Goal: Task Accomplishment & Management: Complete application form

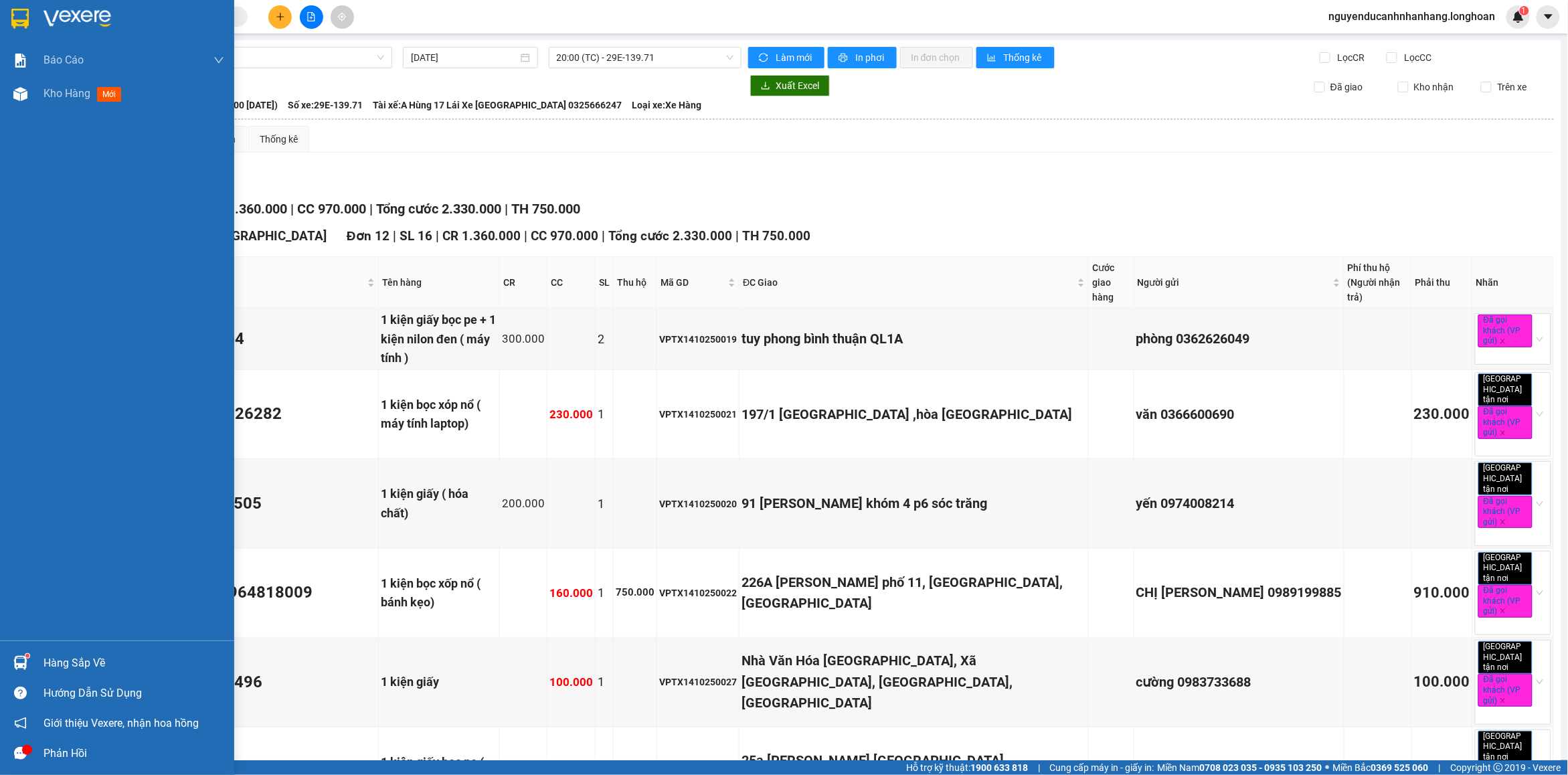
click at [28, 28] on img at bounding box center [19, 18] width 18 height 20
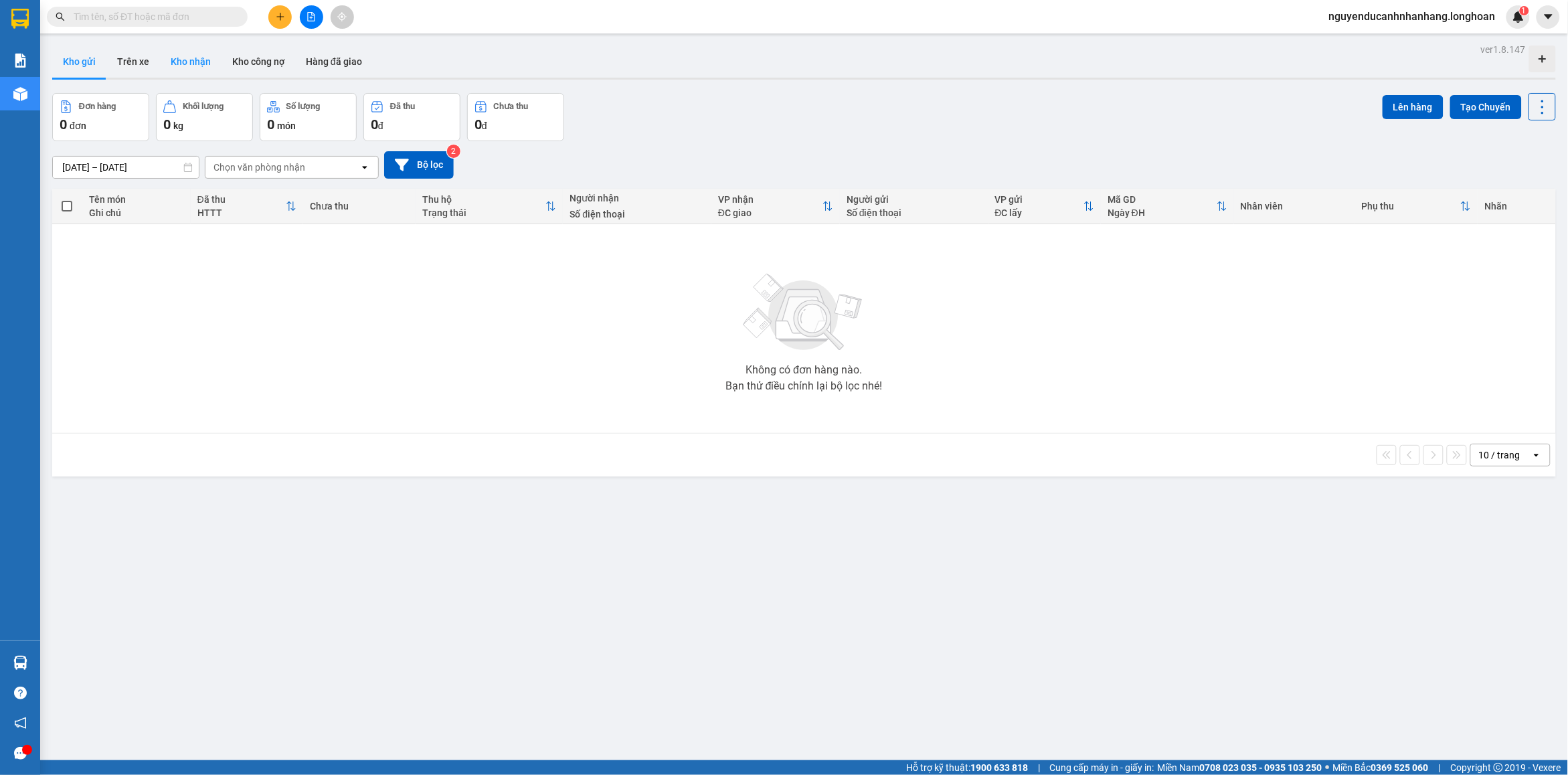
click at [209, 65] on button "Kho nhận" at bounding box center [190, 61] width 62 height 32
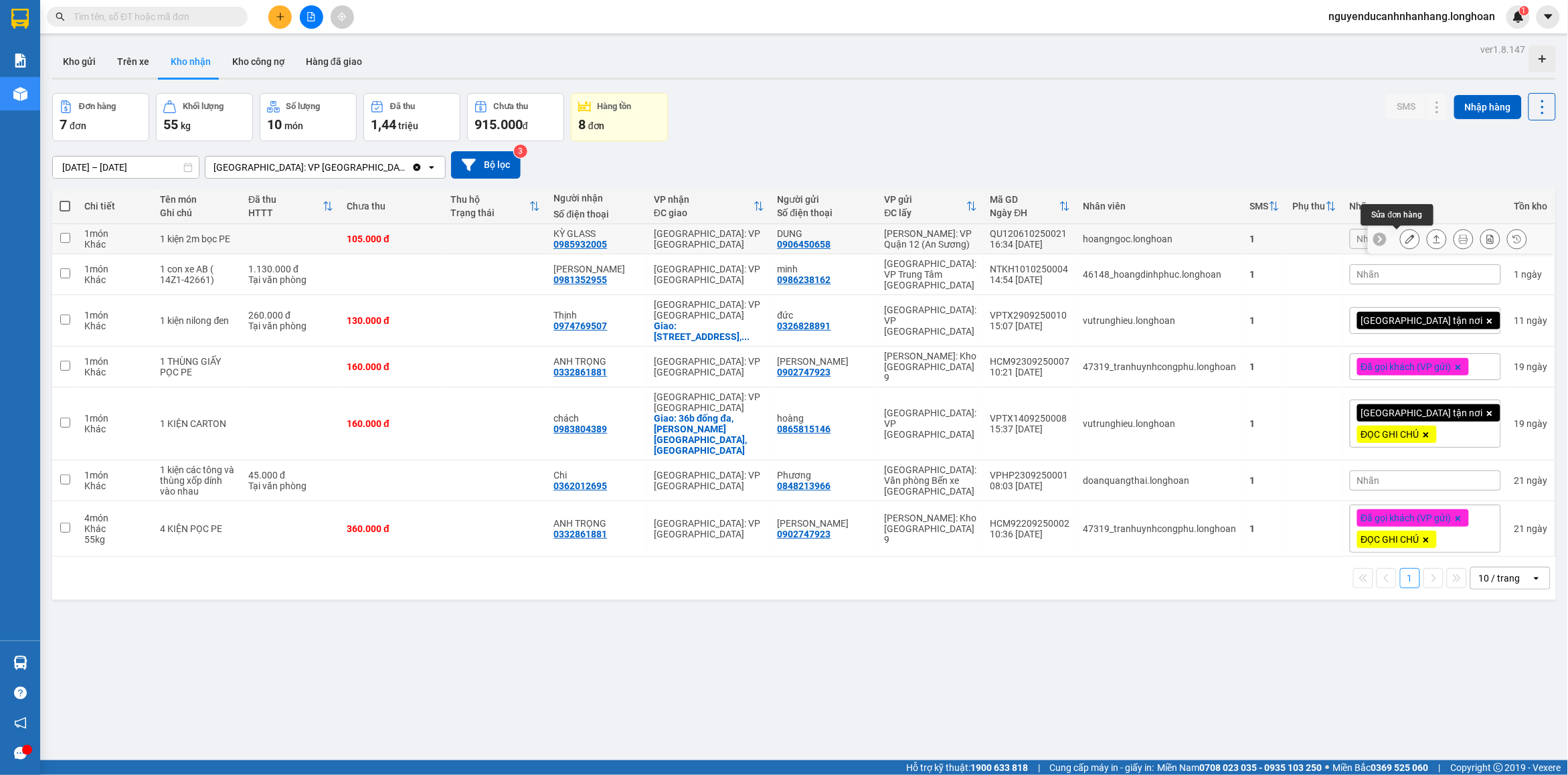
click at [1406, 240] on icon at bounding box center [1411, 239] width 9 height 9
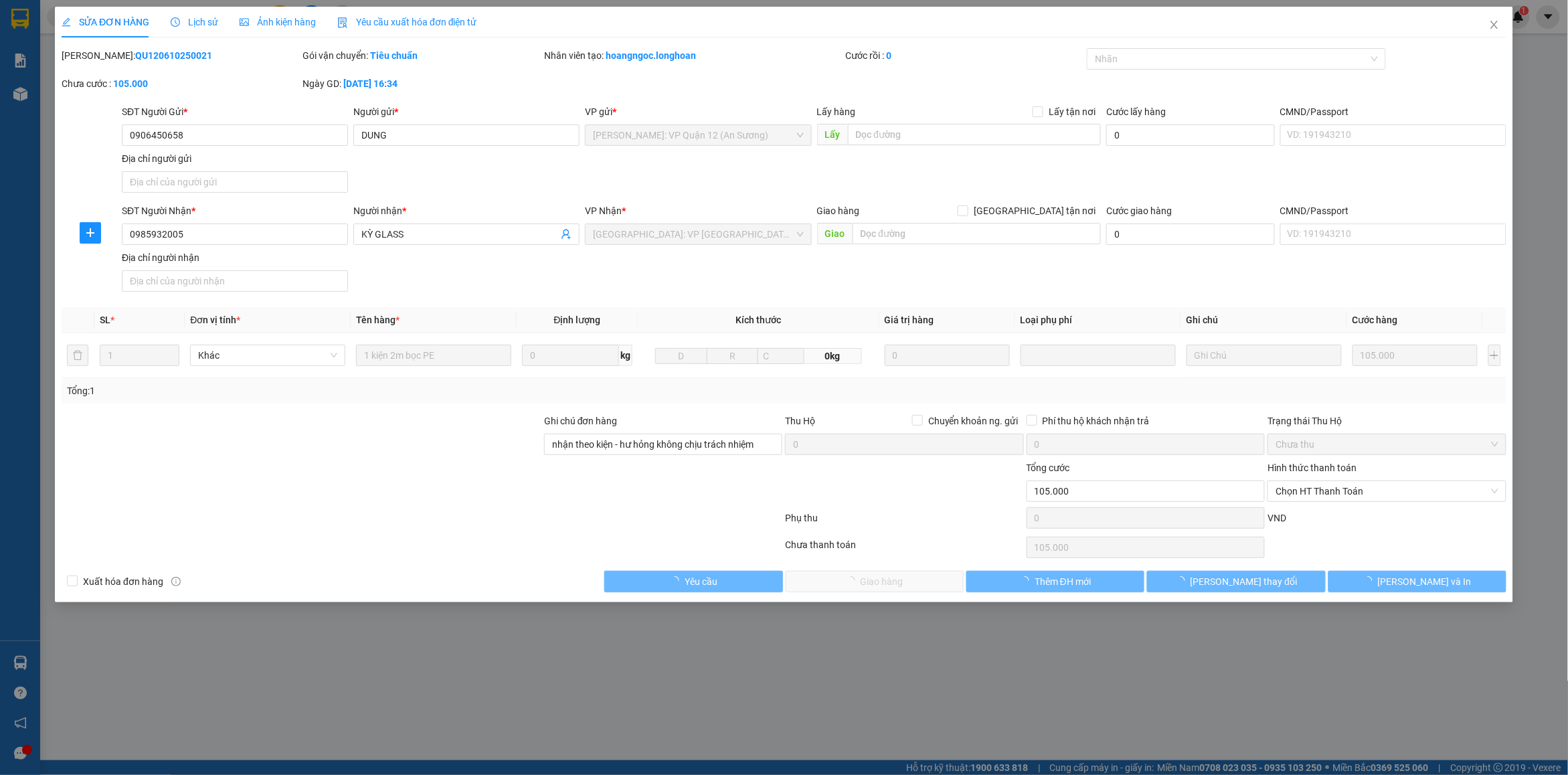
type input "0906450658"
type input "DUNG"
type input "0985932005"
type input "KỲ GLASS"
type input "nhận theo kiện - hư hỏng không chịu trách nhiệm"
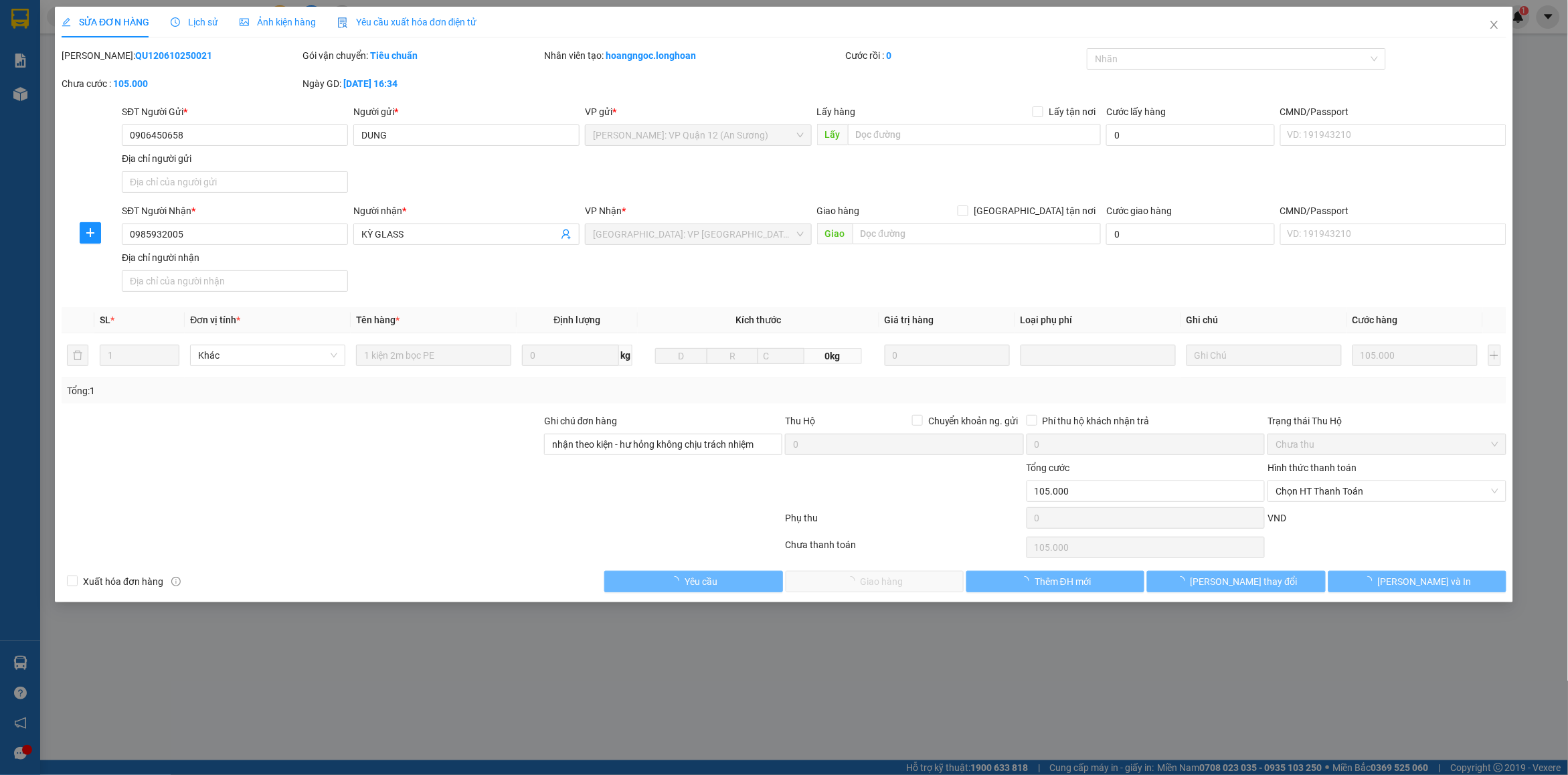
type input "0"
type input "105.000"
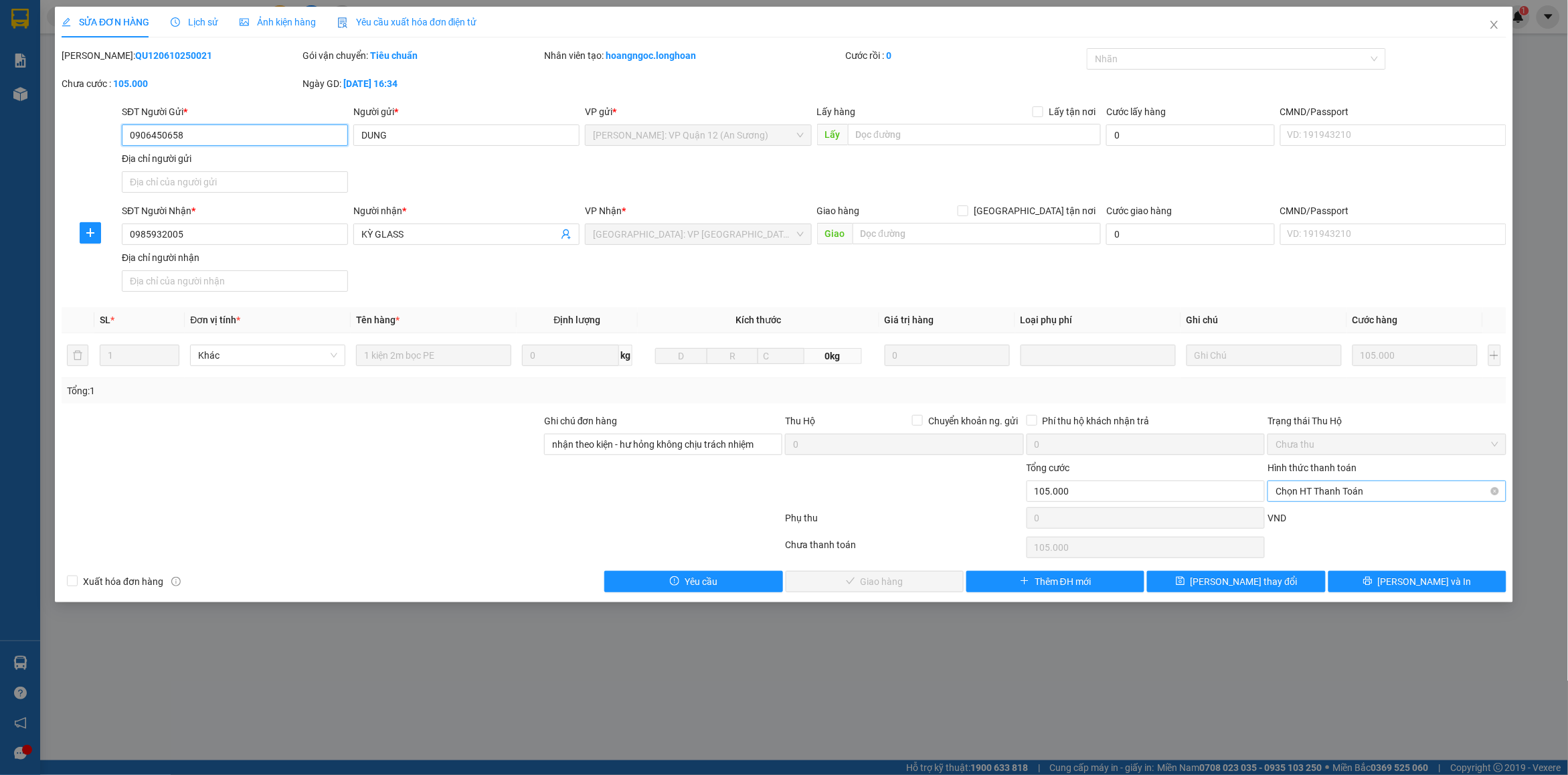
click at [1347, 497] on span "Chọn HT Thanh Toán" at bounding box center [1387, 492] width 222 height 20
click at [1386, 470] on div "Hình thức thanh toán" at bounding box center [1387, 471] width 239 height 20
click at [1353, 494] on span "Chọn HT Thanh Toán" at bounding box center [1387, 492] width 222 height 20
drag, startPoint x: 1336, startPoint y: 517, endPoint x: 1139, endPoint y: 569, distance: 203.7
click at [1334, 518] on div "Tại văn phòng" at bounding box center [1388, 520] width 223 height 15
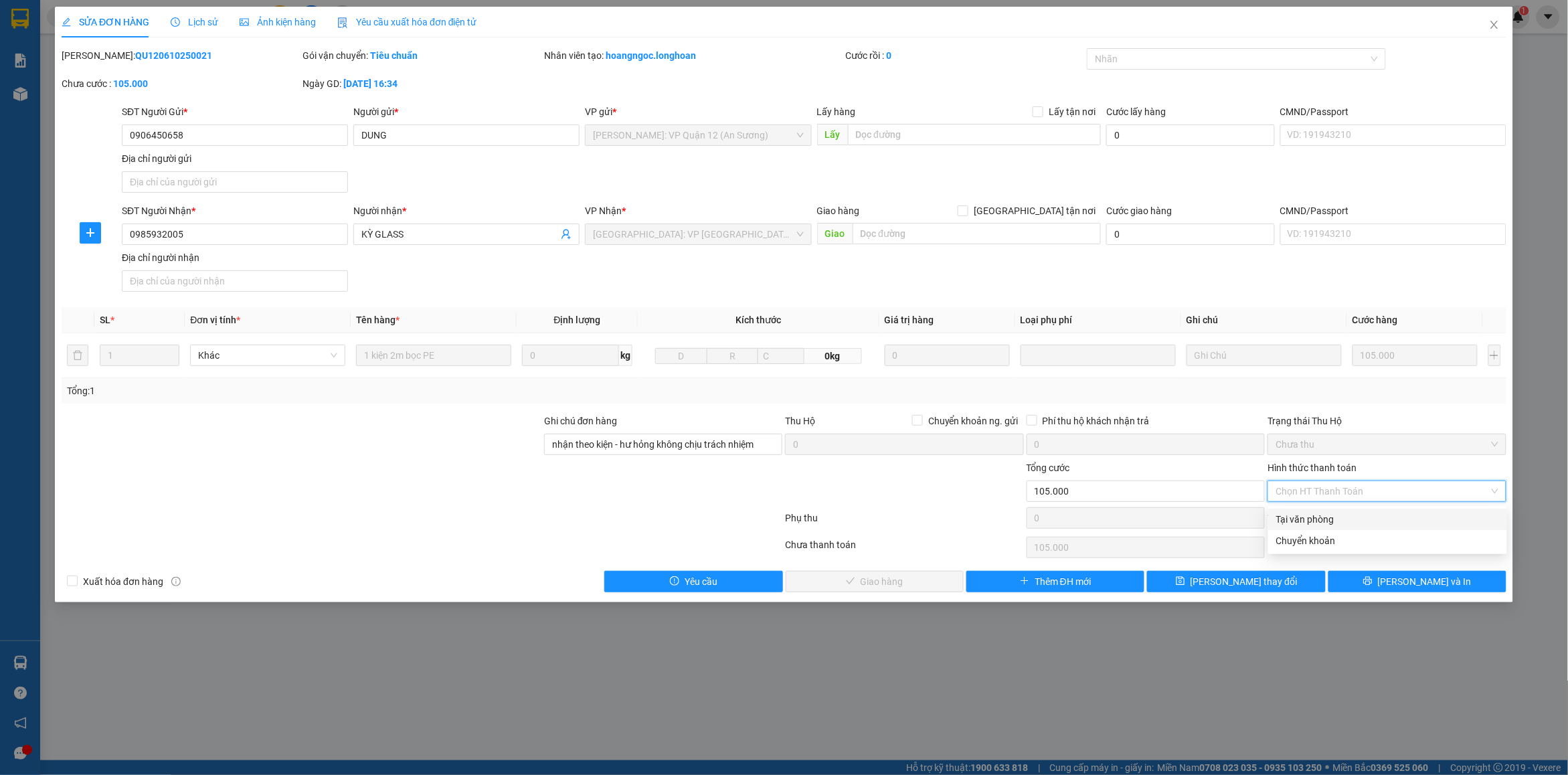
type input "0"
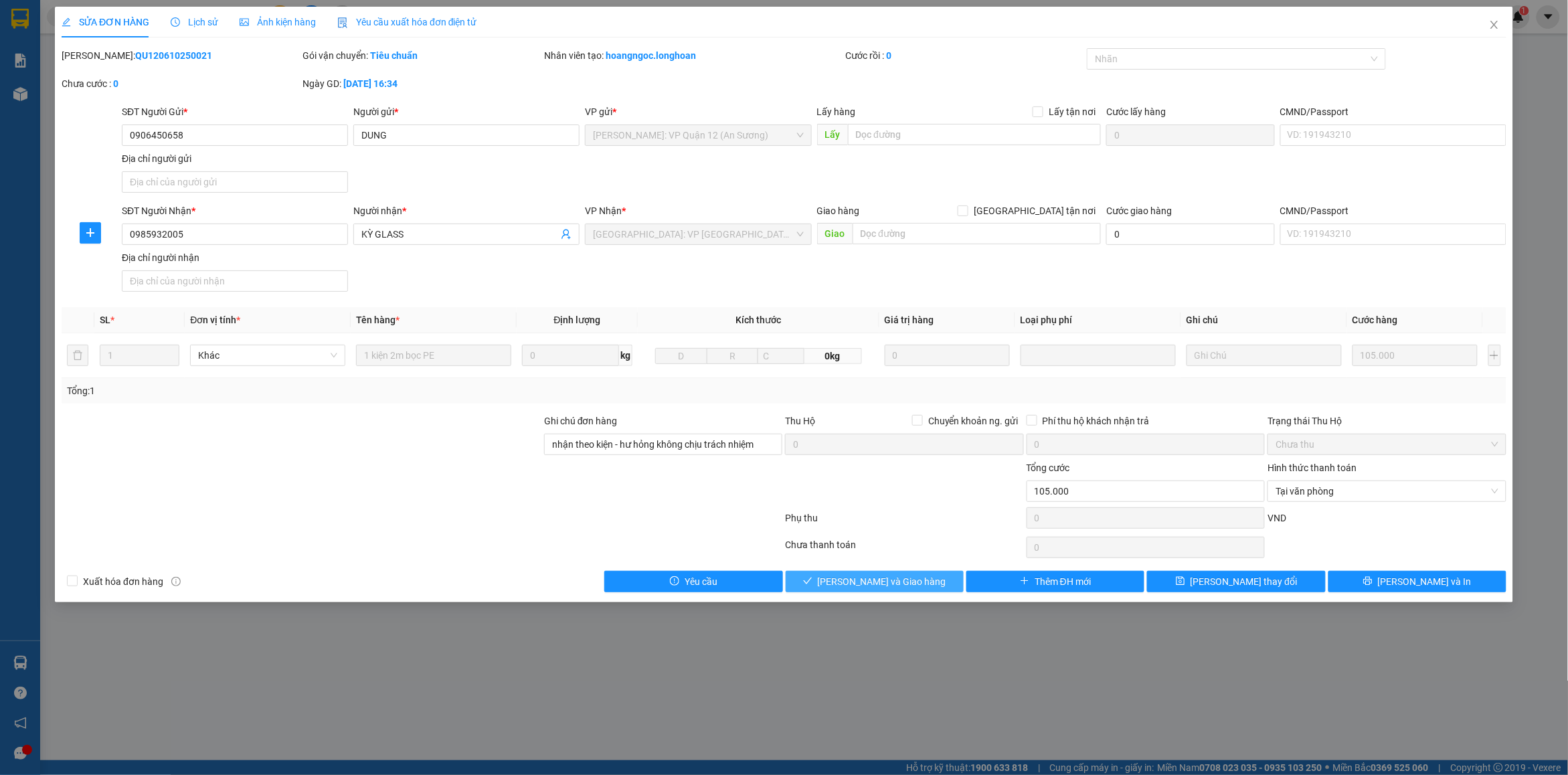
click at [911, 589] on span "[PERSON_NAME] và Giao hàng" at bounding box center [882, 582] width 129 height 15
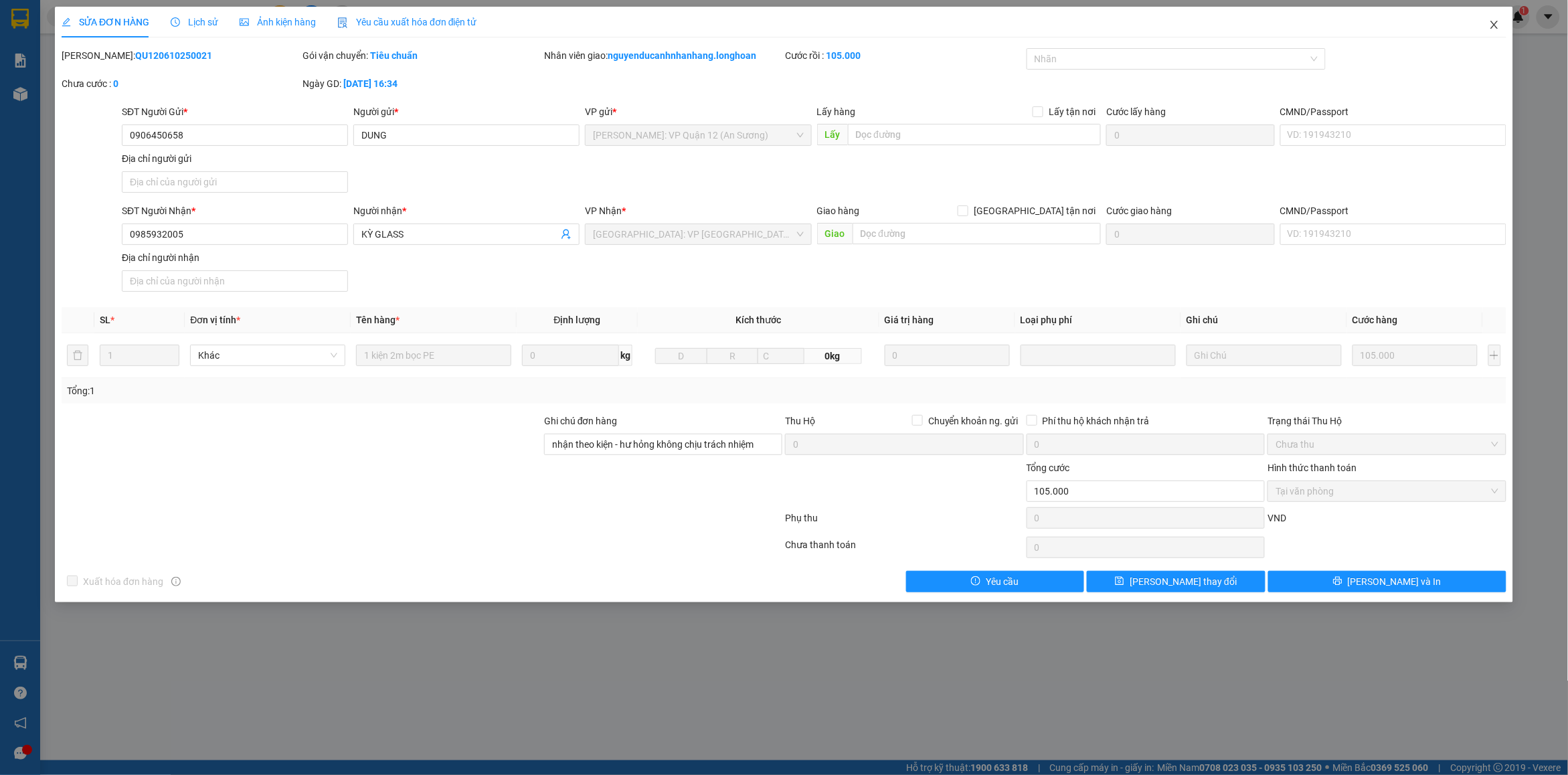
click at [1497, 29] on icon "close" at bounding box center [1495, 25] width 11 height 11
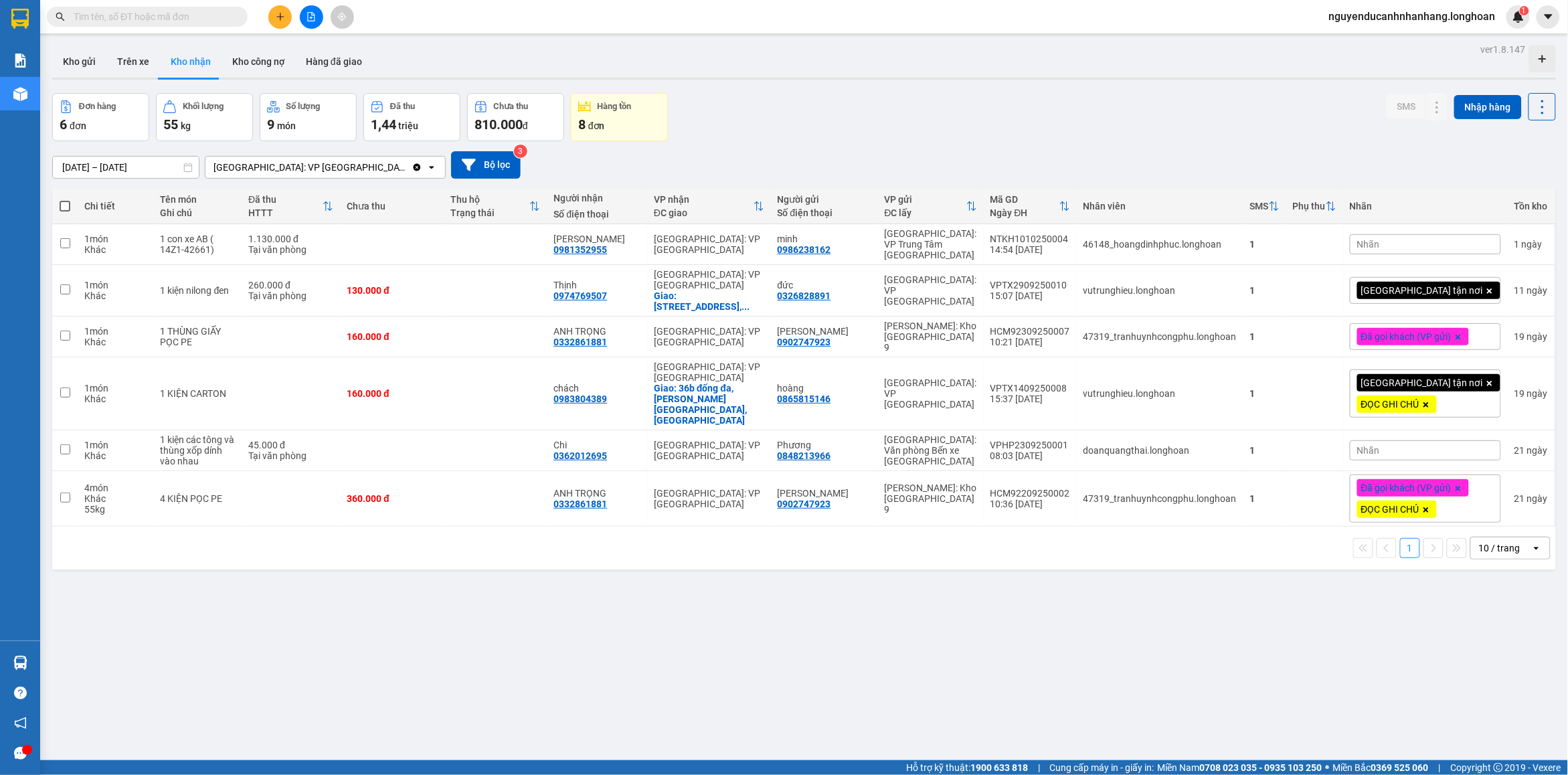
drag, startPoint x: 87, startPoint y: 64, endPoint x: 276, endPoint y: 39, distance: 190.6
click at [89, 62] on button "Kho gửi" at bounding box center [79, 61] width 55 height 32
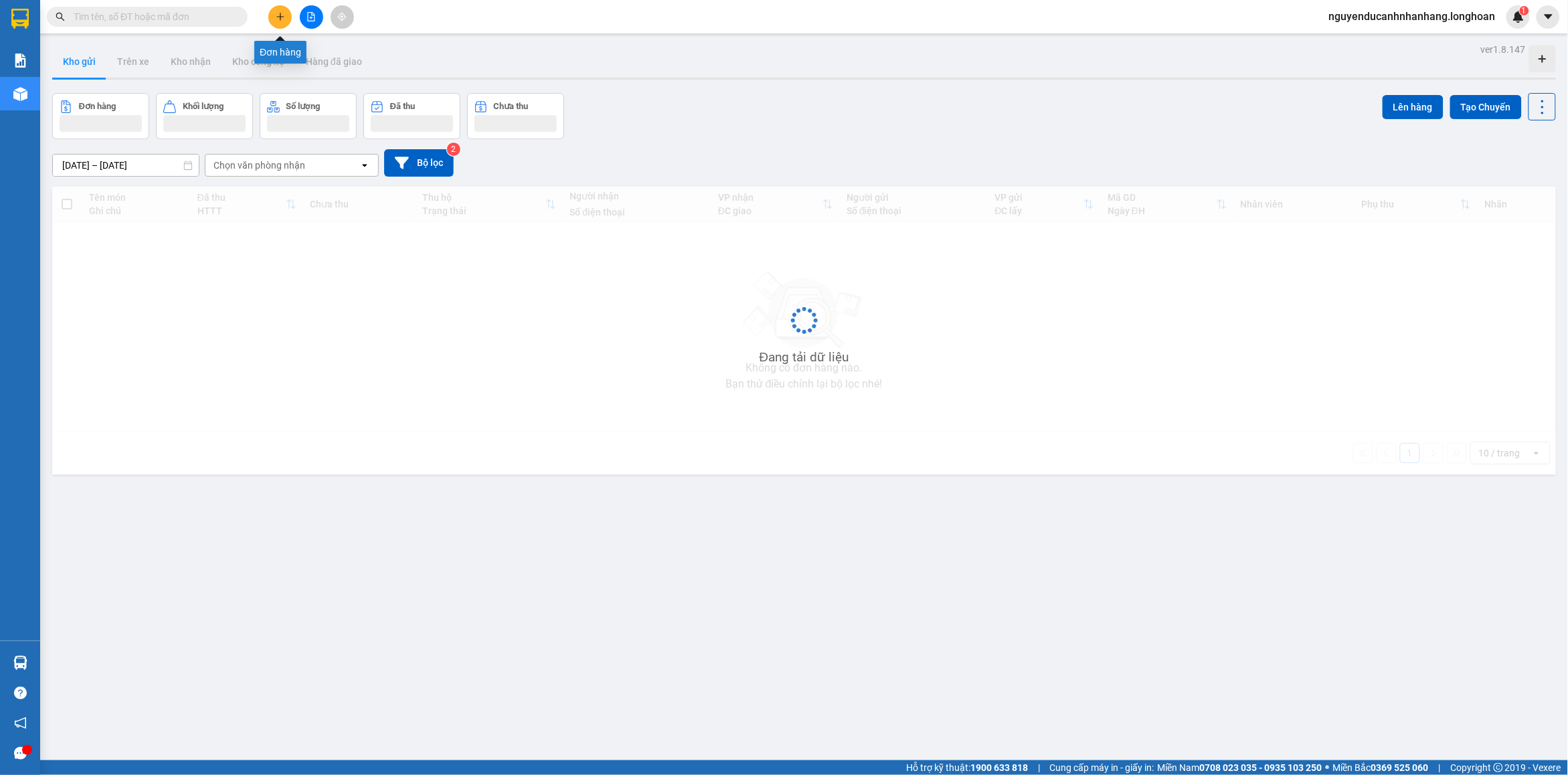
click at [280, 20] on icon "plus" at bounding box center [280, 17] width 1 height 7
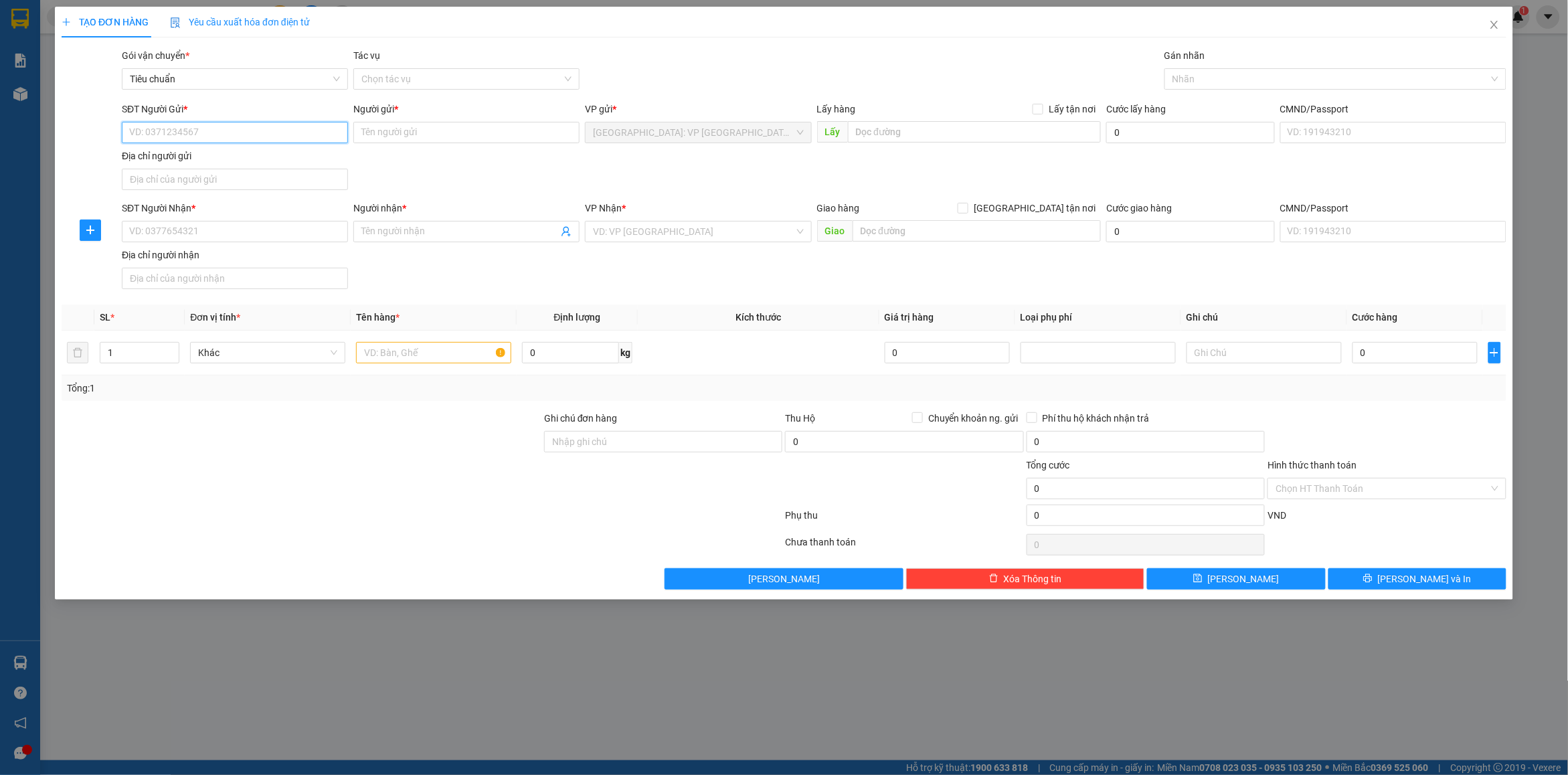
click at [176, 130] on input "SĐT Người Gửi *" at bounding box center [235, 132] width 227 height 21
type input "0356450025"
click at [239, 162] on div "0356450025 - điệp" at bounding box center [234, 160] width 210 height 15
type input "điệp"
type input "0356450025"
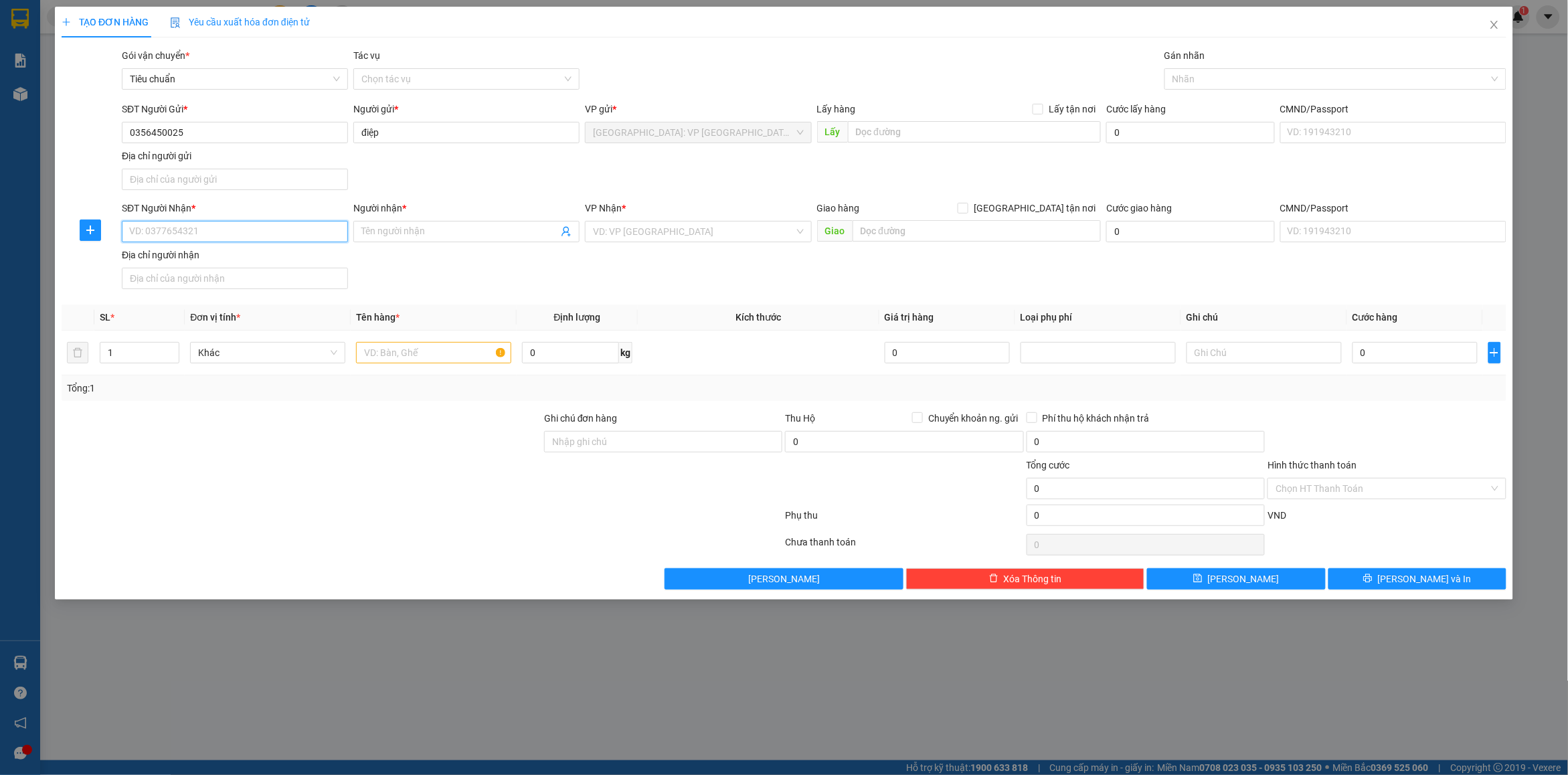
click at [218, 227] on input "SĐT Người Nhận *" at bounding box center [235, 231] width 227 height 21
type input "0853555790"
click at [484, 229] on input "Người nhận *" at bounding box center [459, 232] width 197 height 15
type input "triệu hàng hải"
click at [986, 239] on input "text" at bounding box center [976, 230] width 249 height 21
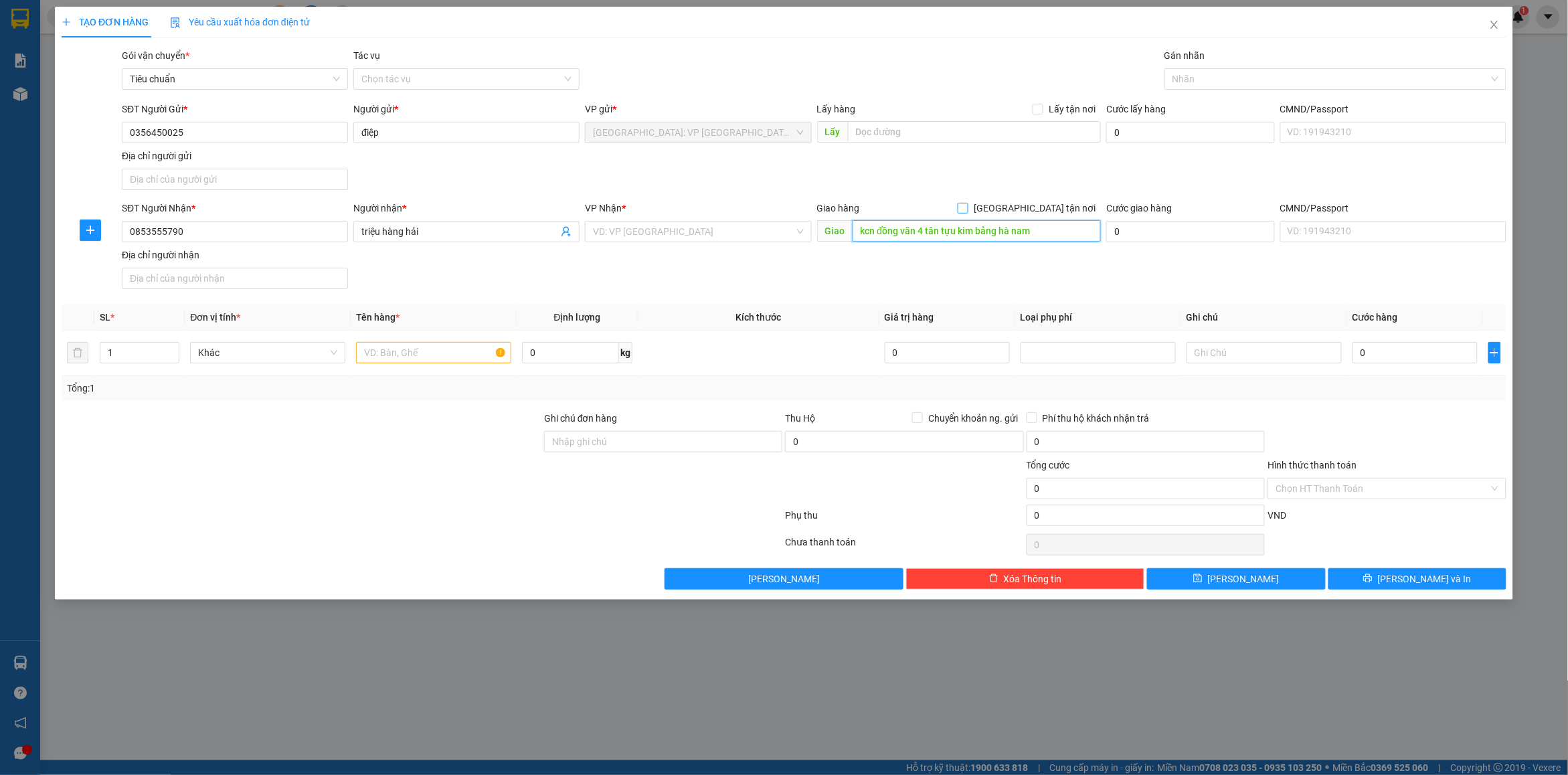
type input "kcn đồng văn 4 tân tựu kim bảng hà nam"
click at [969, 213] on span at bounding box center [963, 208] width 11 height 11
click at [967, 213] on input "[GEOGRAPHIC_DATA] tận nơi" at bounding box center [962, 207] width 9 height 9
checkbox input "true"
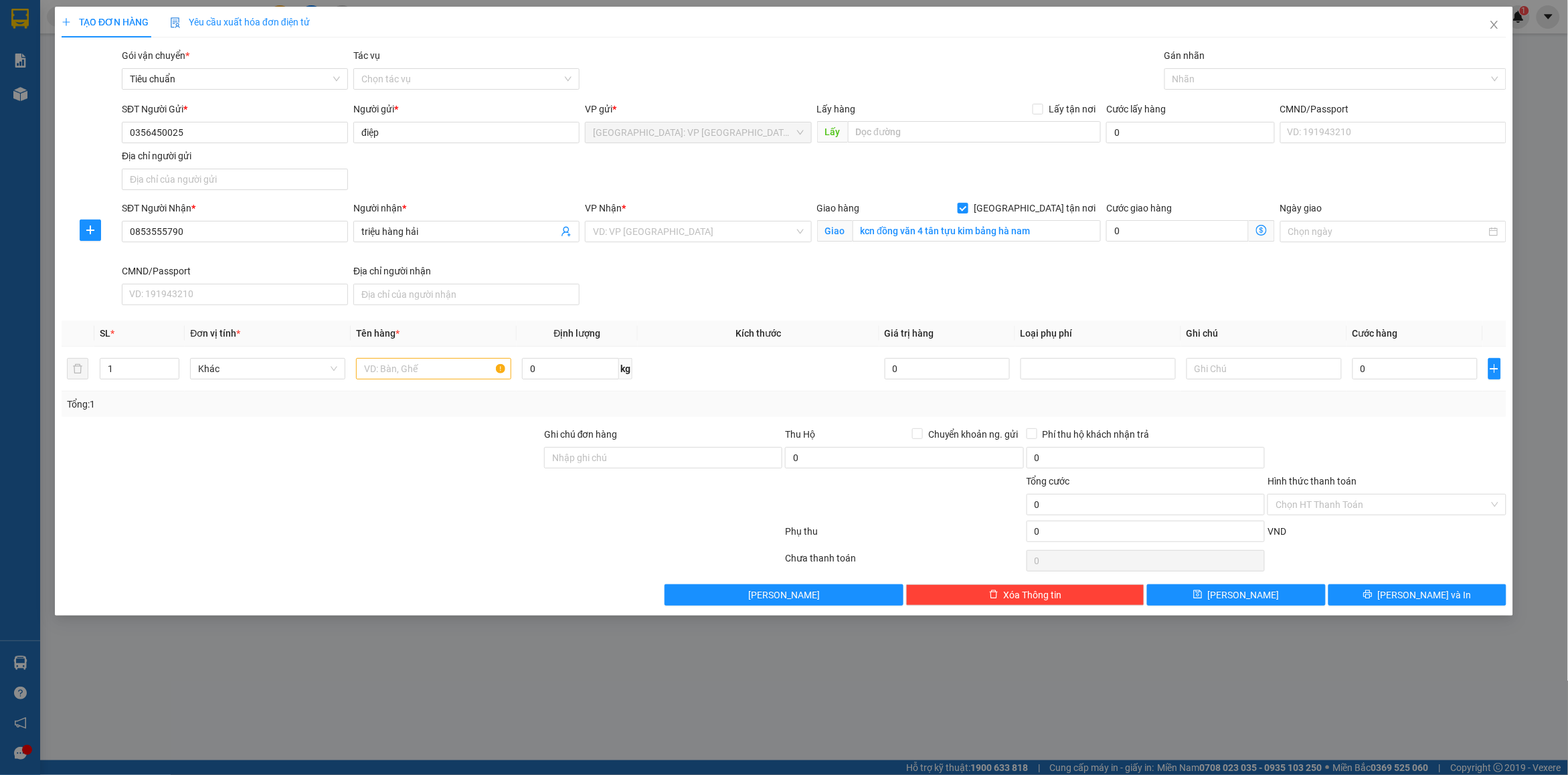
drag, startPoint x: 1119, startPoint y: 178, endPoint x: 1102, endPoint y: 178, distance: 17.0
click at [1115, 178] on div "SĐT Người Gửi * 0356450025 Người gửi * điệp VP gửi * [GEOGRAPHIC_DATA]: VP [GEO…" at bounding box center [815, 148] width 1390 height 93
click at [669, 237] on input "search" at bounding box center [693, 232] width 201 height 20
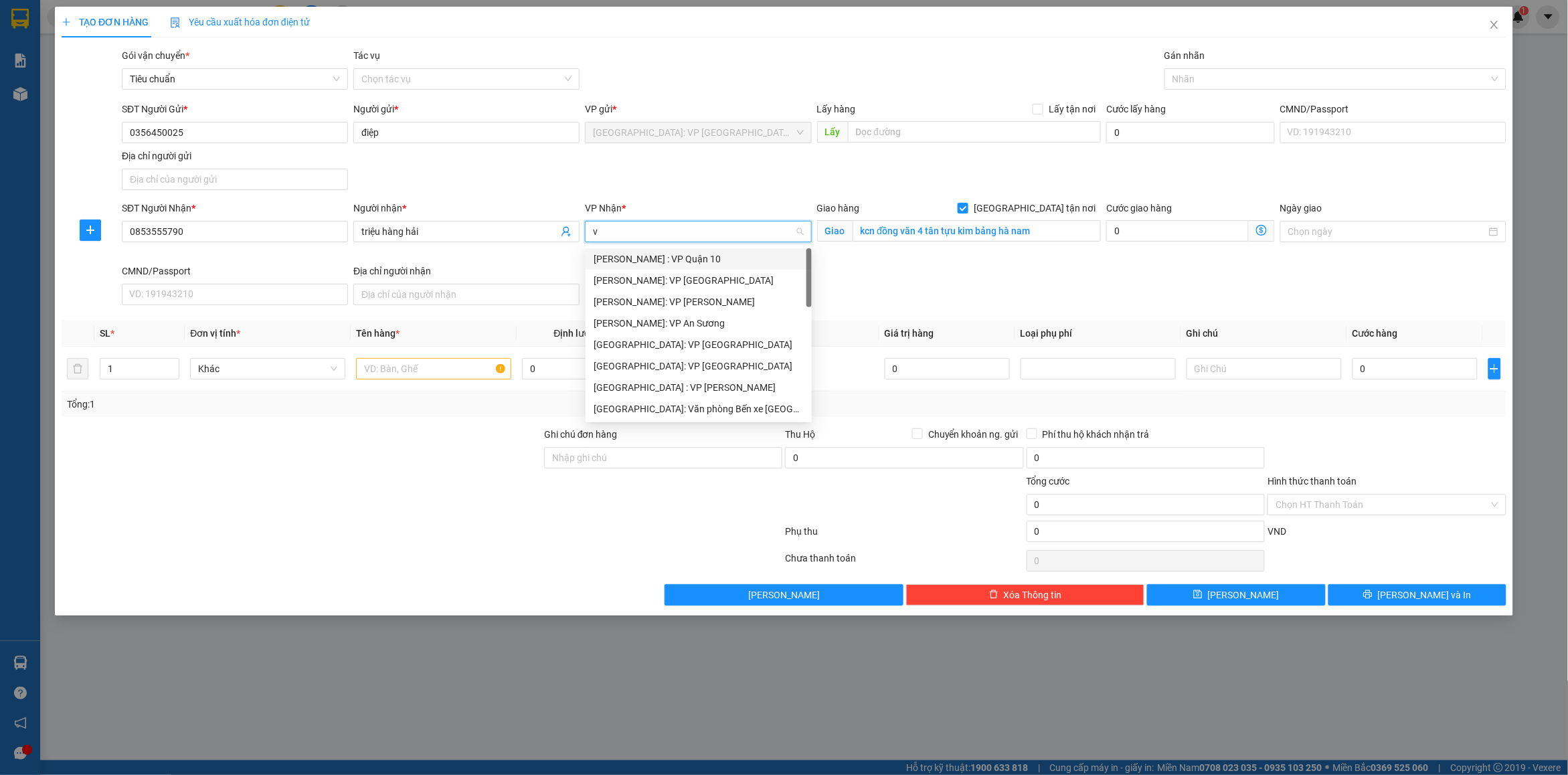
type input "vd"
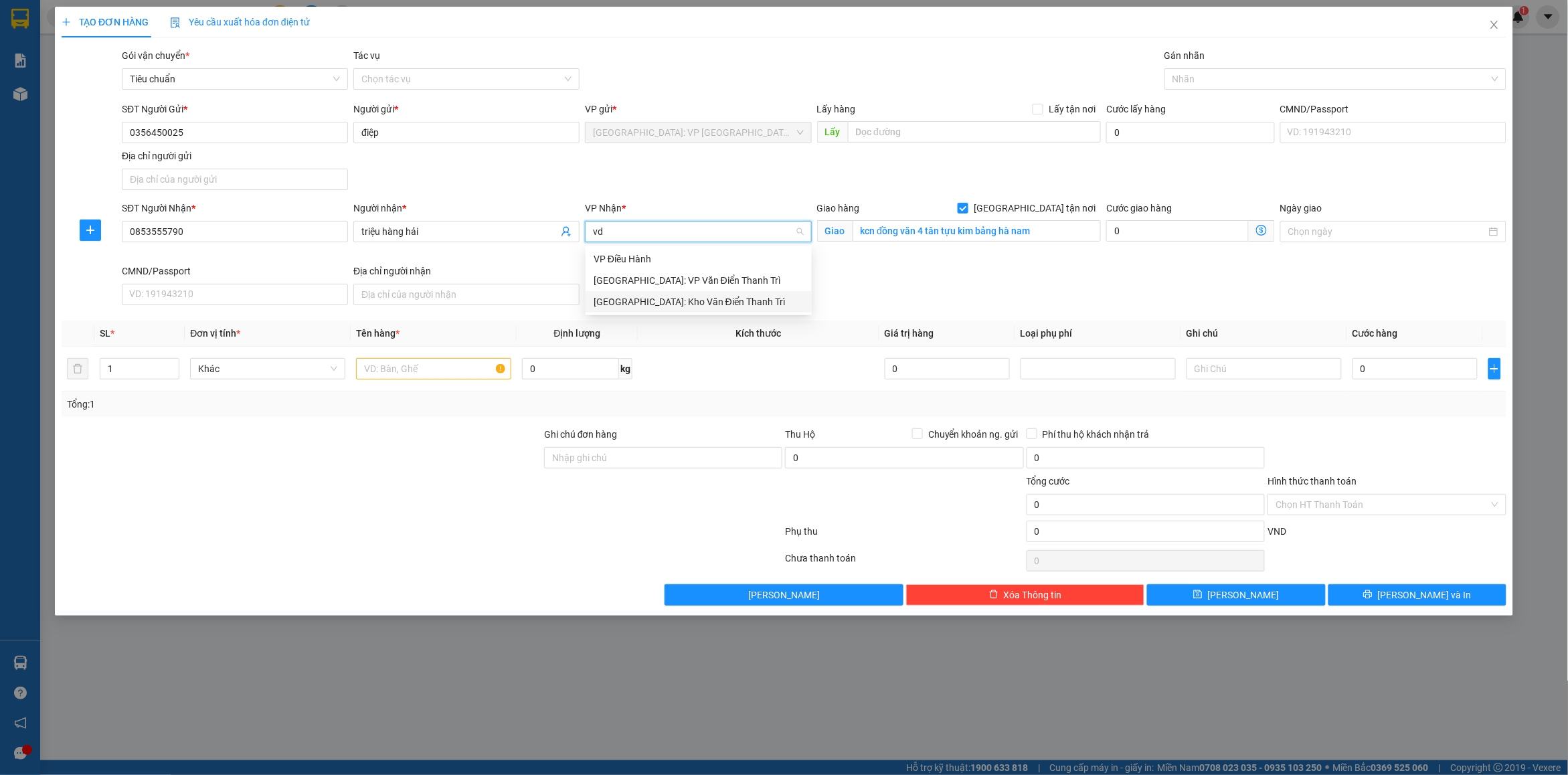
click at [690, 297] on div "[GEOGRAPHIC_DATA]: Kho Văn Điển Thanh Trì" at bounding box center [698, 302] width 210 height 15
click at [1103, 277] on div "SĐT Người Nhận * 0853555790 Người nhận * triệu hàng hải VP Nhận * VD: VP Sài Gò…" at bounding box center [815, 255] width 1390 height 110
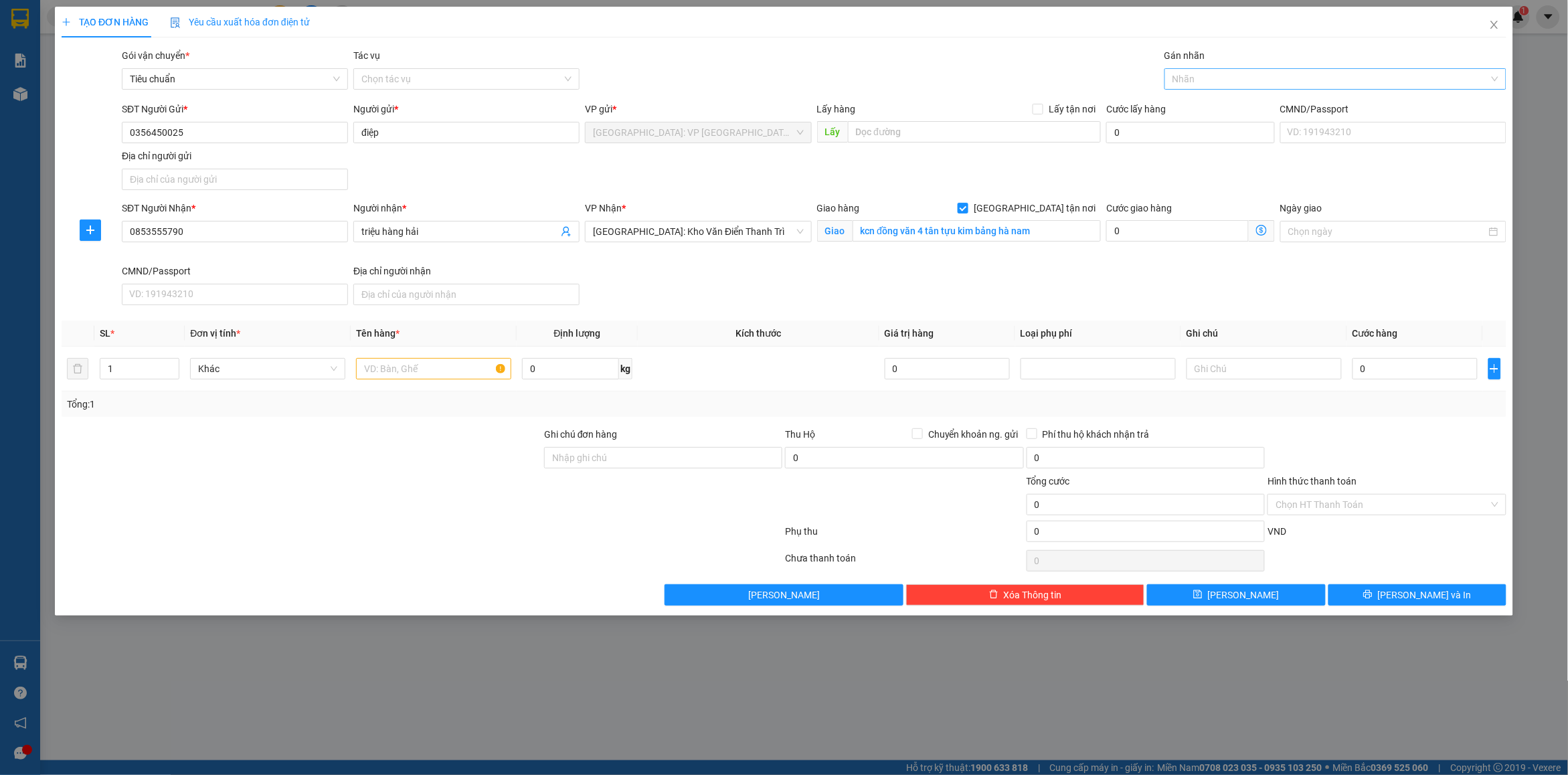
click at [1196, 87] on div at bounding box center [1329, 79] width 322 height 16
type input "gt"
drag, startPoint x: 1197, startPoint y: 111, endPoint x: 1204, endPoint y: 105, distance: 9.2
click at [1204, 105] on div "[GEOGRAPHIC_DATA] tận nơi" at bounding box center [1336, 105] width 326 height 15
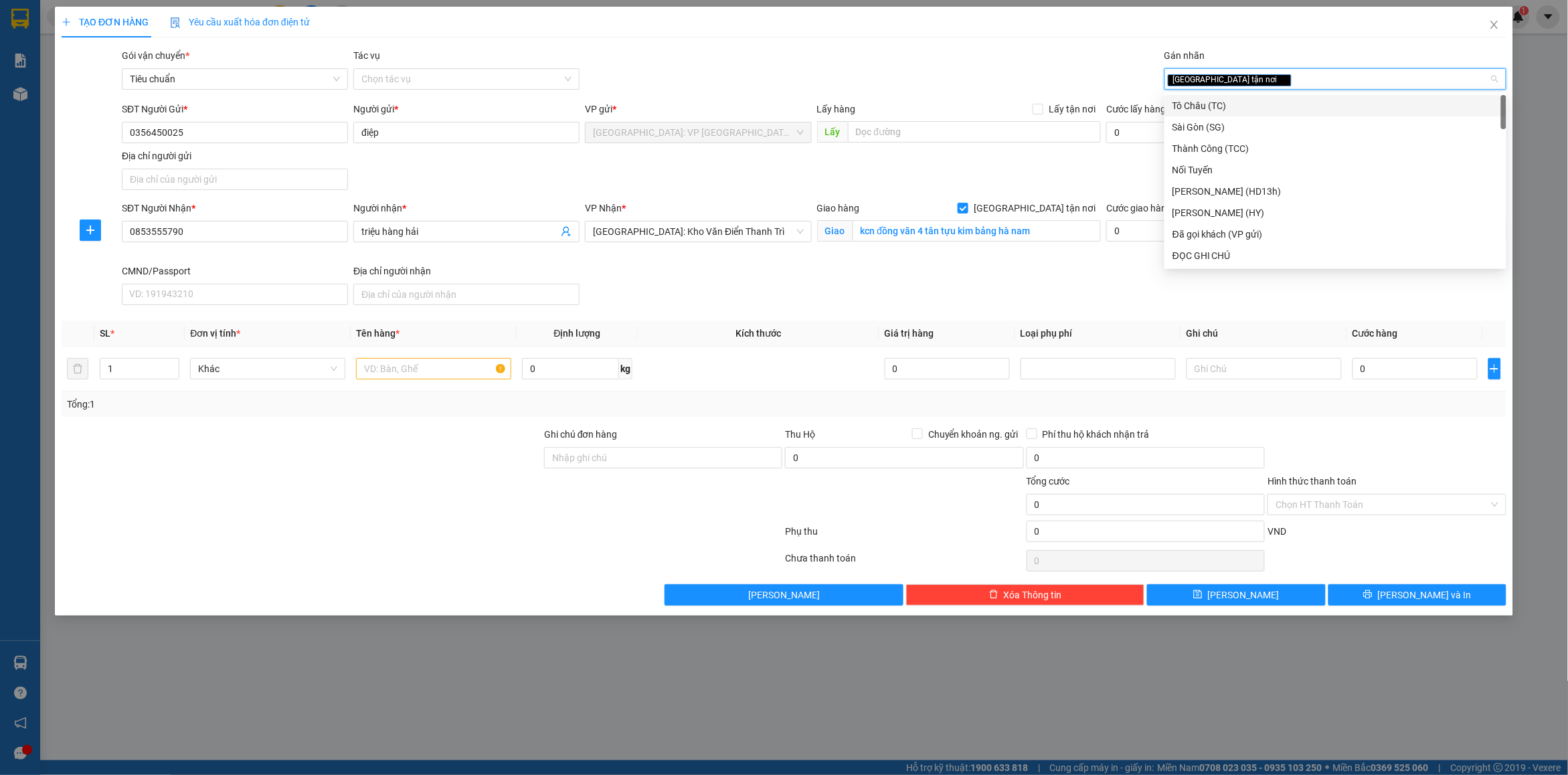
click at [1256, 88] on div "[GEOGRAPHIC_DATA] tận nơi" at bounding box center [1336, 79] width 342 height 21
type input "d"
type input "đã"
click at [1235, 115] on div "Đã gọi khách (VP gửi)" at bounding box center [1336, 105] width 342 height 21
click at [875, 71] on div "Gói vận chuyển * Tiêu chuẩn Tác vụ Chọn tác vụ Gán nhãn Giao tận nơi Đã gọi k…" at bounding box center [815, 71] width 1390 height 47
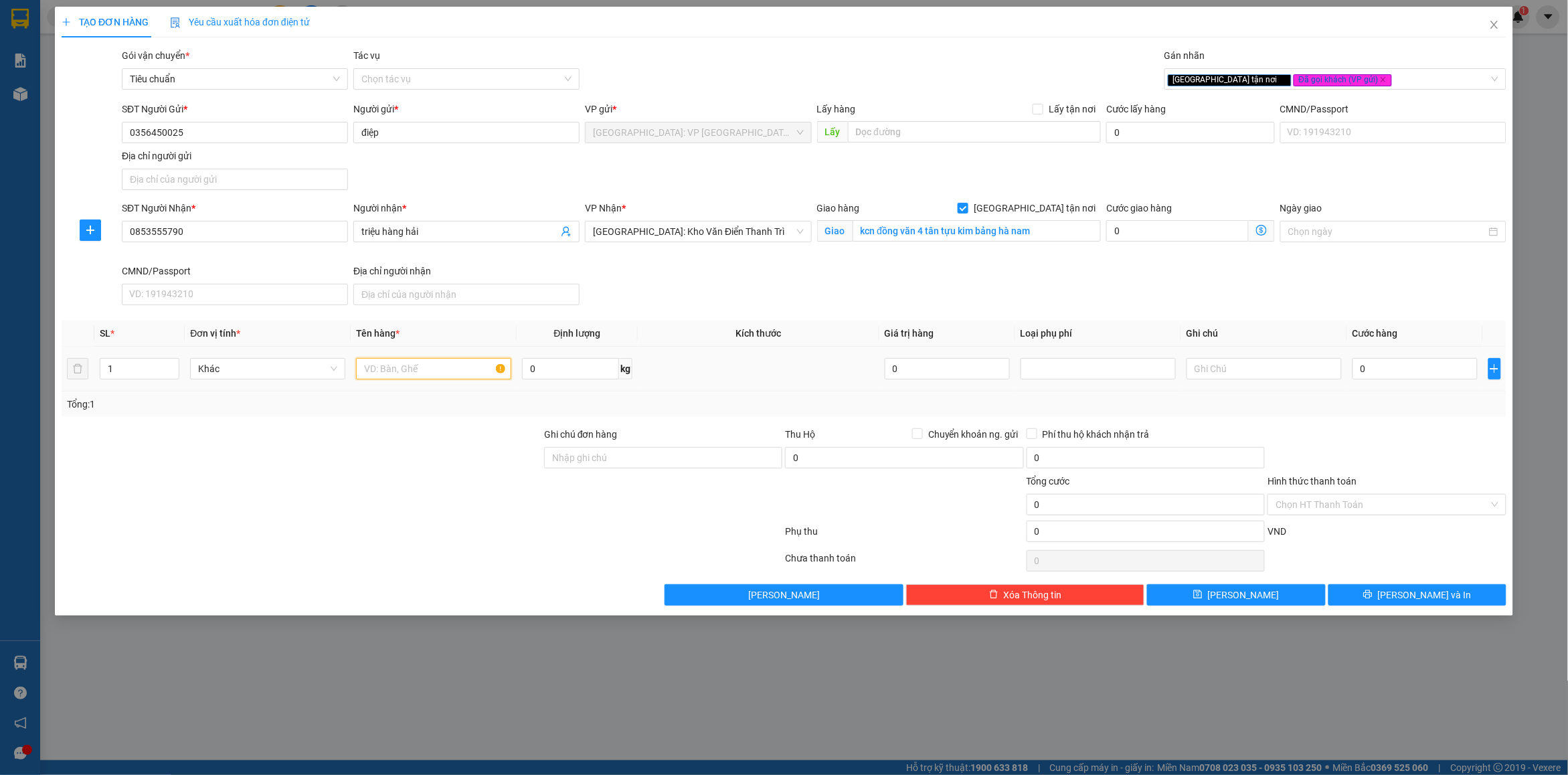
click at [413, 374] on input "text" at bounding box center [434, 368] width 155 height 21
type input "1 thùng sắt có bánh xe bọc pe"
click at [1260, 413] on div "Tổng: 1" at bounding box center [784, 405] width 1445 height 26
click at [1404, 363] on input "0" at bounding box center [1415, 368] width 125 height 21
type input "13"
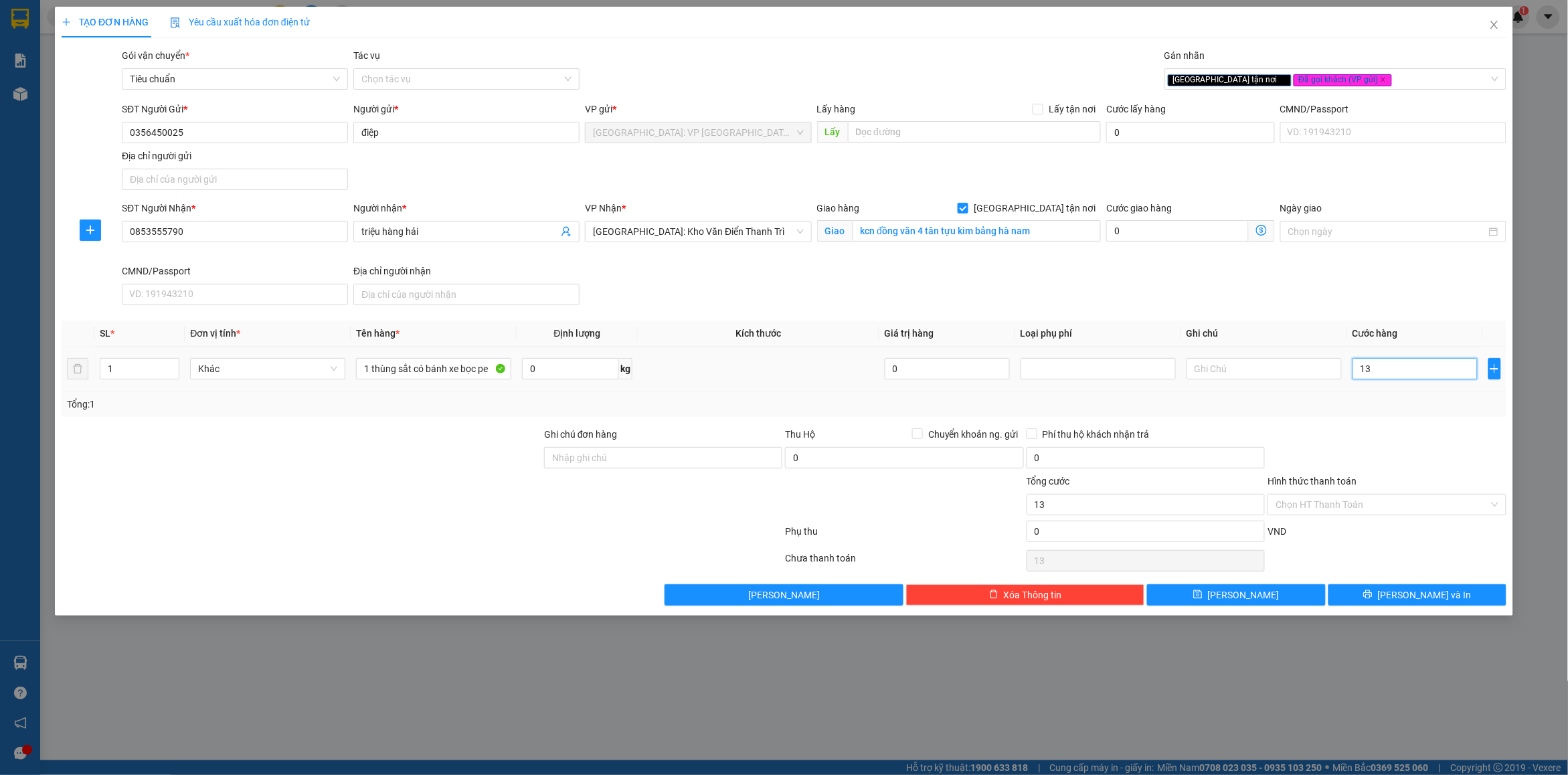
type input "13"
type input "130"
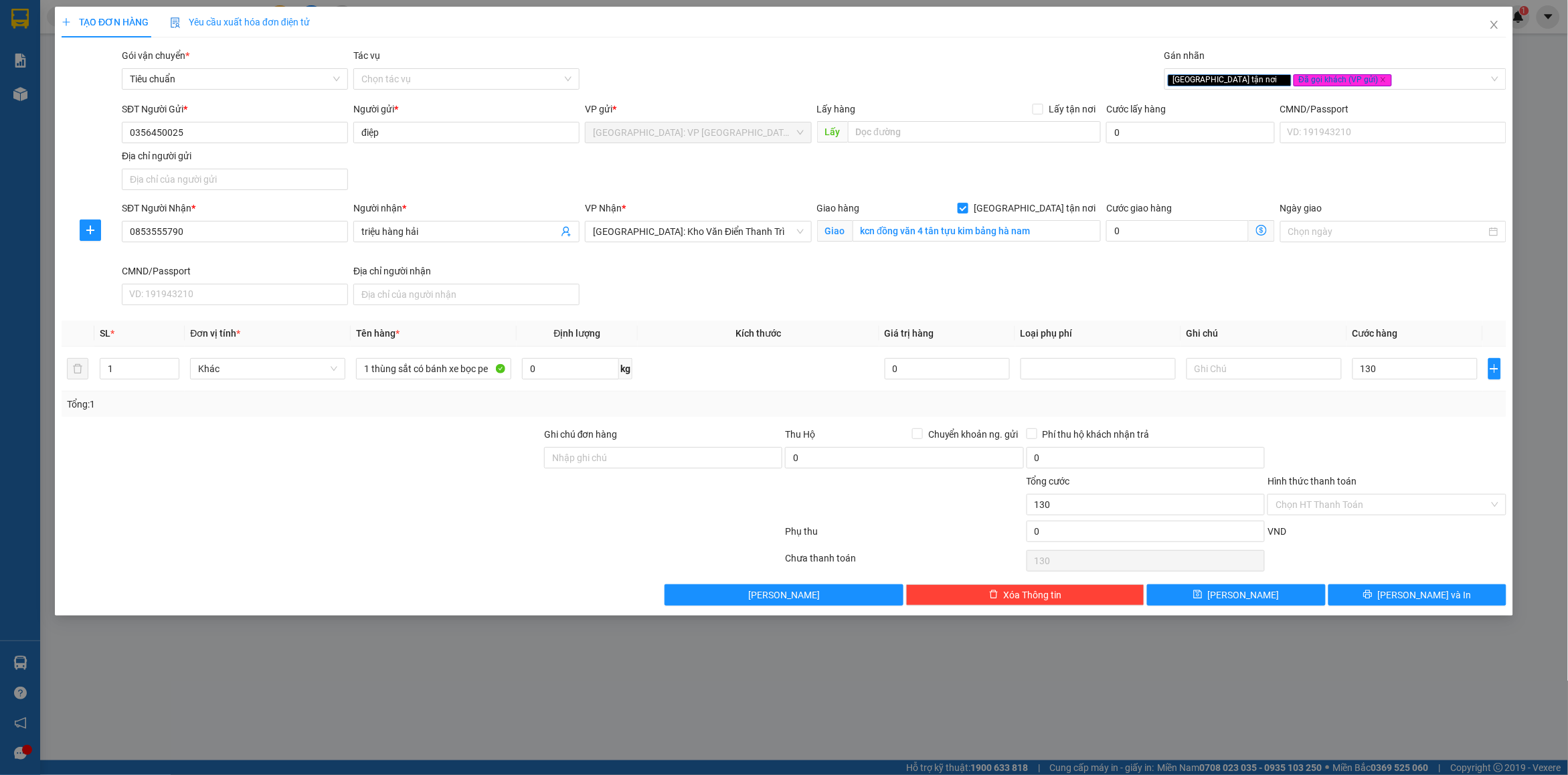
click at [1401, 411] on div "Tổng: 1" at bounding box center [784, 404] width 1435 height 15
type input "130.000"
click at [632, 466] on input "Ghi chú đơn hàng" at bounding box center [664, 458] width 239 height 21
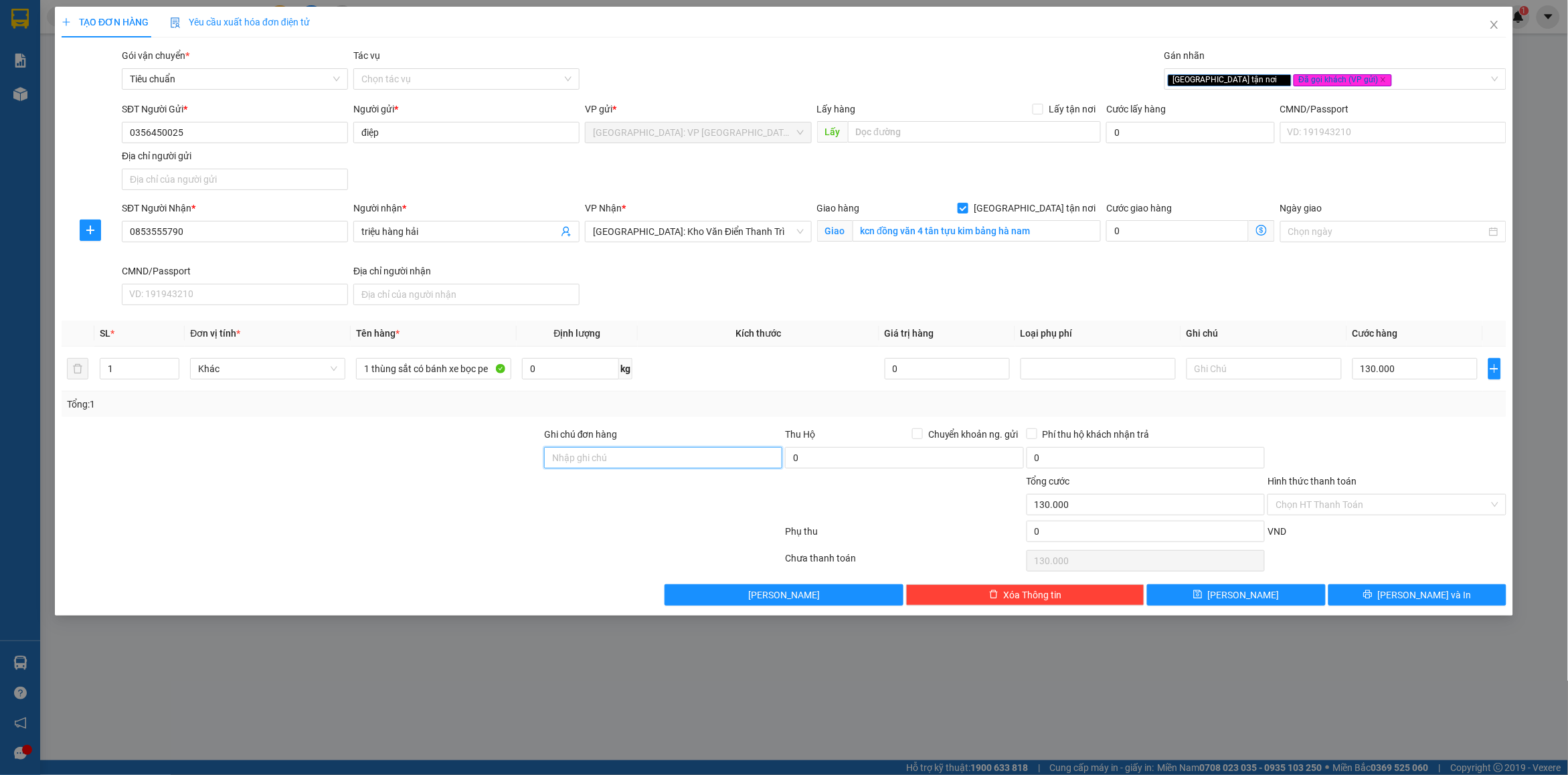
type input "nhận nguyên kiện bể vỡ không đền"
click at [680, 425] on div "Transit Pickup Surcharge Ids Transit Deliver Surcharge Ids Transit Deliver Surc…" at bounding box center [784, 326] width 1445 height 558
click at [1295, 506] on input "Hình thức thanh toán" at bounding box center [1382, 505] width 213 height 20
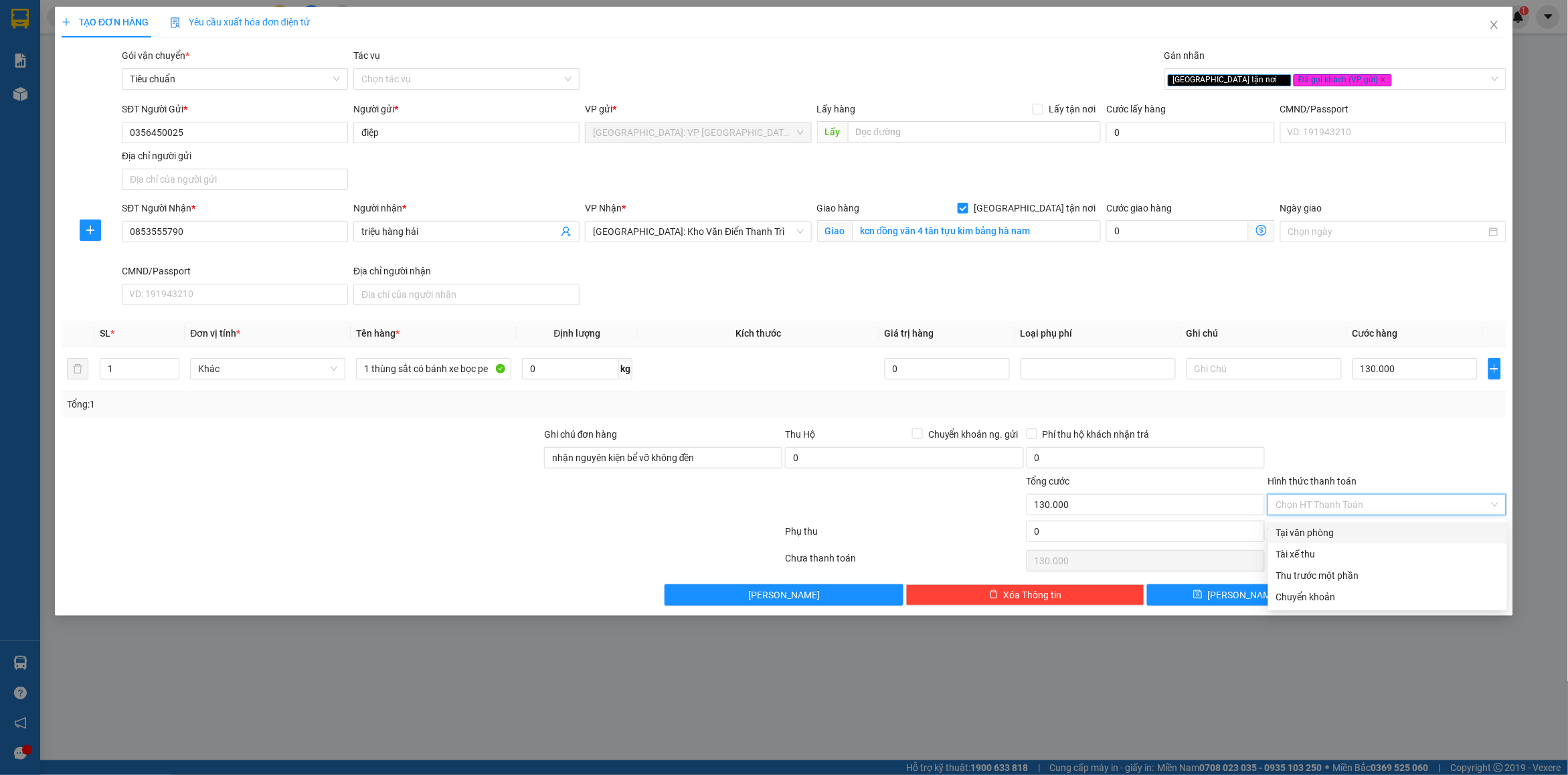
click at [1309, 530] on div "Tại văn phòng" at bounding box center [1388, 533] width 223 height 15
type input "0"
click at [1354, 449] on div at bounding box center [1387, 450] width 241 height 47
click at [1383, 603] on button "[PERSON_NAME] và In" at bounding box center [1417, 595] width 178 height 21
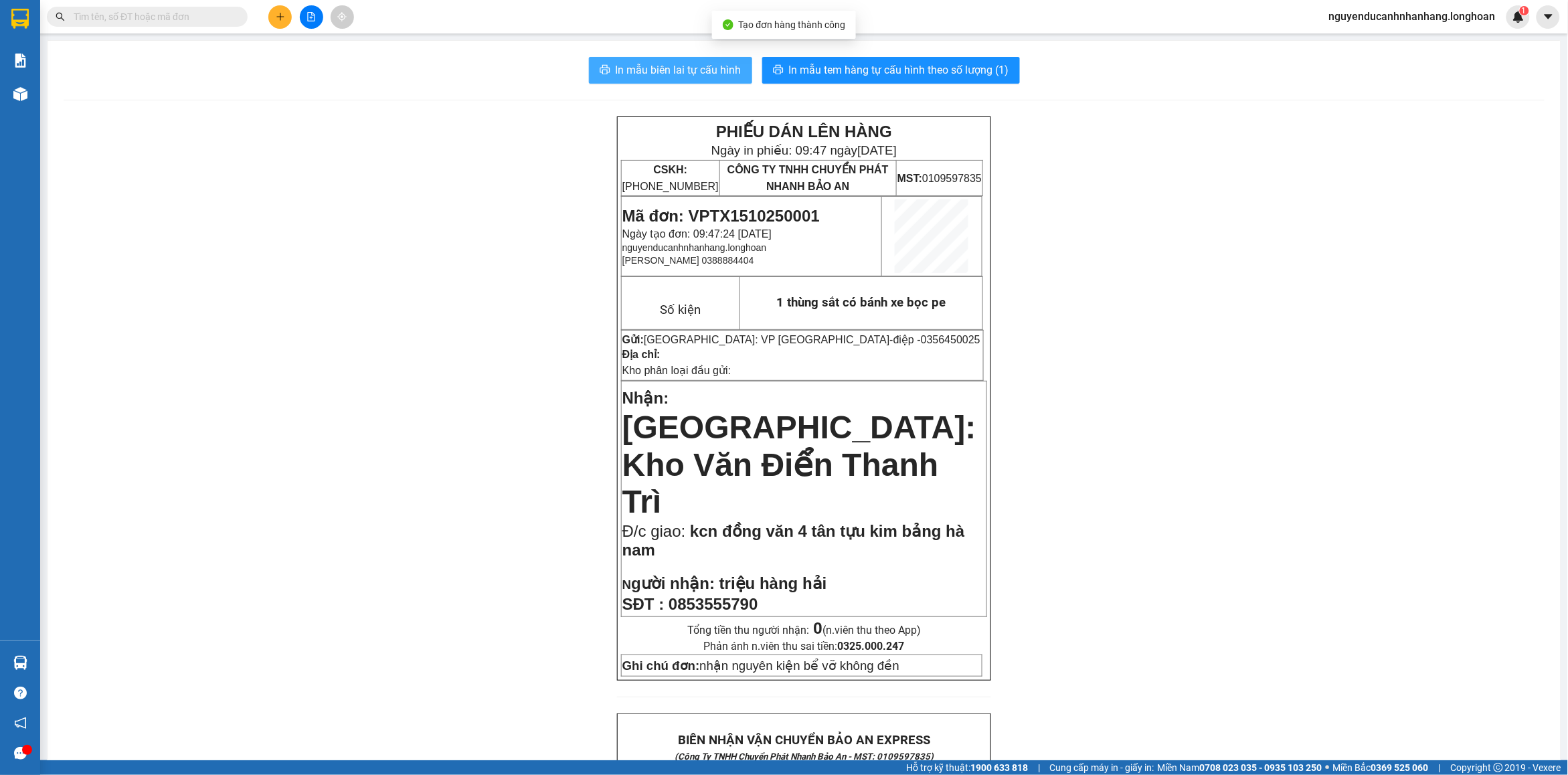
click at [678, 74] on span "In mẫu biên lai tự cấu hình" at bounding box center [679, 70] width 126 height 17
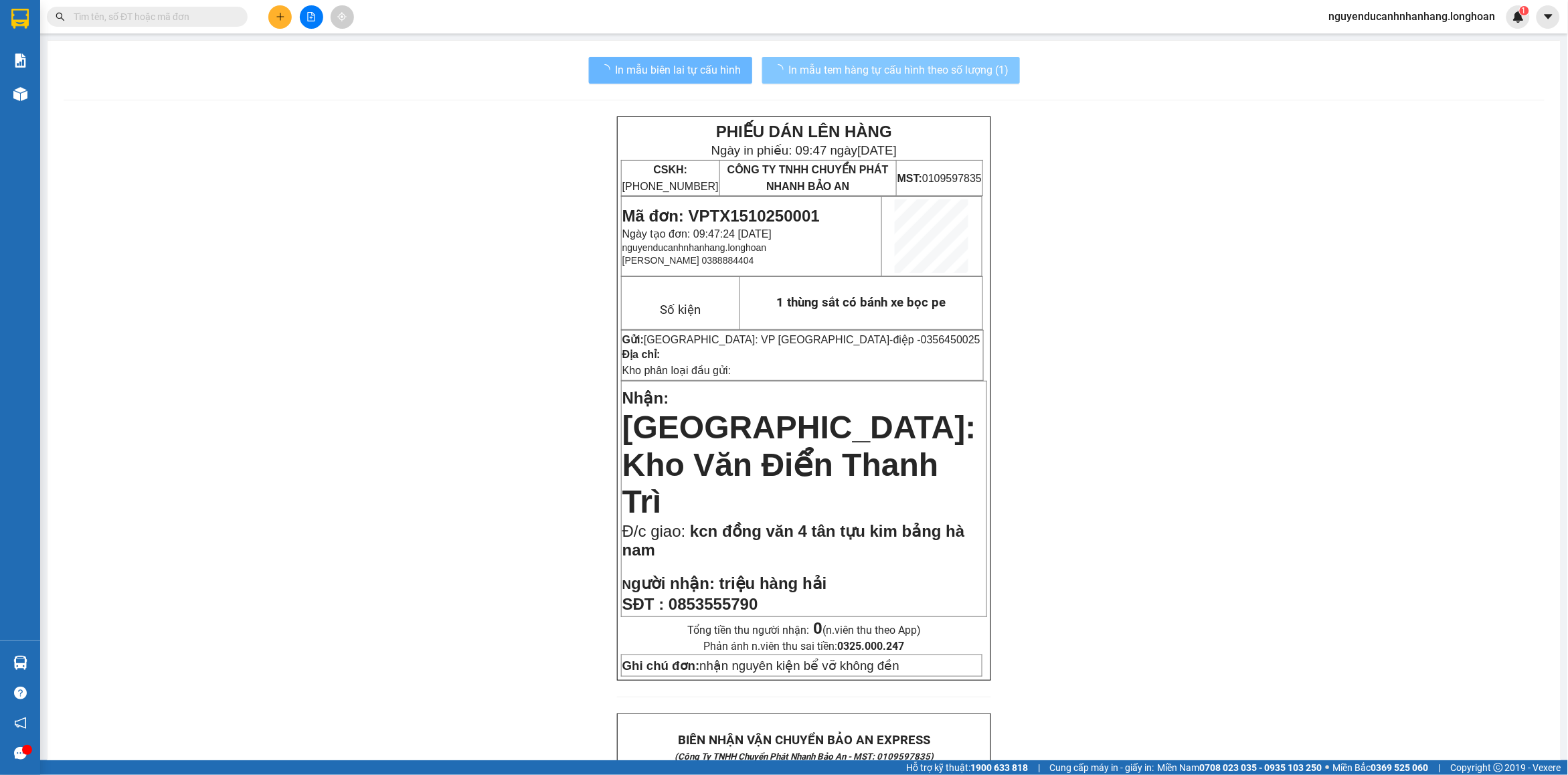
click at [891, 72] on span "In mẫu tem hàng tự cấu hình theo số lượng (1)" at bounding box center [900, 70] width 220 height 17
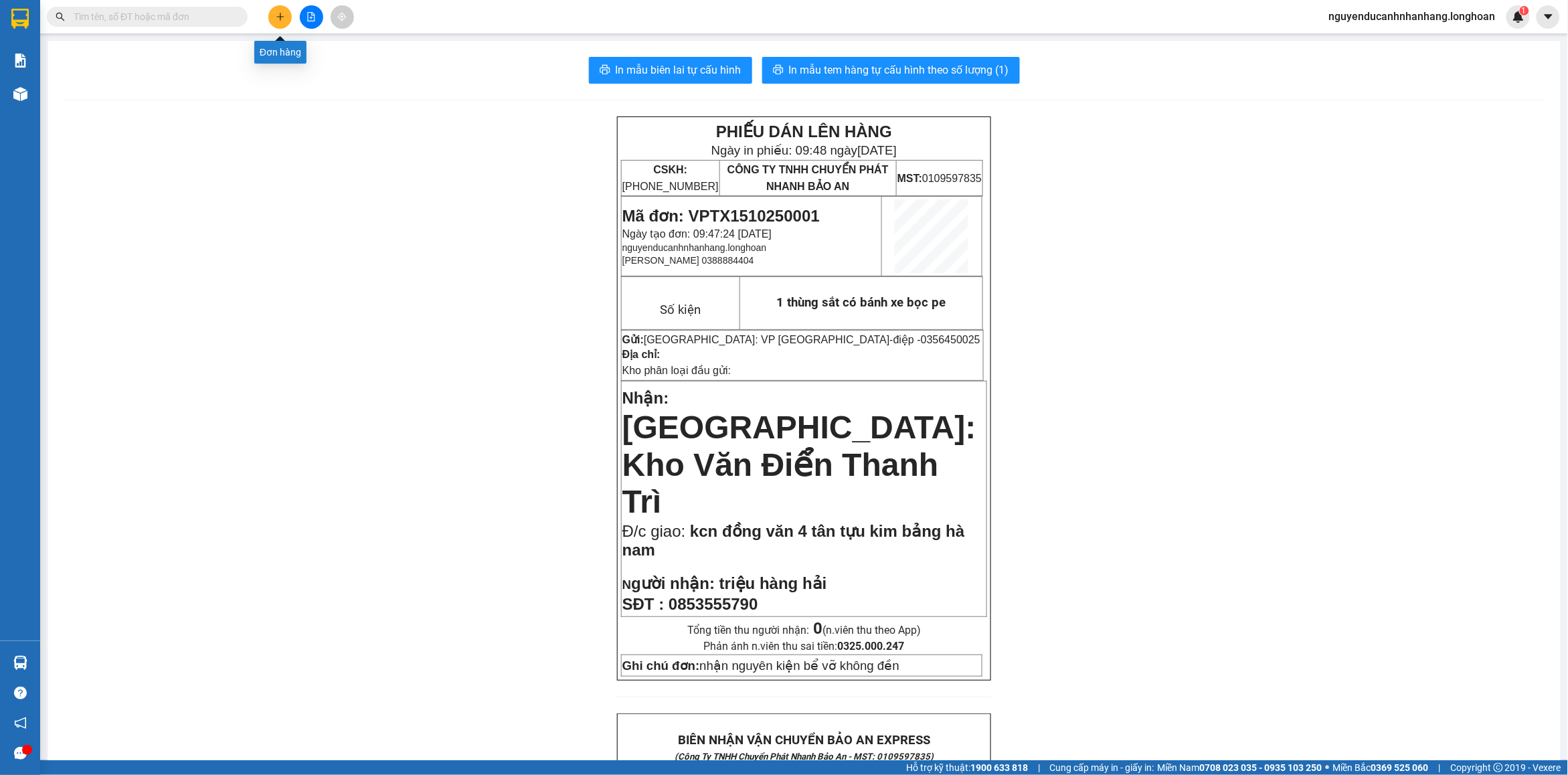
click at [271, 18] on button at bounding box center [279, 17] width 23 height 23
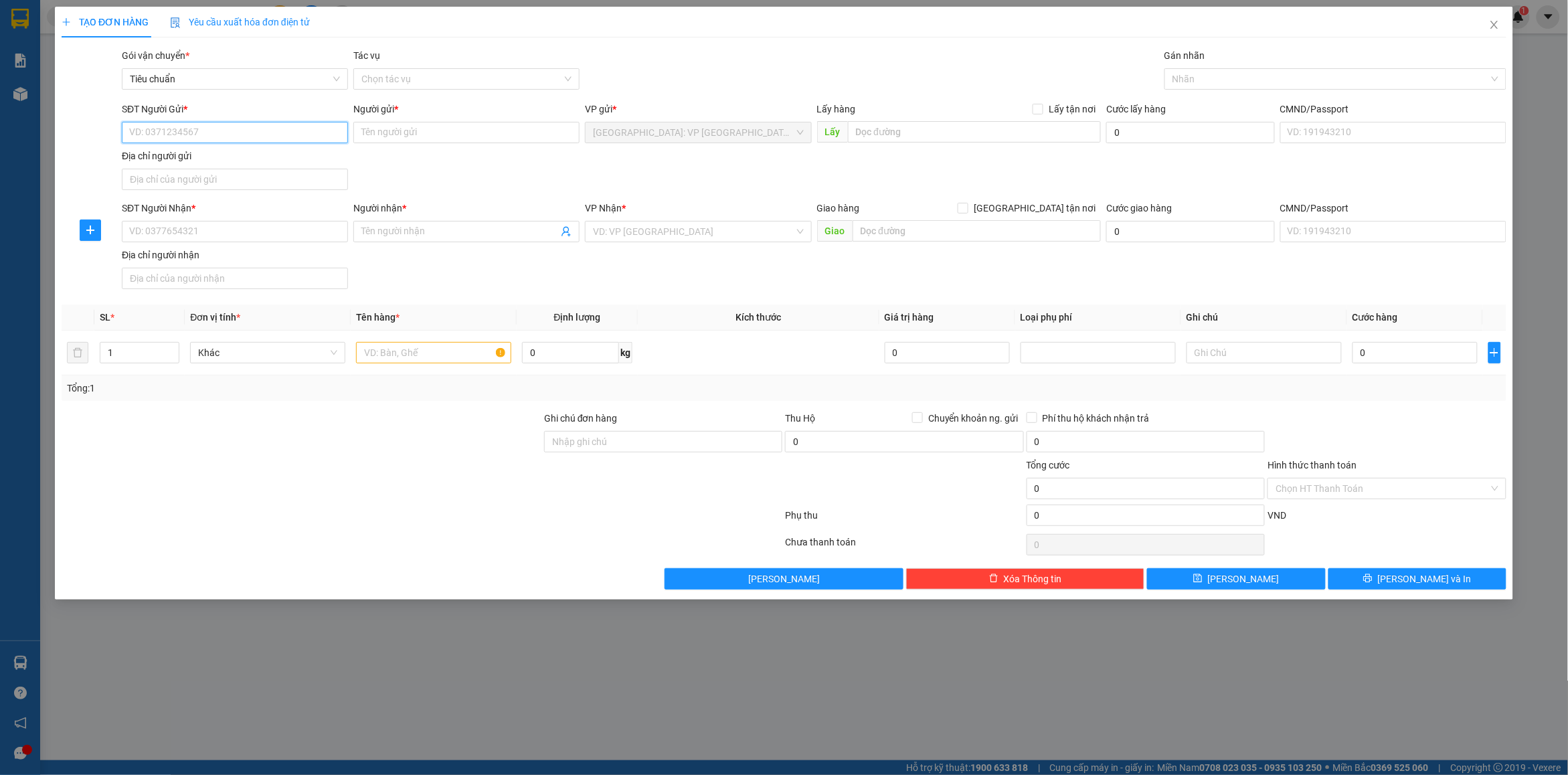
click at [231, 134] on input "SĐT Người Gửi *" at bounding box center [235, 132] width 227 height 21
paste input "0968407939"
type input "0968407939"
click at [202, 151] on div "0968407939 - tuấn" at bounding box center [235, 159] width 227 height 21
type input "tuấn"
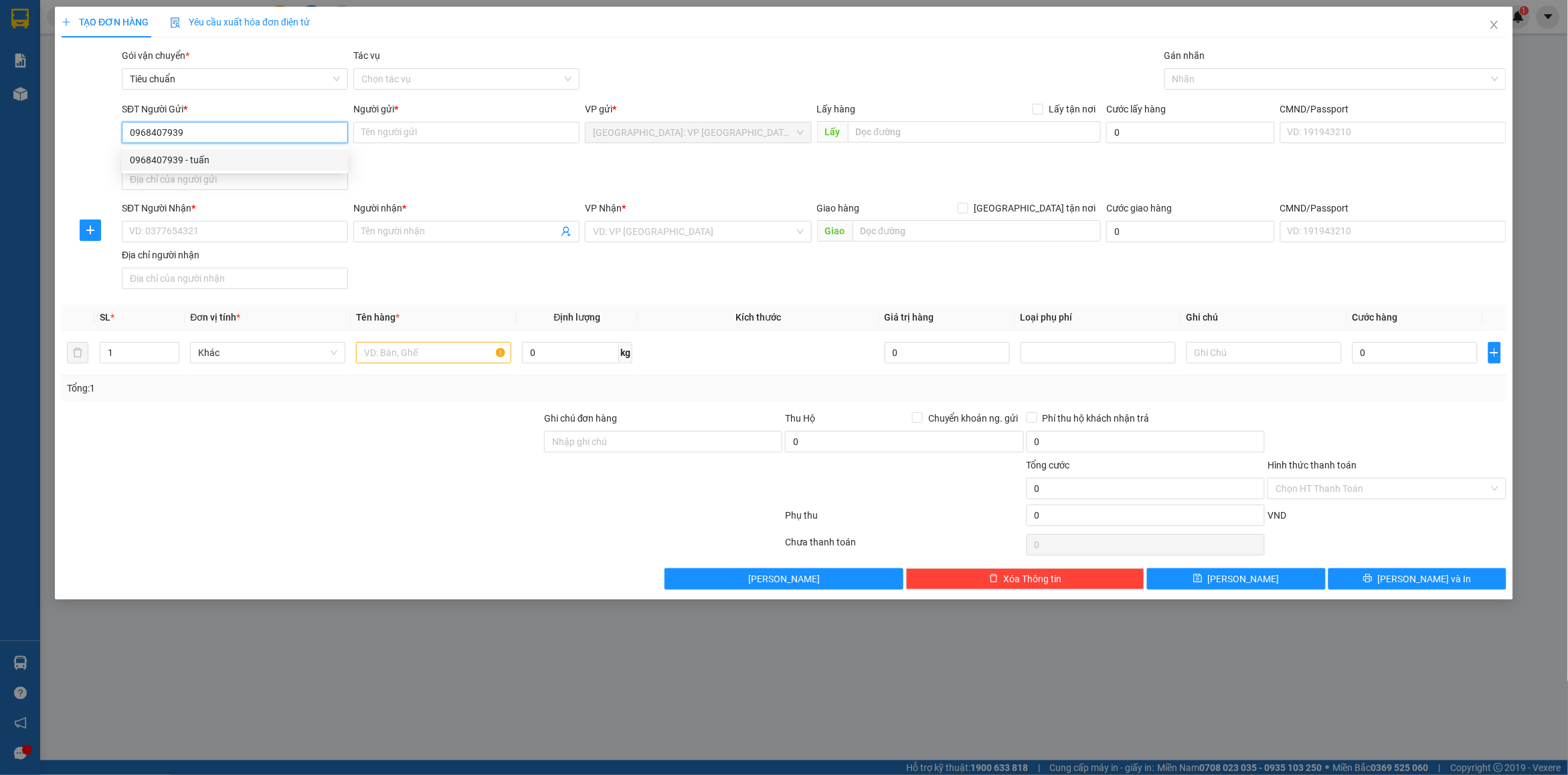
type input "ngõ 20 tran [PERSON_NAME]"
type input "0968407939"
click at [208, 234] on input "SĐT Người Nhận *" at bounding box center [235, 231] width 227 height 21
paste input "0947115020"
type input "0947115020"
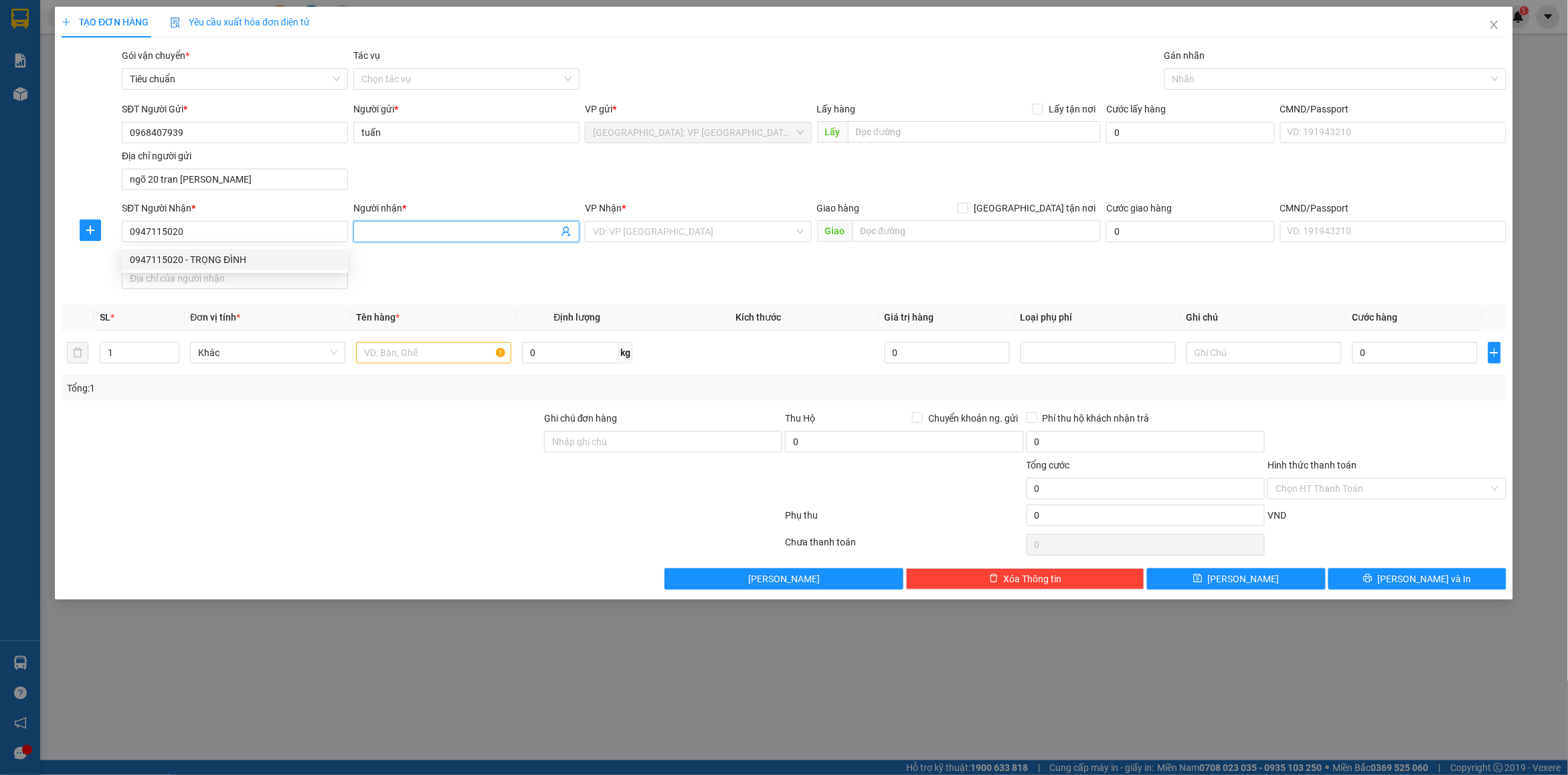
click at [379, 227] on input "Người nhận *" at bounding box center [459, 232] width 197 height 15
click at [227, 242] on input "0947115020" at bounding box center [235, 231] width 227 height 21
click at [244, 261] on div "0947115020 - TRỌNG ĐÌNH" at bounding box center [234, 260] width 210 height 15
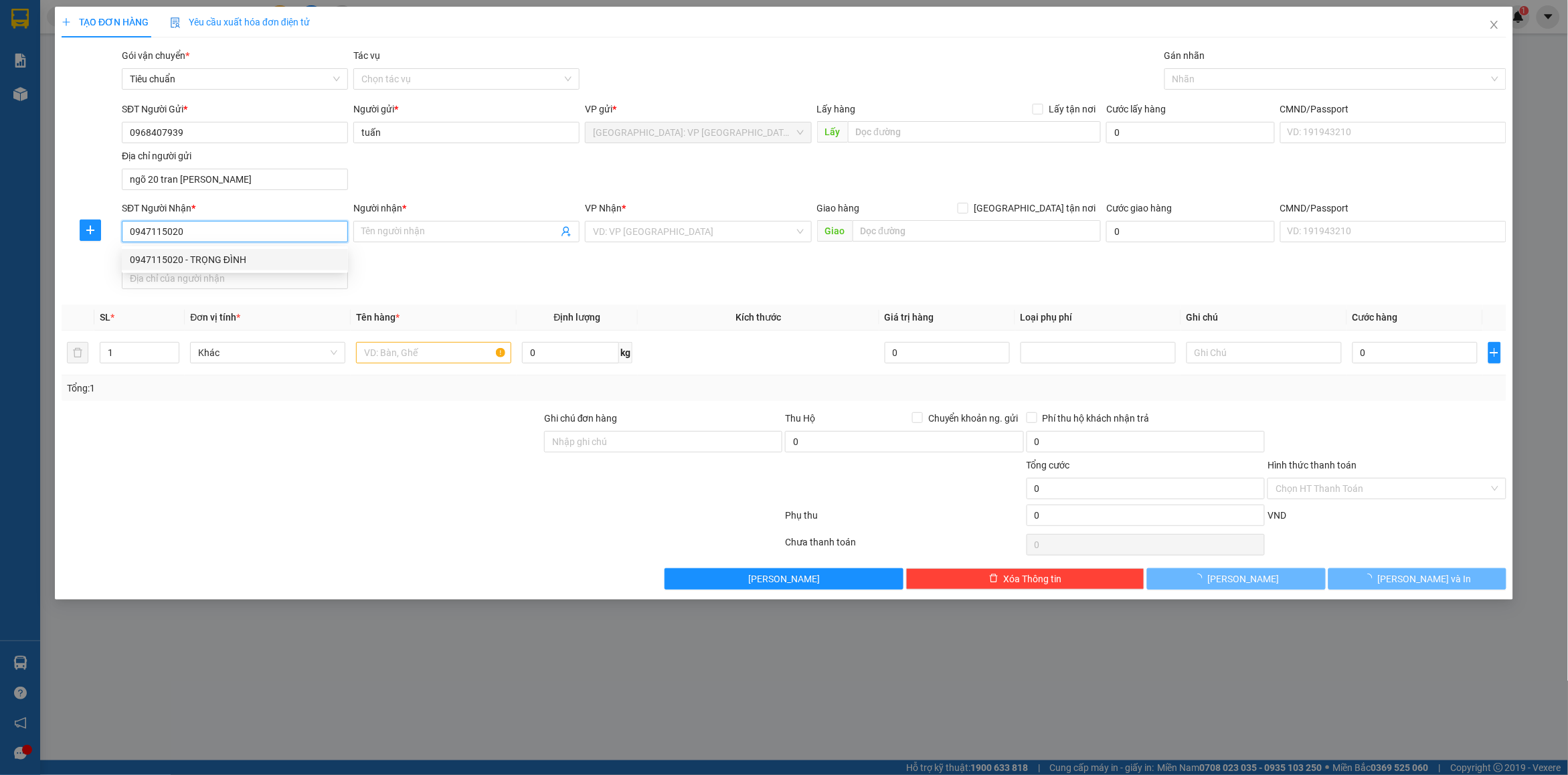
type input "TRỌNG ĐÌNH"
checkbox input "true"
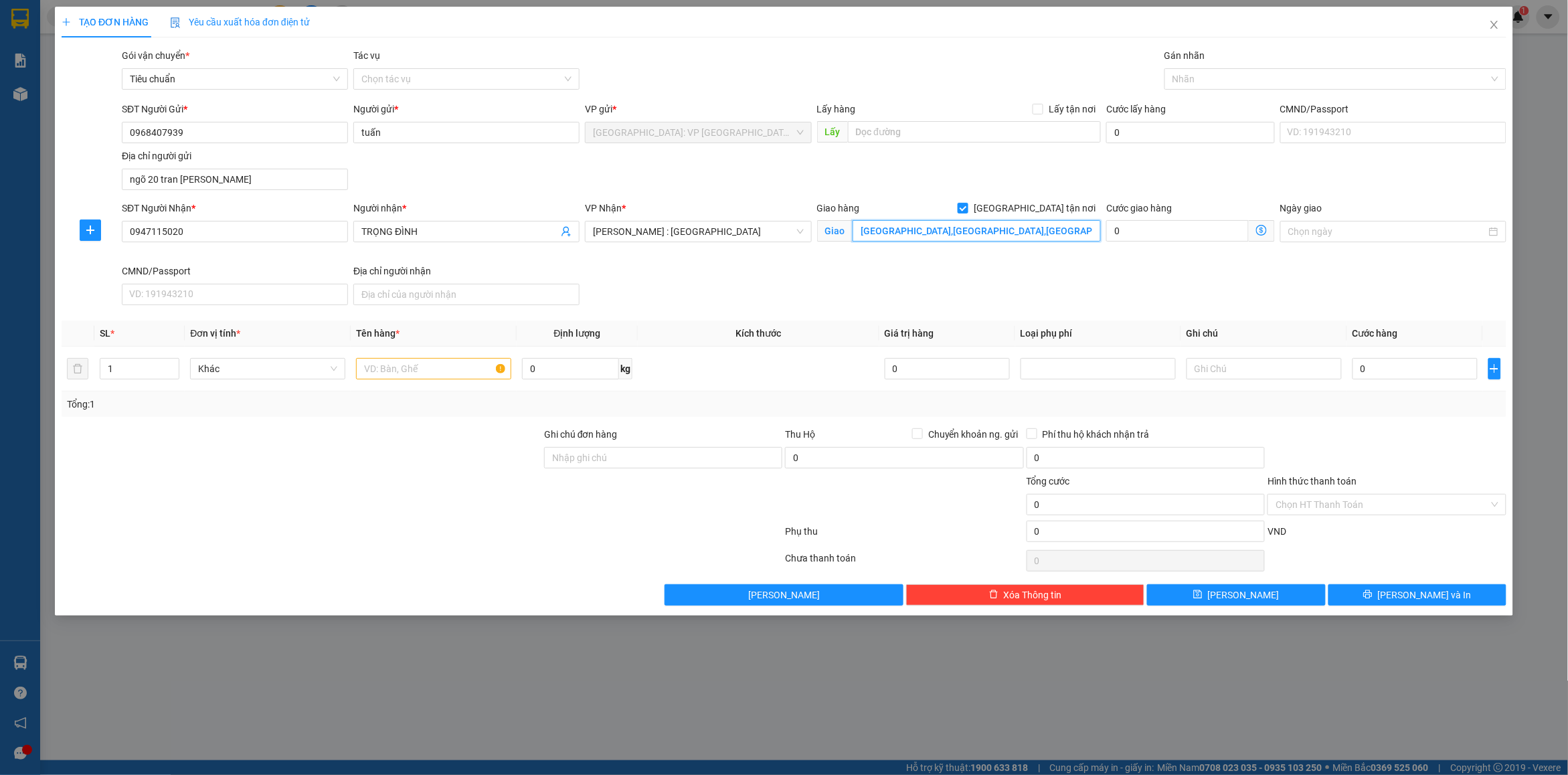
click at [999, 237] on input "[GEOGRAPHIC_DATA],[GEOGRAPHIC_DATA],[GEOGRAPHIC_DATA],[GEOGRAPHIC_DATA]" at bounding box center [976, 230] width 249 height 21
paste input "Thửa đất số 1, TBĐ số 6, [GEOGRAPHIC_DATA] 830, Ấp 5, Xã [GEOGRAPHIC_DATA], [GE…"
click at [1193, 84] on div at bounding box center [1329, 79] width 322 height 16
type input "Thửa đất số 1, TBĐ số 6, [GEOGRAPHIC_DATA] 830, Ấp 5, Xã [GEOGRAPHIC_DATA], [GE…"
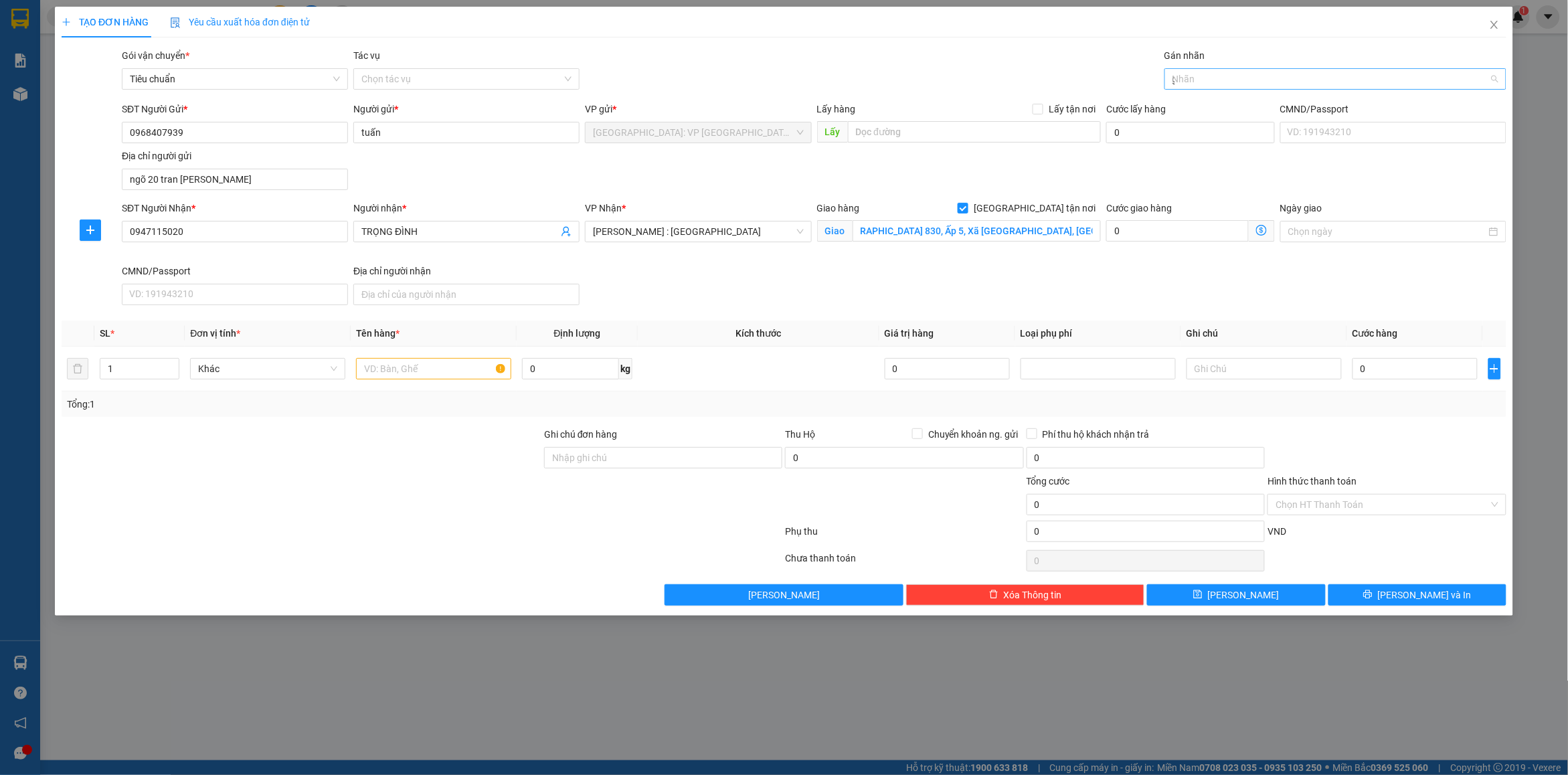
scroll to position [0, 0]
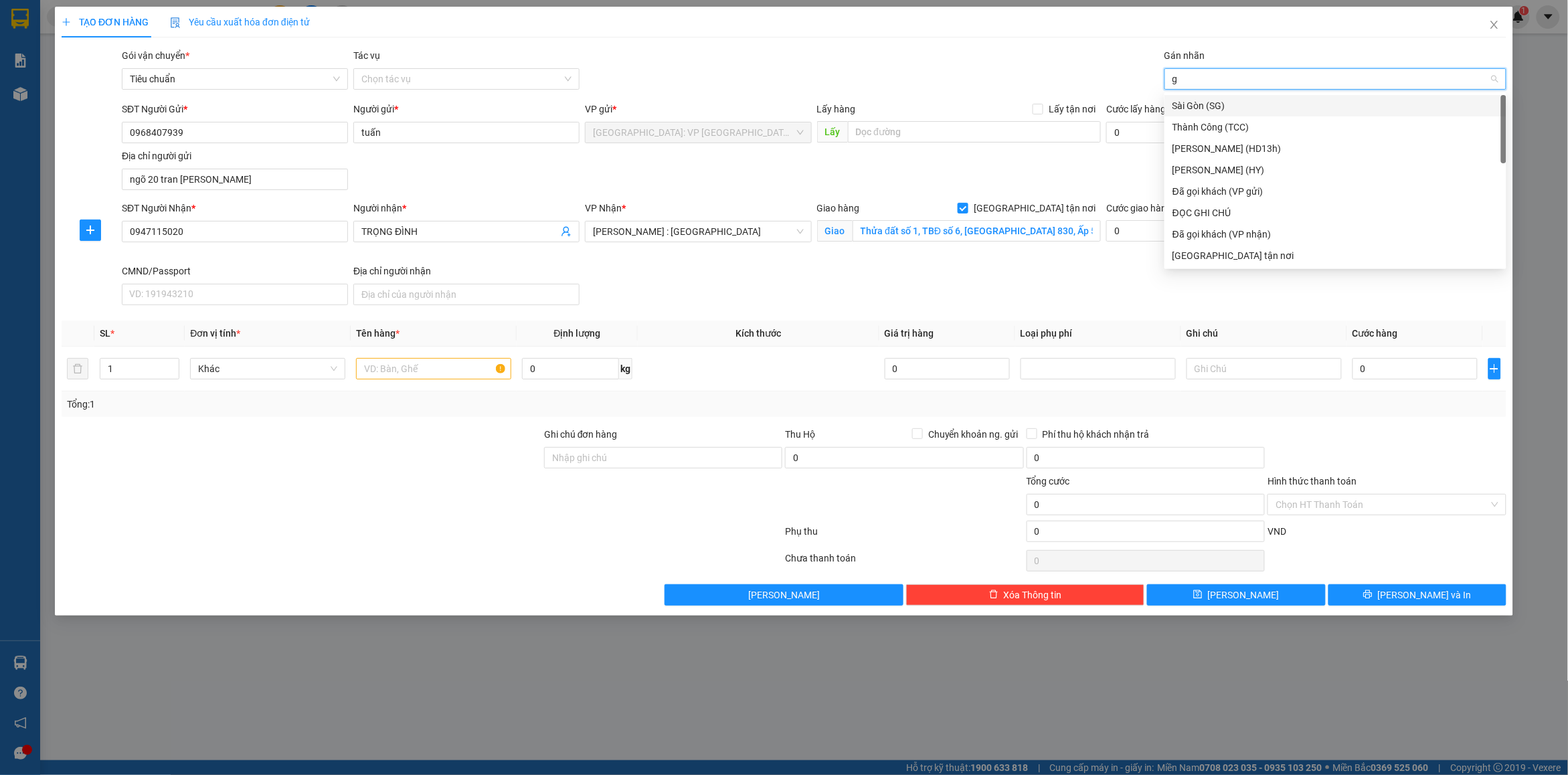
type input "gt"
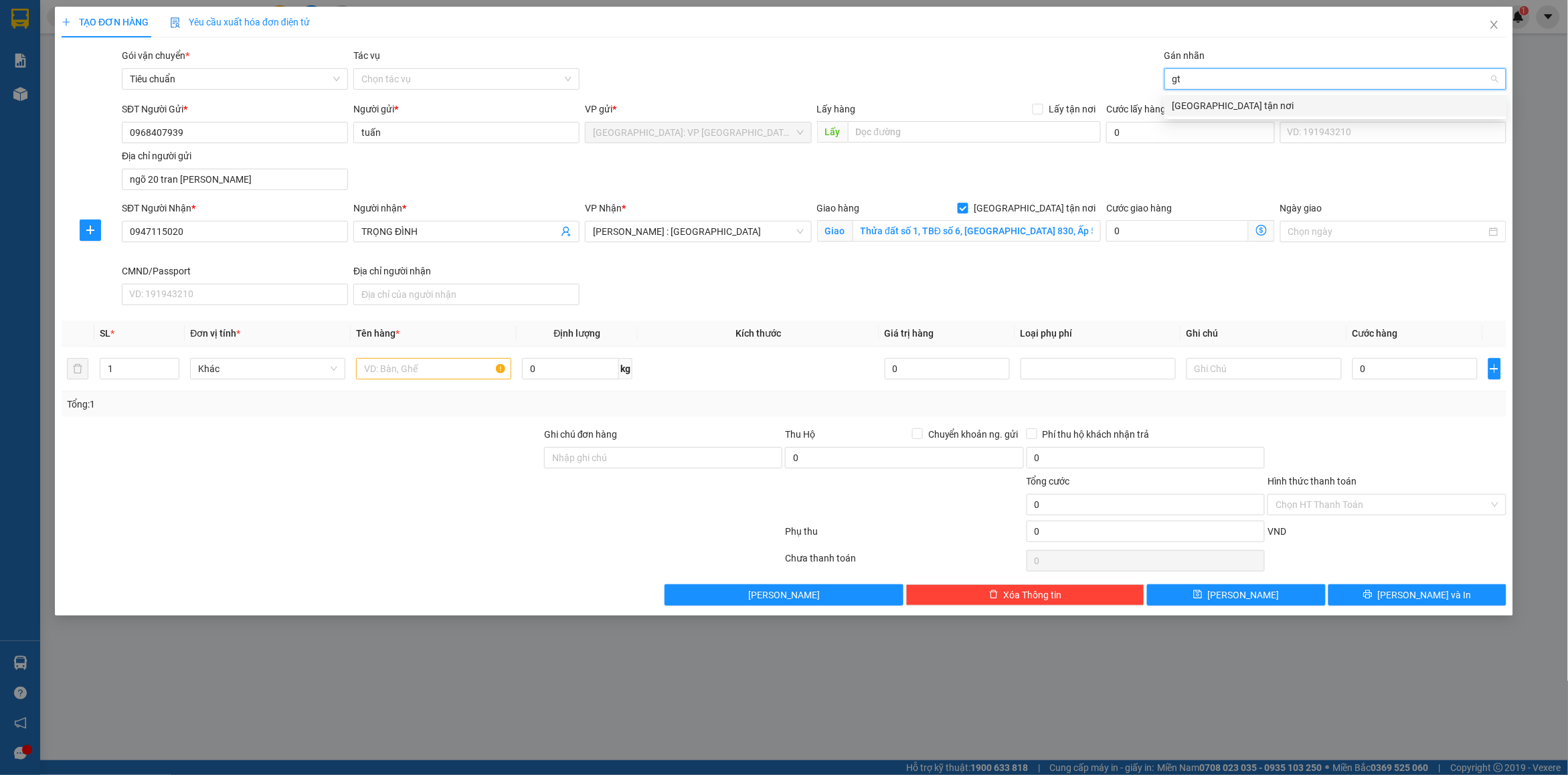
click at [1209, 104] on div "[GEOGRAPHIC_DATA] tận nơi" at bounding box center [1336, 105] width 326 height 15
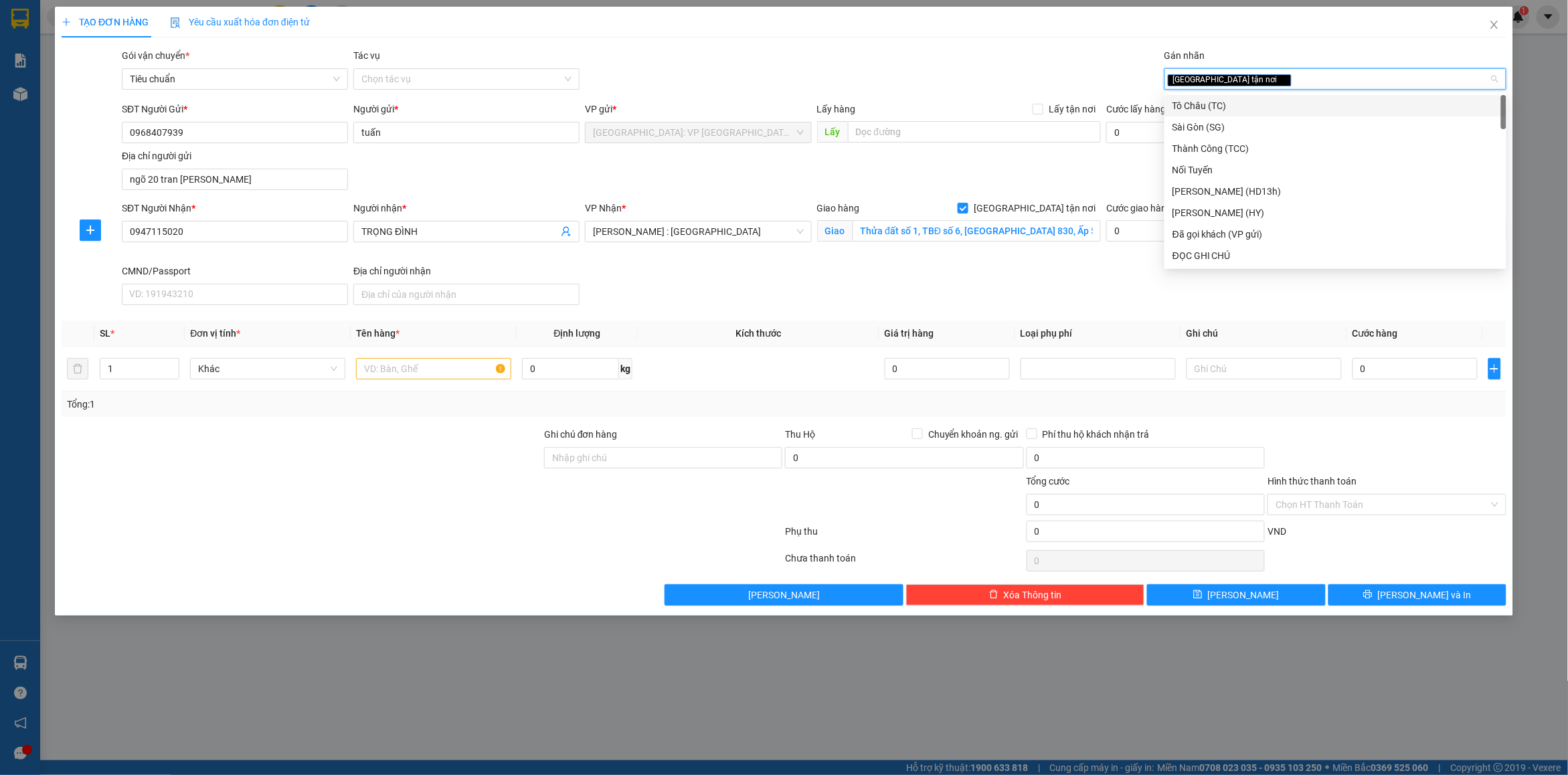
click at [1248, 89] on div "[GEOGRAPHIC_DATA] tận nơi" at bounding box center [1336, 79] width 342 height 21
type input "d"
type input "đã"
click at [1236, 101] on div "Đã gọi khách (VP gửi)" at bounding box center [1336, 105] width 326 height 15
click at [949, 68] on div "Gói vận chuyển * Tiêu chuẩn Tác vụ Chọn tác vụ Gán nhãn Giao tận nơi Đã gọi k…" at bounding box center [815, 71] width 1390 height 47
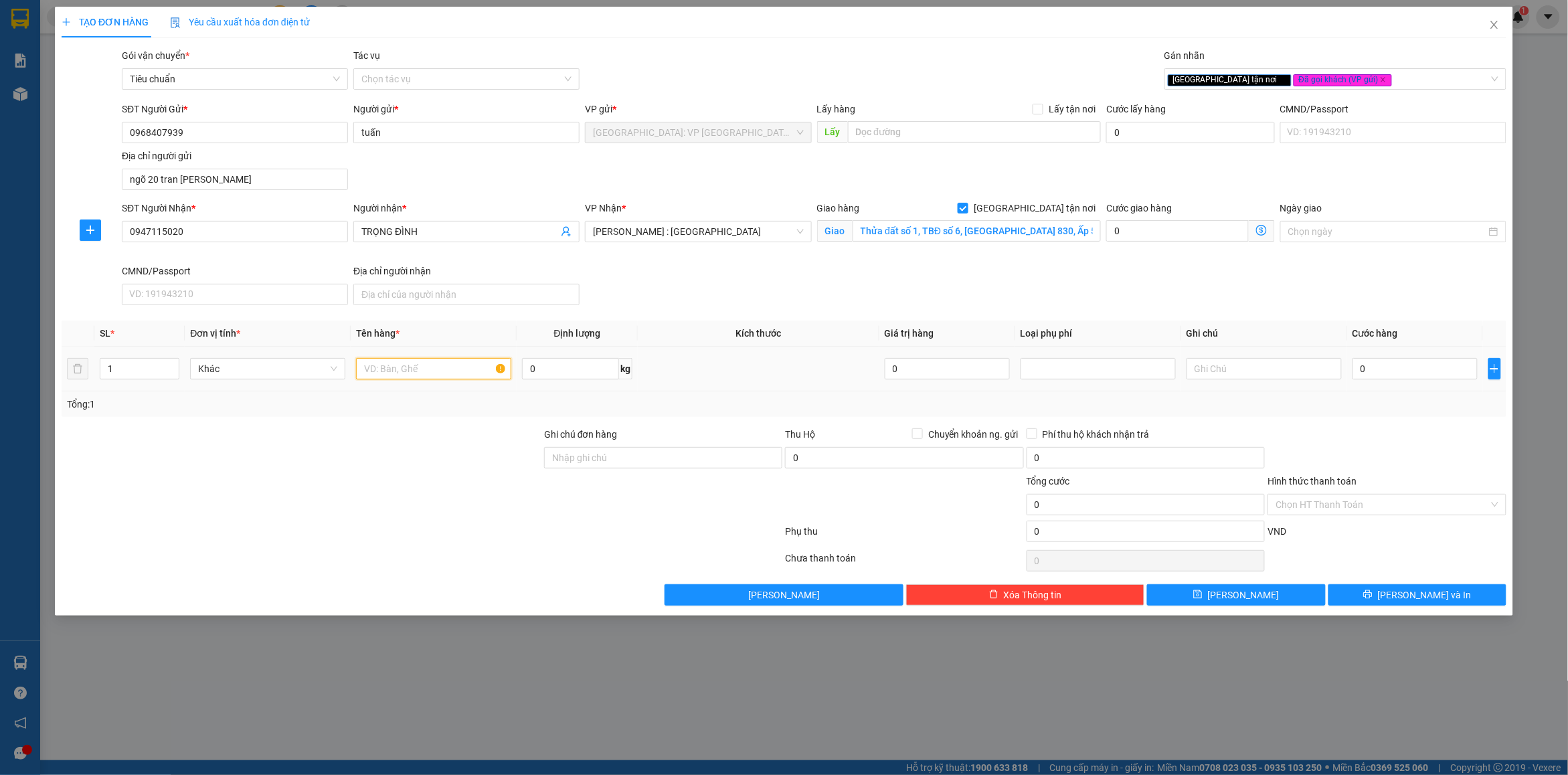
click at [419, 370] on input "text" at bounding box center [434, 368] width 155 height 21
type input "4 hộp nhựa nặng nhỏ"
drag, startPoint x: 128, startPoint y: 375, endPoint x: 302, endPoint y: 424, distance: 180.8
click at [152, 373] on input "1" at bounding box center [140, 369] width 79 height 20
click at [141, 370] on input "1" at bounding box center [140, 369] width 79 height 20
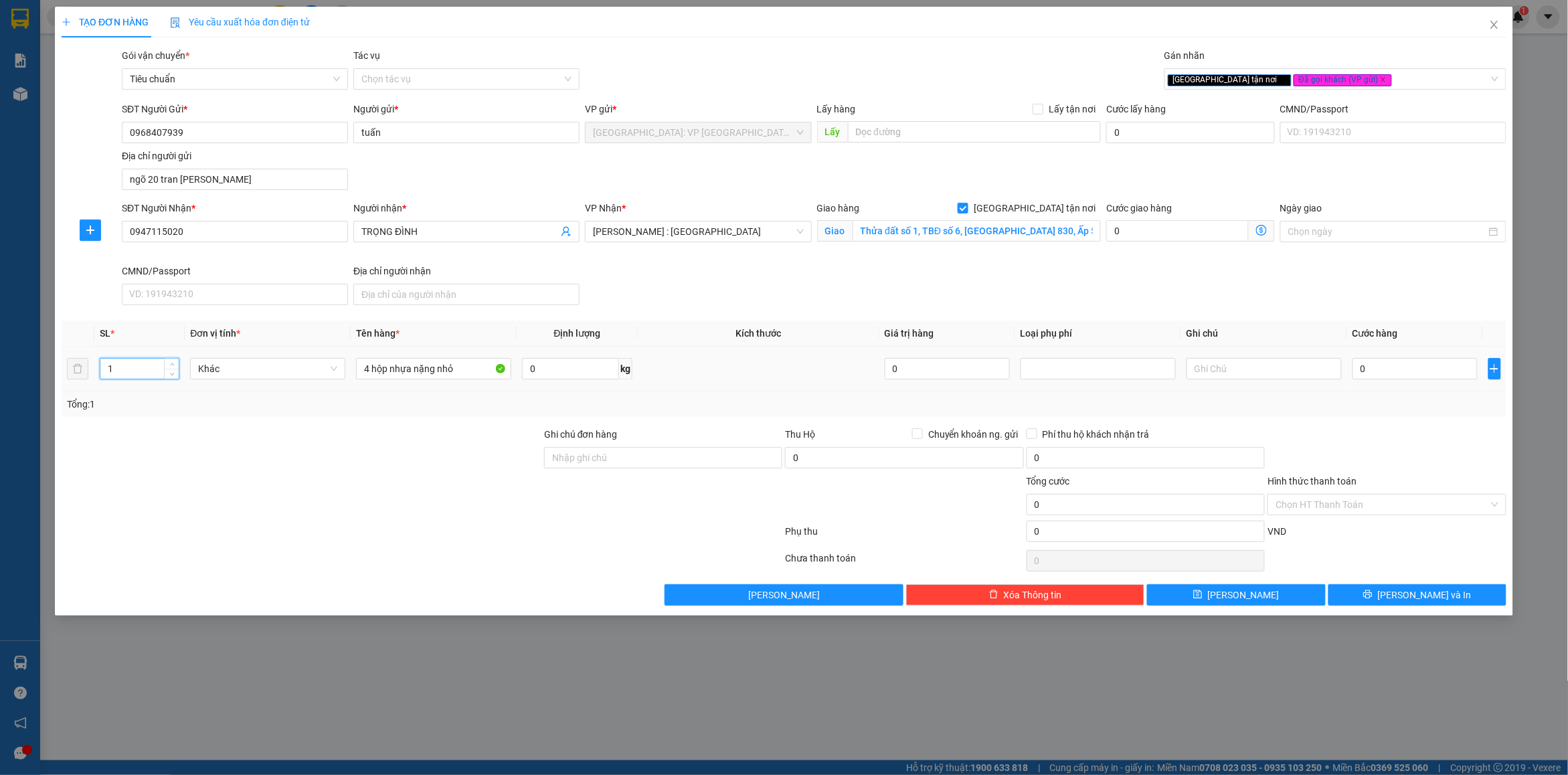
click at [141, 370] on input "1" at bounding box center [140, 369] width 79 height 20
type input "4"
click at [650, 454] on input "Ghi chú đơn hàng" at bounding box center [664, 458] width 239 height 21
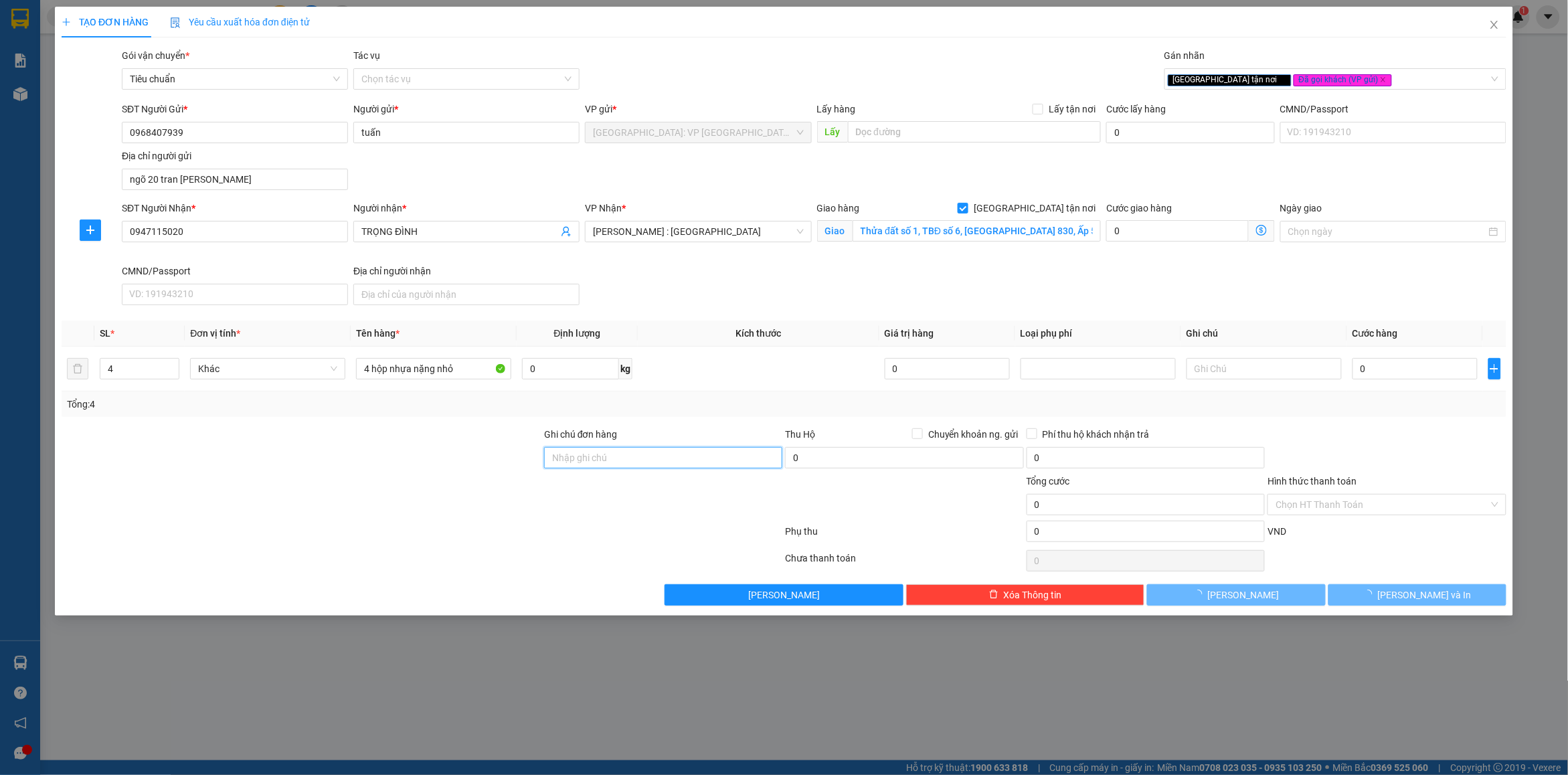
type input "nhận nguyên kiện bể vỡ không đền"
click at [728, 405] on div "Tổng: 4" at bounding box center [784, 404] width 1435 height 15
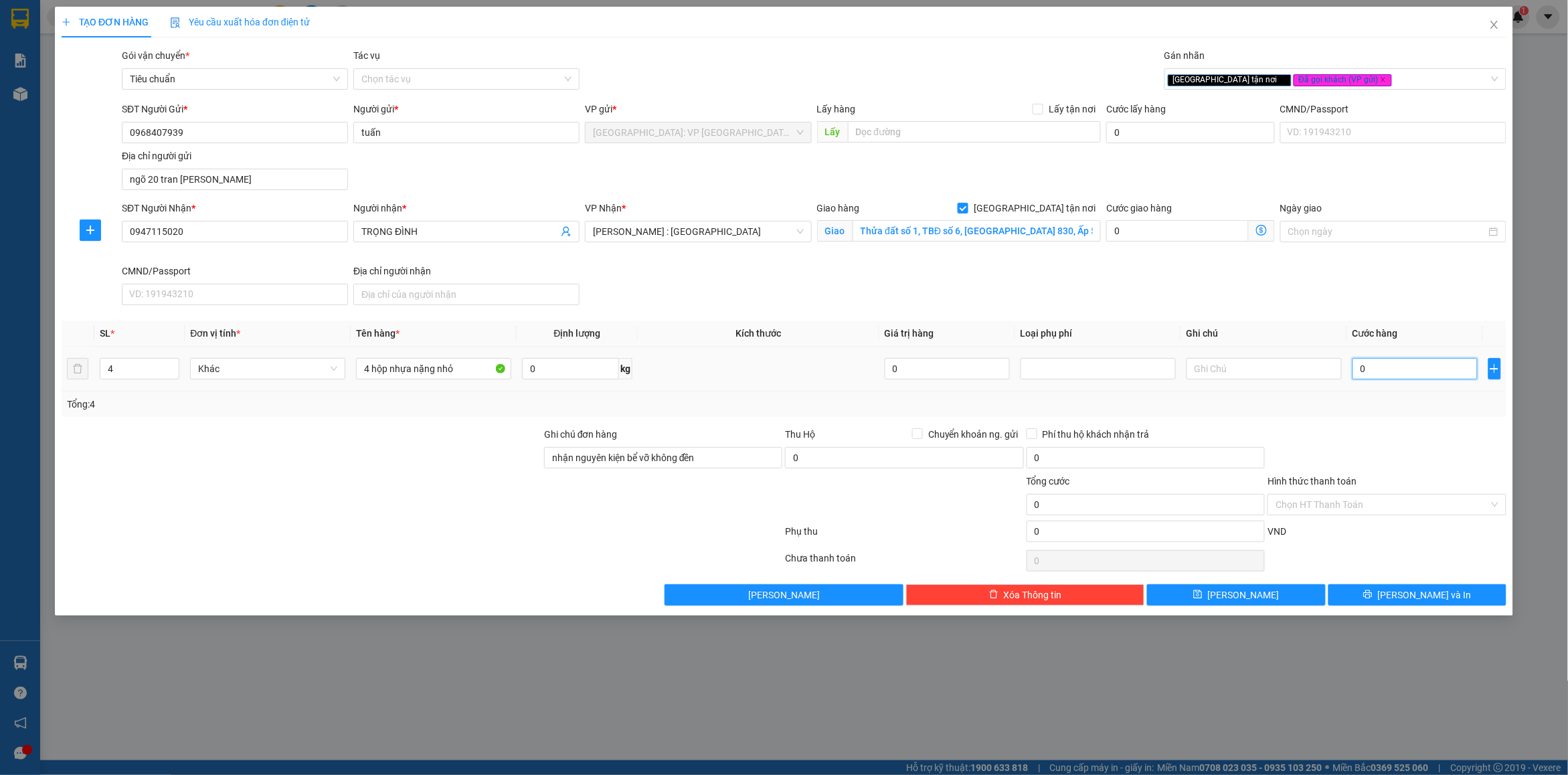
click at [1430, 372] on input "0" at bounding box center [1415, 368] width 125 height 21
click at [1005, 234] on input "Thửa đất số 1, TBĐ số 6, [GEOGRAPHIC_DATA] 830, Ấp 5, Xã [GEOGRAPHIC_DATA], [GE…" at bounding box center [976, 230] width 249 height 21
click at [1049, 238] on input "Thửa đất số 1, TBĐ số 6, [GEOGRAPHIC_DATA] 830, Ấp 5, Xã [GEOGRAPHIC_DATA], [GE…" at bounding box center [976, 230] width 249 height 21
click at [1383, 366] on input "0" at bounding box center [1415, 368] width 125 height 21
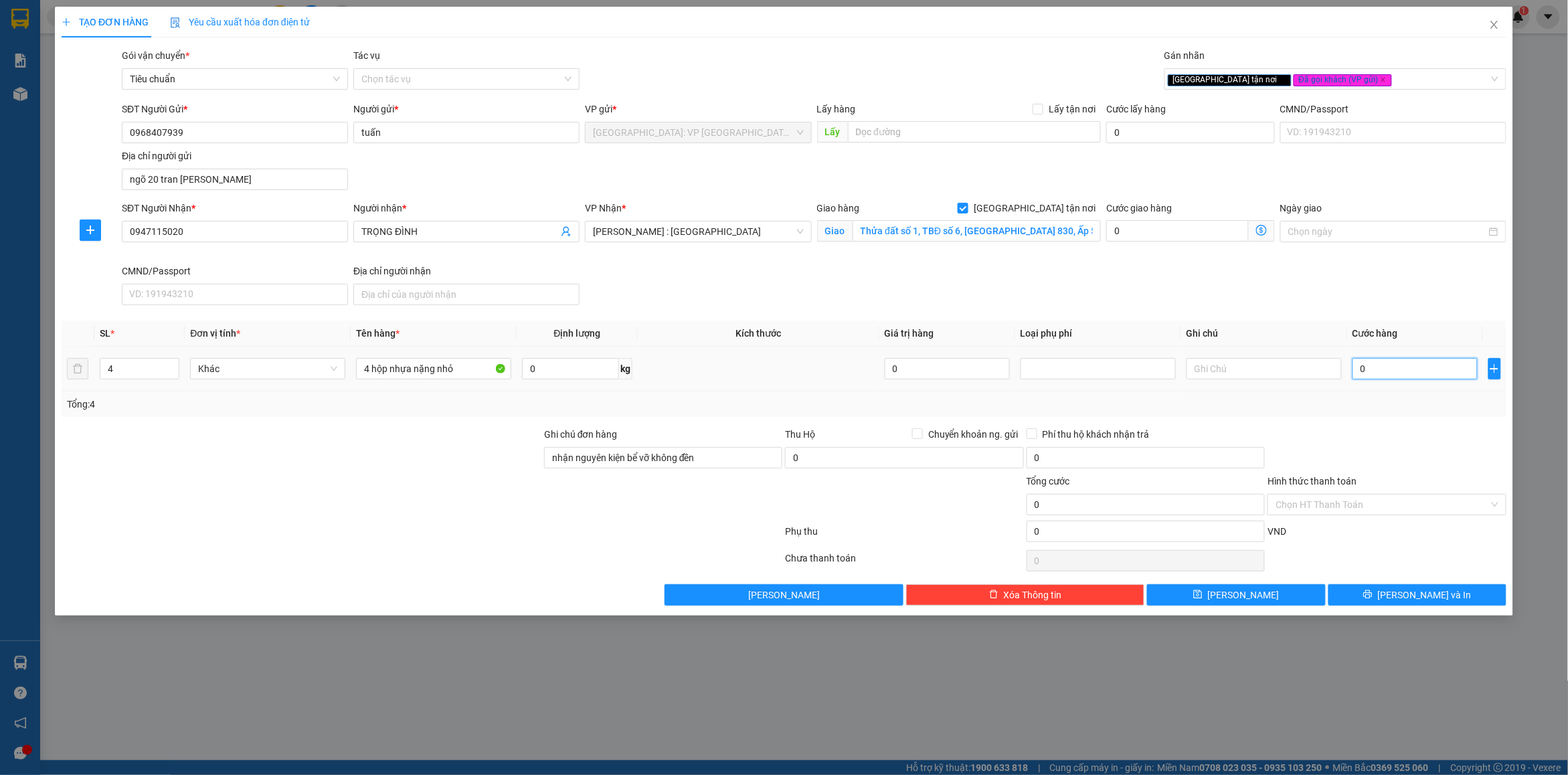
type input "1"
type input "13"
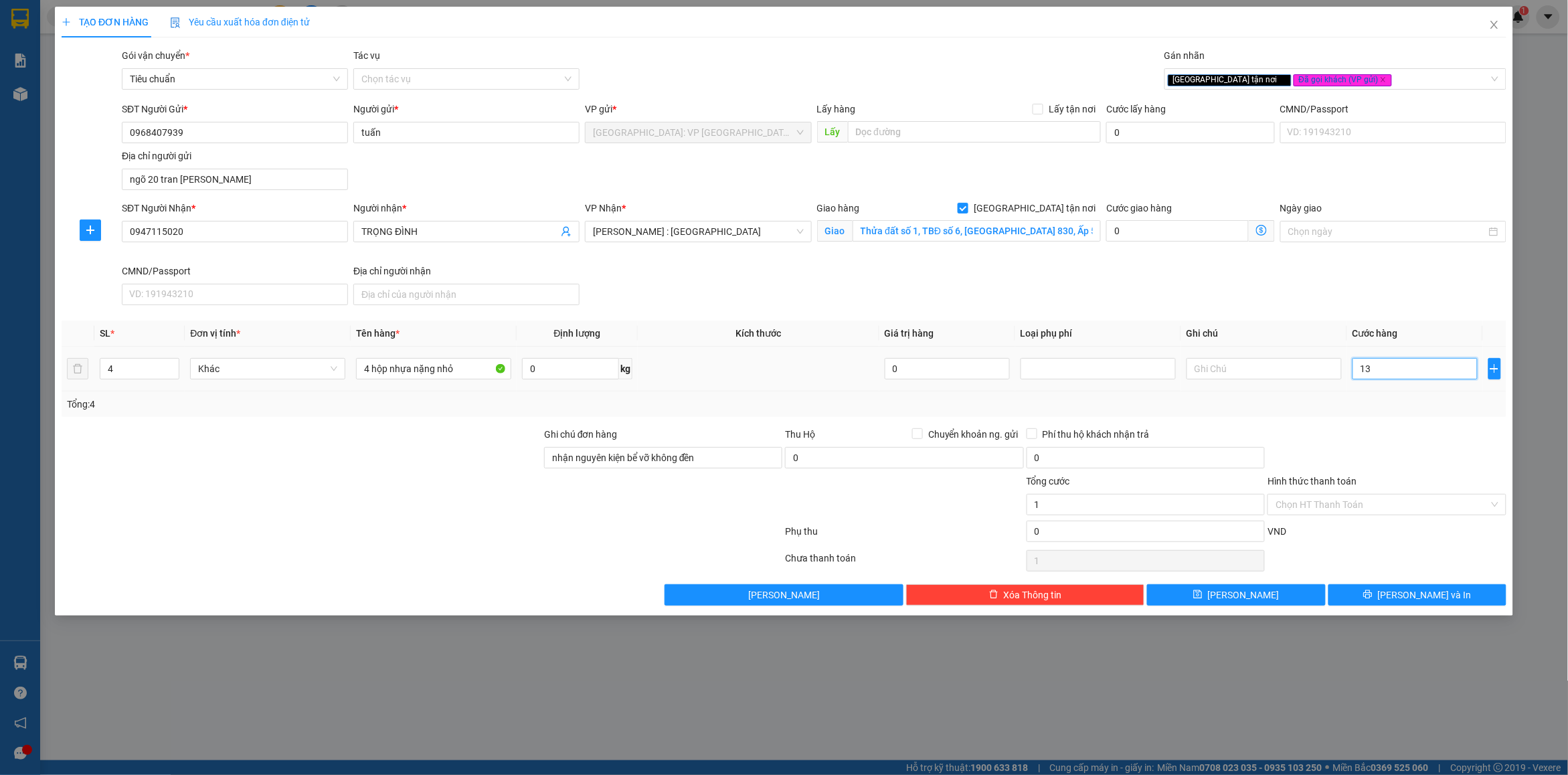
type input "13"
type input "136"
type input "1.360"
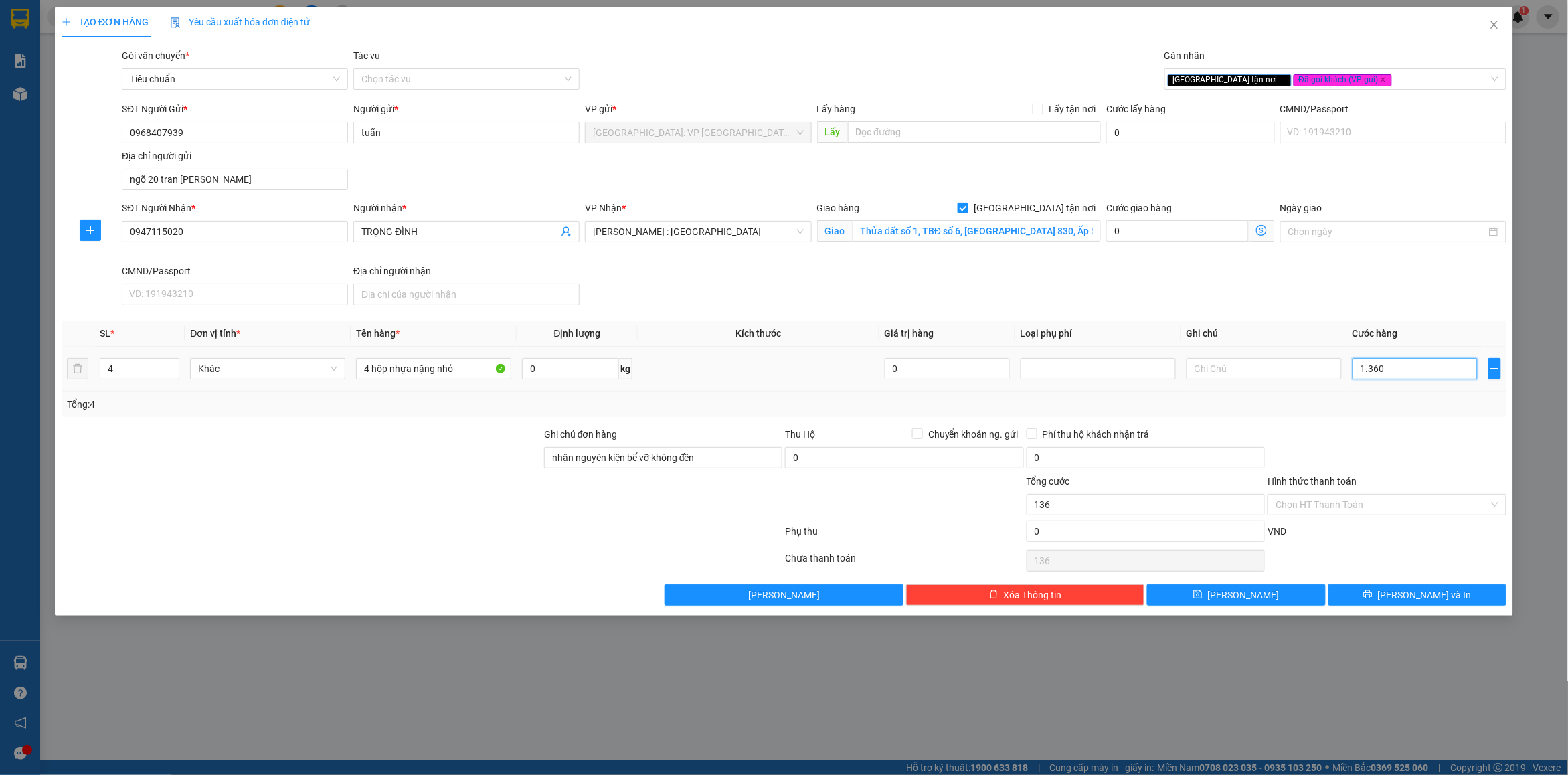
type input "1.360"
type input "1.360.000"
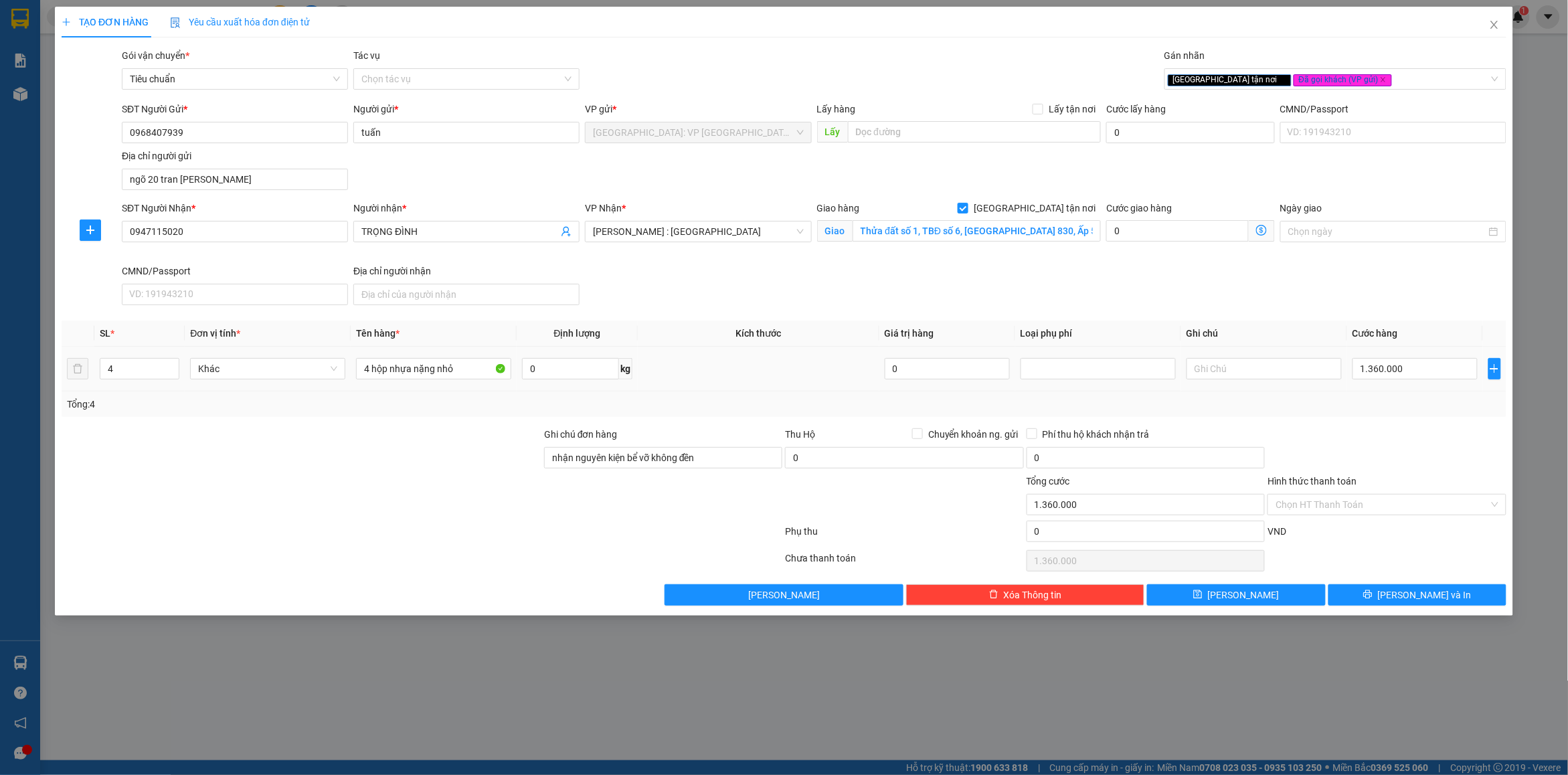
click at [1367, 392] on td "1.360.000" at bounding box center [1415, 369] width 136 height 45
click at [1444, 601] on button "[PERSON_NAME] và In" at bounding box center [1417, 595] width 178 height 21
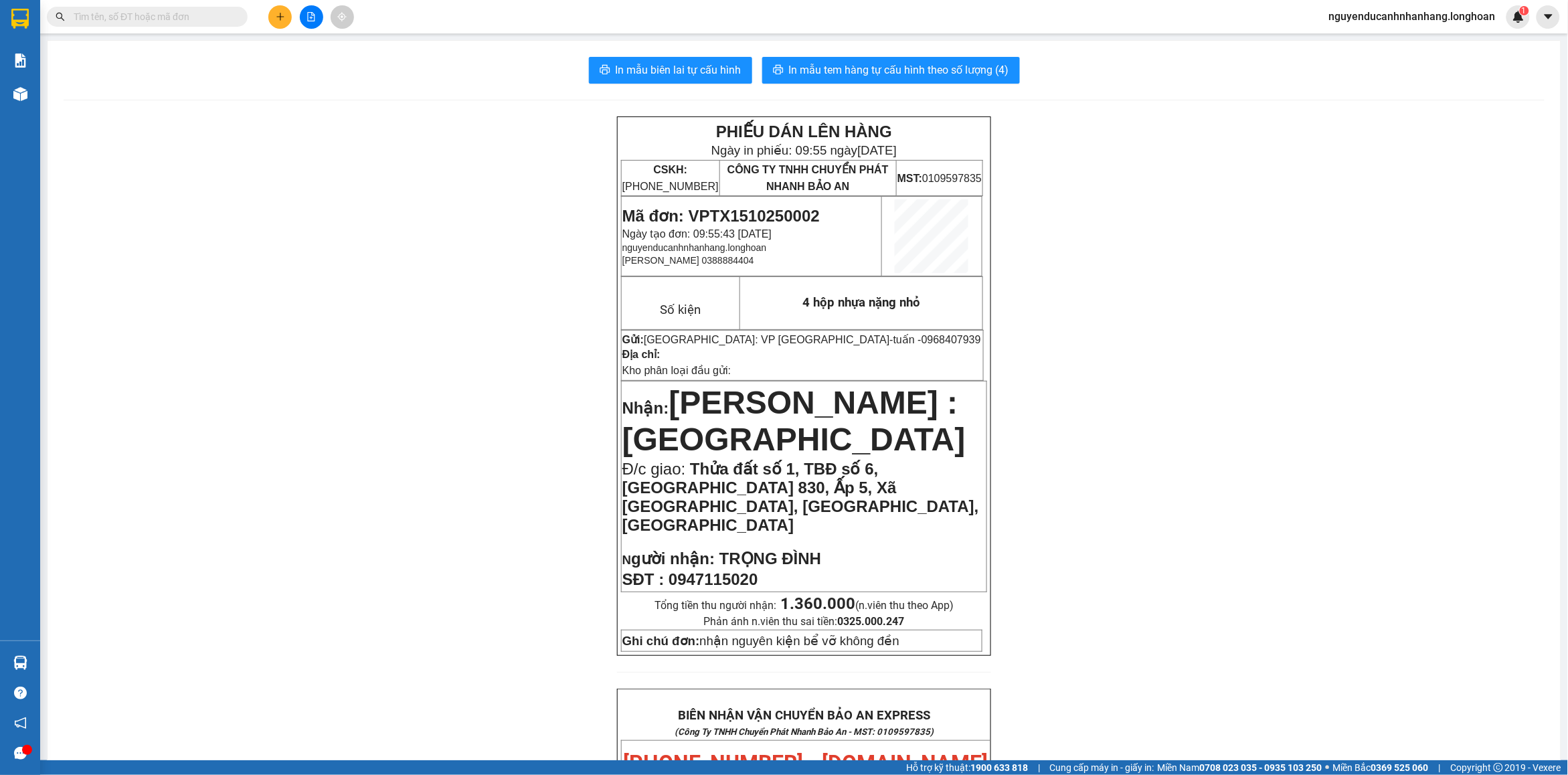
click at [761, 219] on span "Mã đơn: VPTX1510250002" at bounding box center [721, 216] width 198 height 18
drag, startPoint x: 761, startPoint y: 219, endPoint x: 329, endPoint y: 105, distance: 446.8
click at [761, 219] on span "Mã đơn: VPTX1510250002" at bounding box center [721, 216] width 198 height 18
copy span "VPTX1510250002"
click at [176, 18] on input "text" at bounding box center [153, 17] width 158 height 15
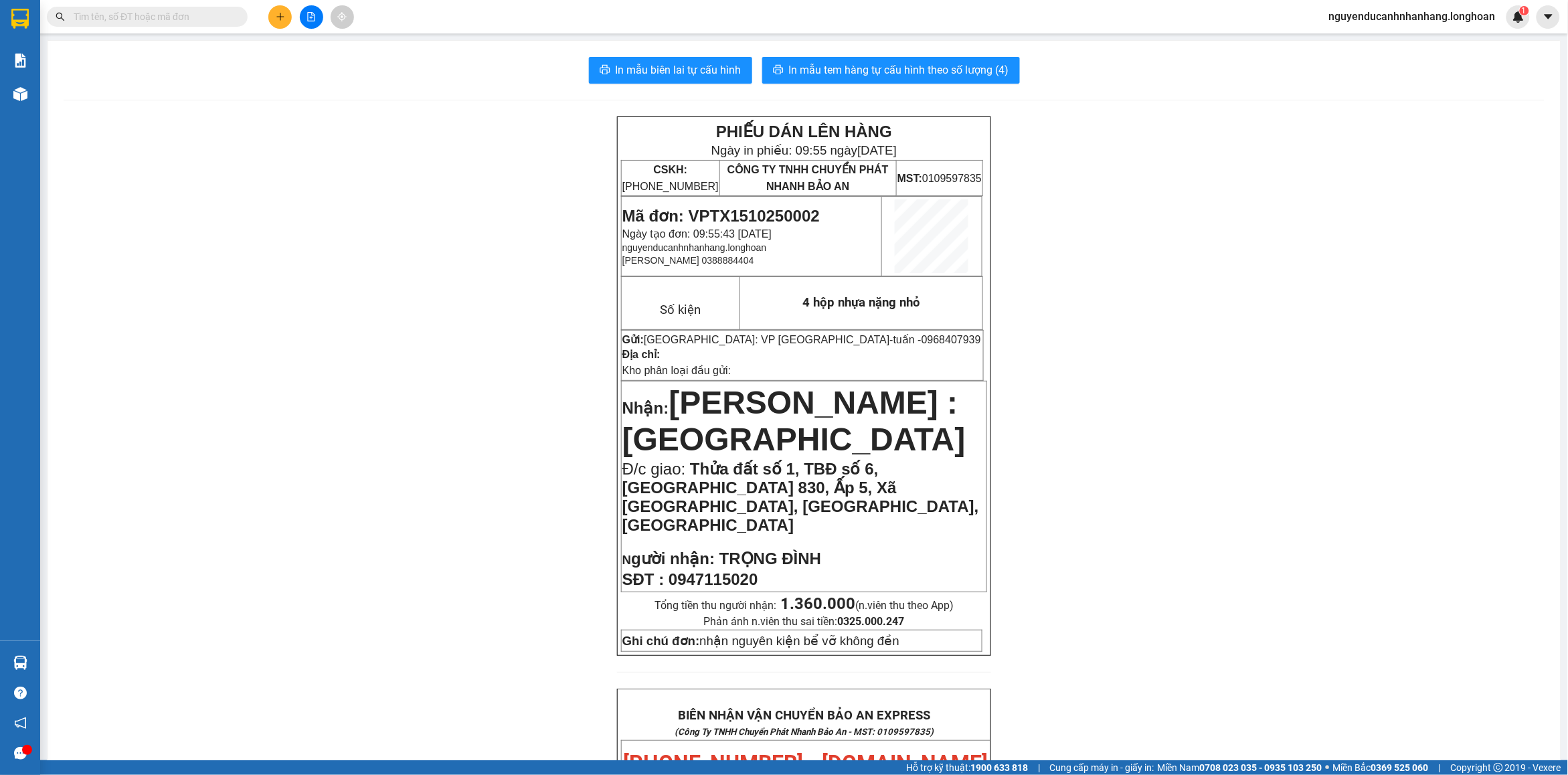
paste input "VPTX1510250002"
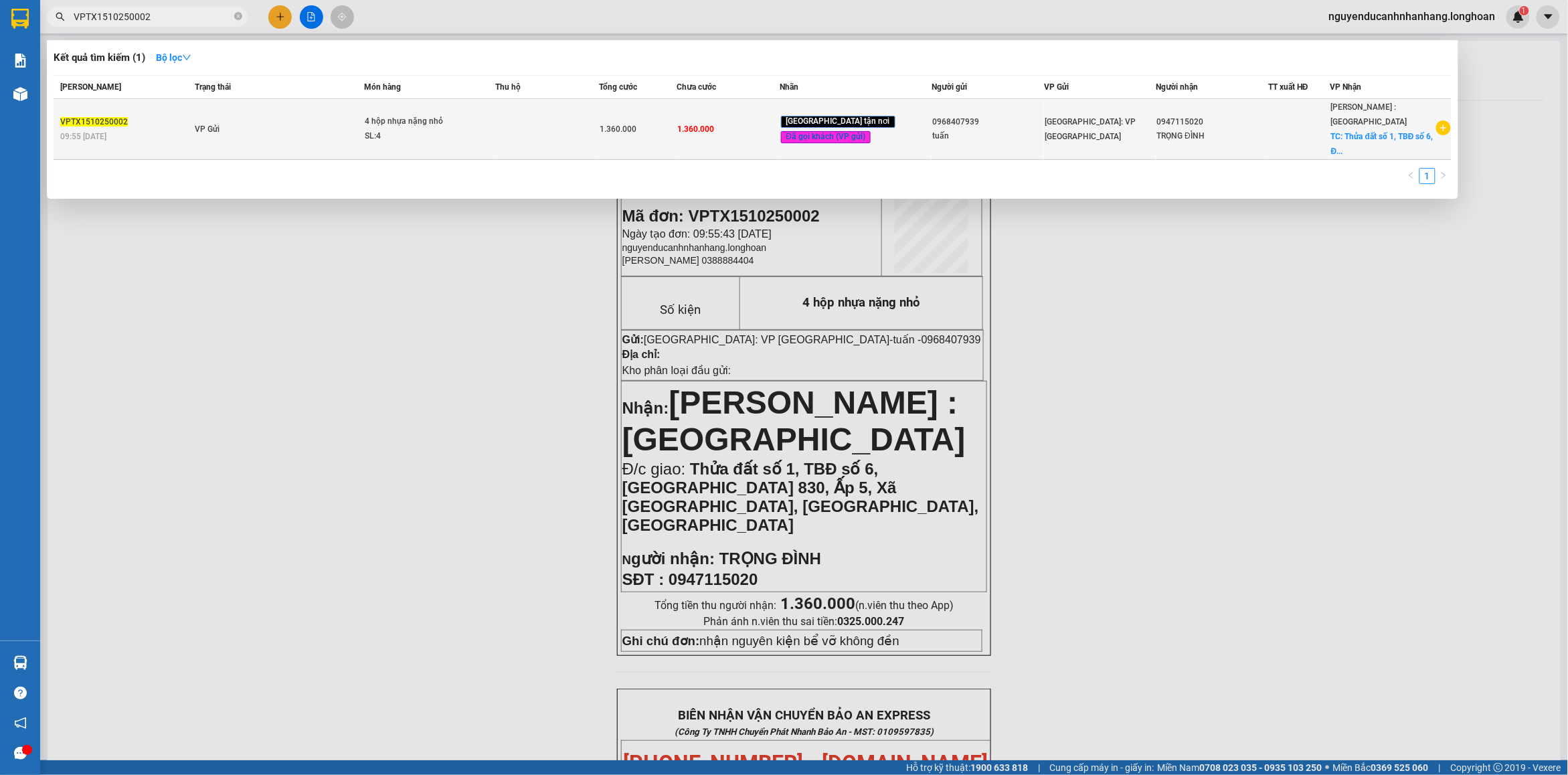
type input "VPTX1510250002"
click at [266, 128] on td "VP Gửi" at bounding box center [277, 129] width 173 height 61
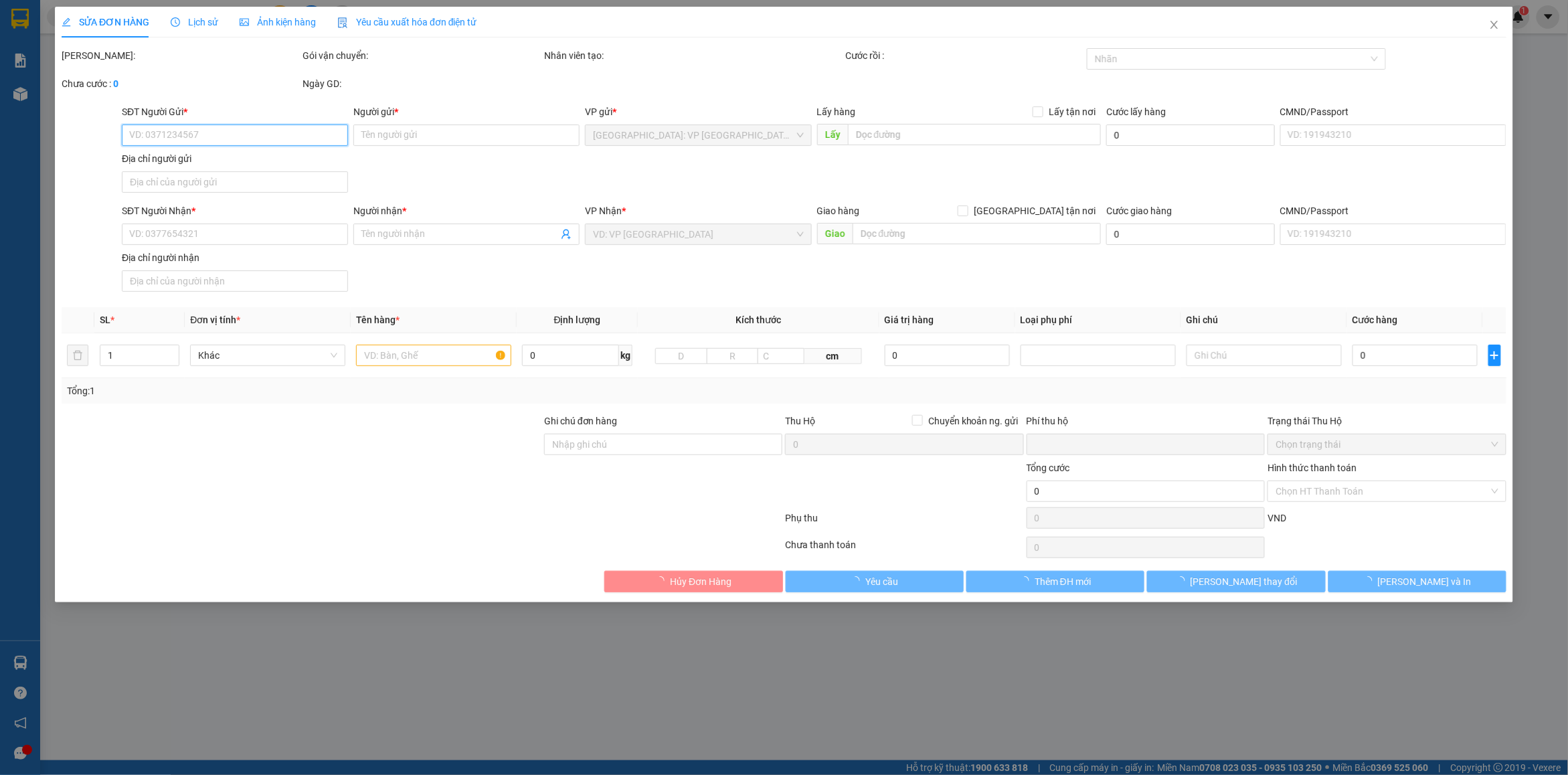
type input "0968407939"
type input "tuấn"
type input "ngõ 20 tran [PERSON_NAME]"
type input "0947115020"
type input "TRỌNG ĐÌNH"
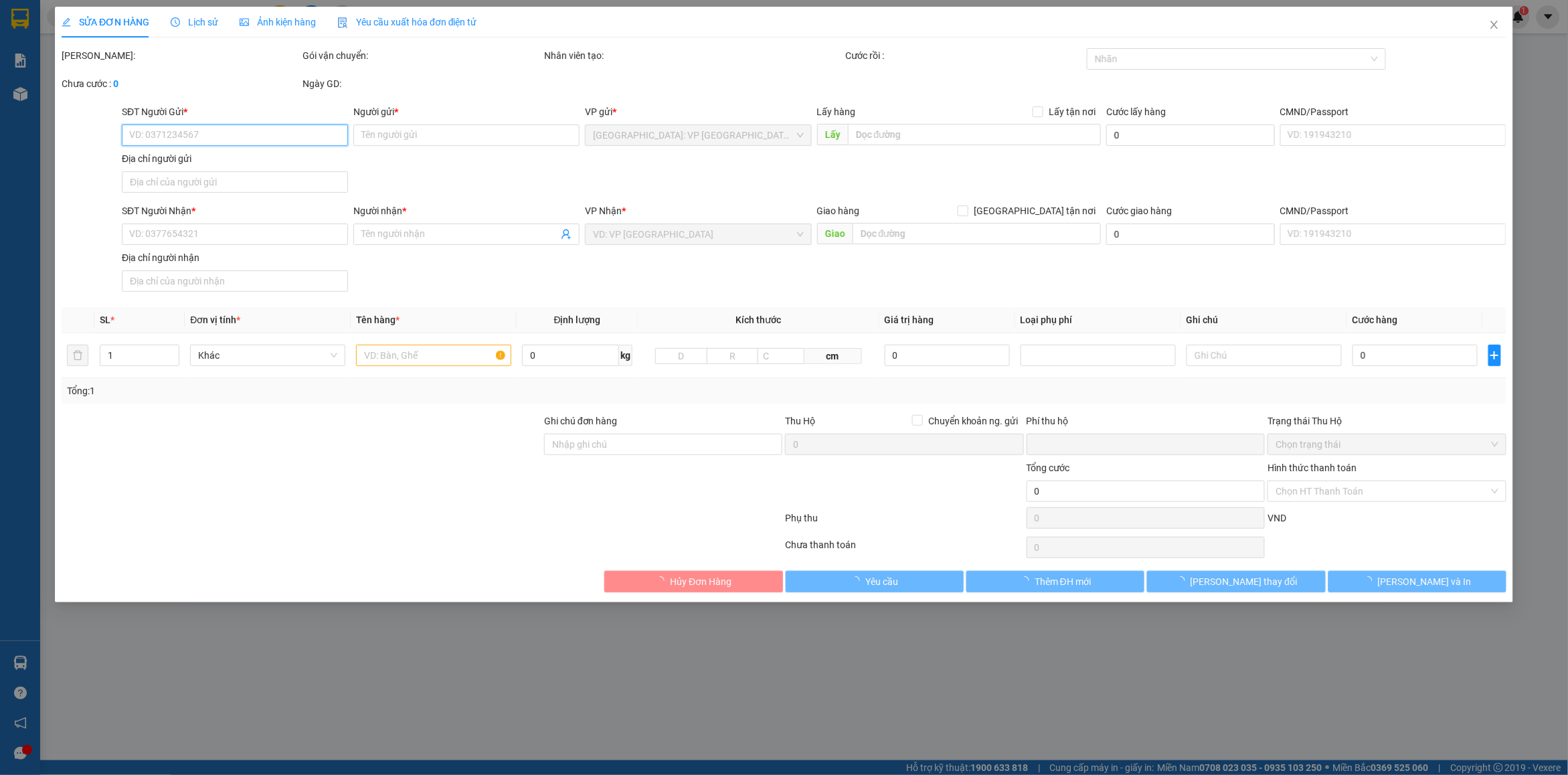
checkbox input "true"
type input "Thửa đất số 1, TBĐ số 6, [GEOGRAPHIC_DATA] 830, Ấp 5, Xã [GEOGRAPHIC_DATA], [GE…"
type input "nhận nguyên kiện bể vỡ không đền"
type input "0"
type input "1.360.000"
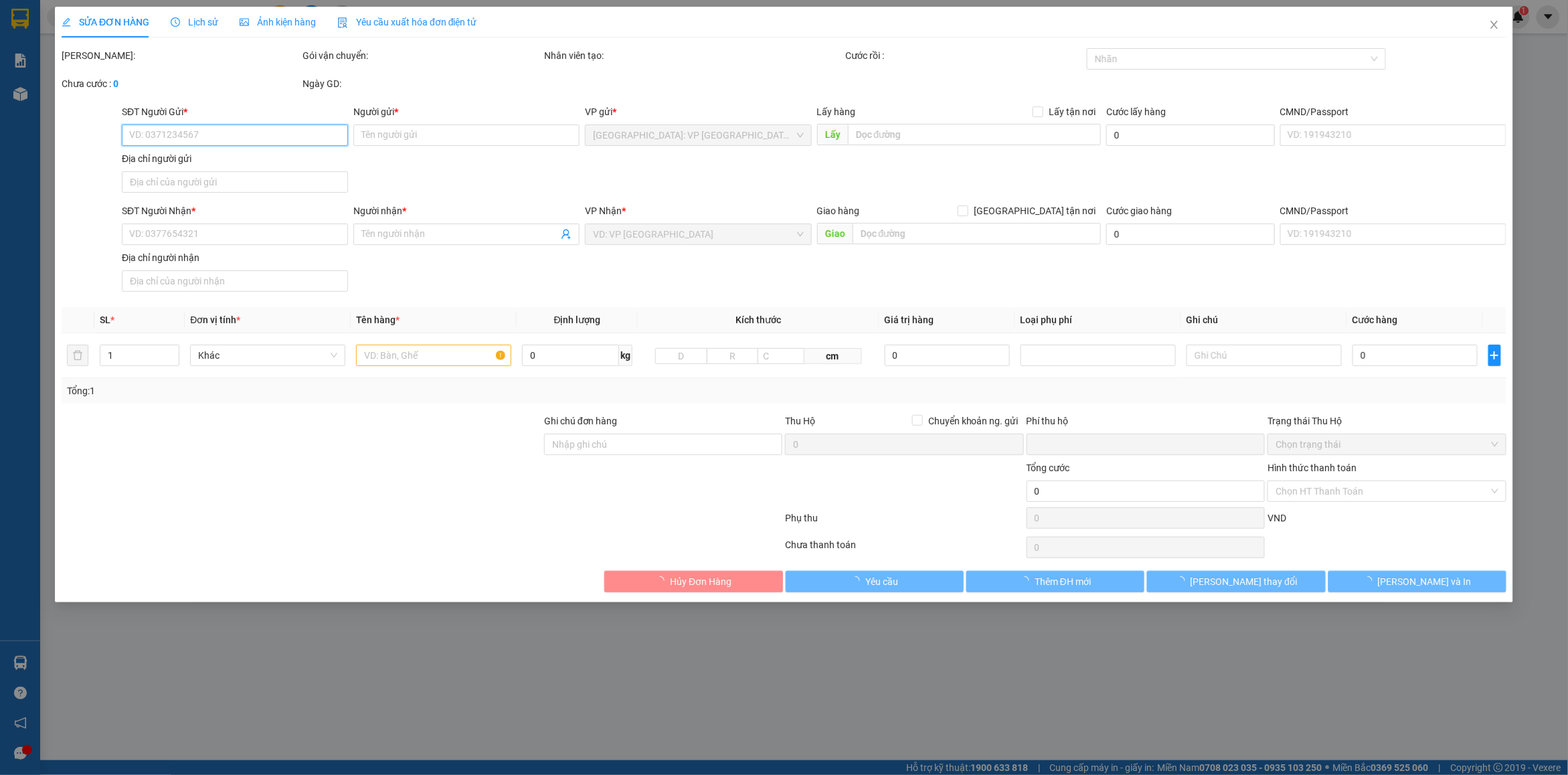
type input "1.360.000"
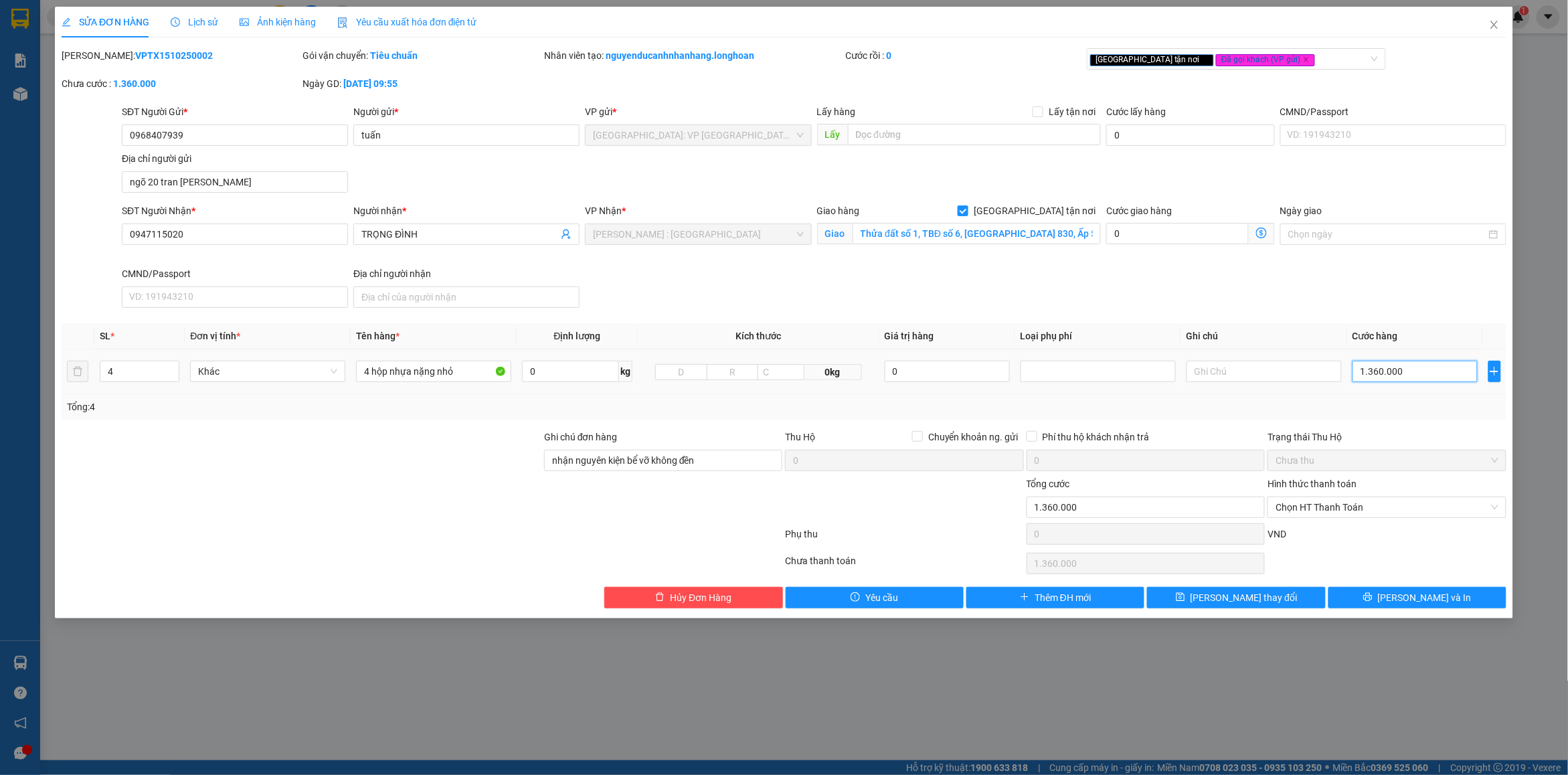
click at [1409, 375] on input "1.360.000" at bounding box center [1415, 371] width 125 height 21
type input "0"
click at [1280, 598] on button "[PERSON_NAME] thay đổi" at bounding box center [1236, 597] width 178 height 21
click at [1387, 372] on input "0" at bounding box center [1415, 371] width 125 height 21
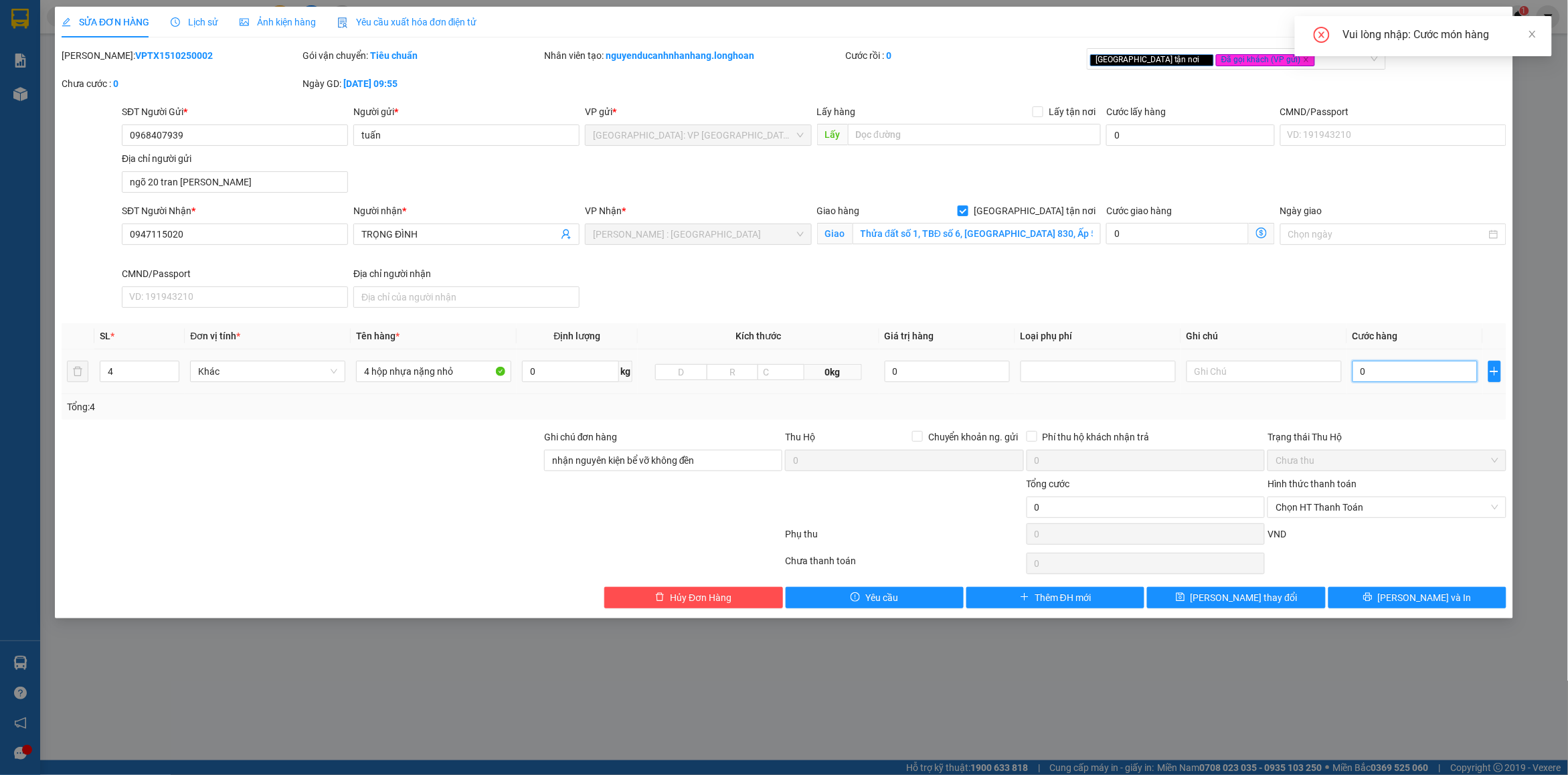
type input "1"
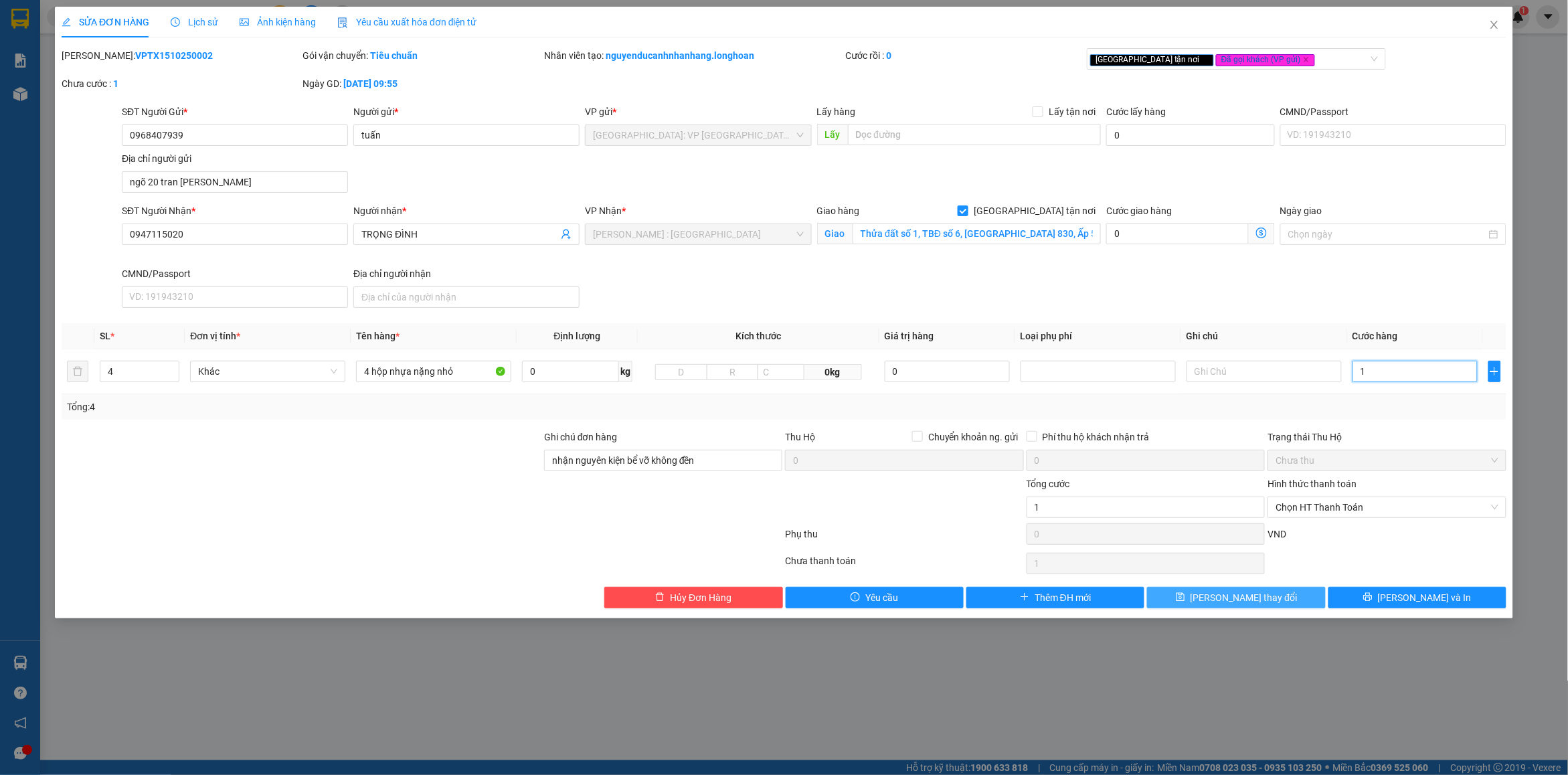
type input "1"
click at [1268, 594] on span "[PERSON_NAME] thay đổi" at bounding box center [1244, 598] width 107 height 15
type input "1.000"
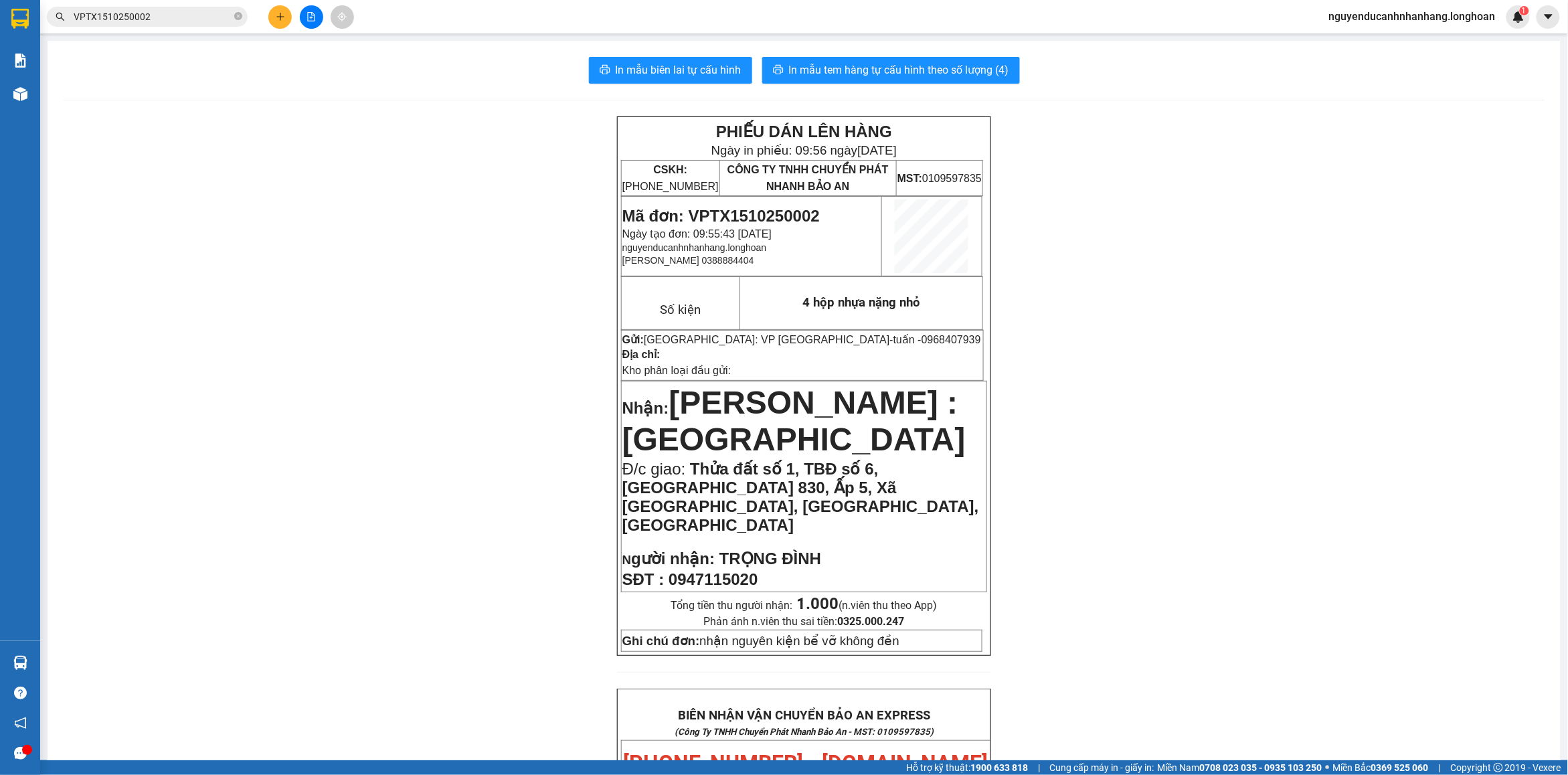
drag, startPoint x: 159, startPoint y: 18, endPoint x: 228, endPoint y: 64, distance: 82.9
click at [161, 18] on input "VPTX1510250002" at bounding box center [153, 17] width 158 height 15
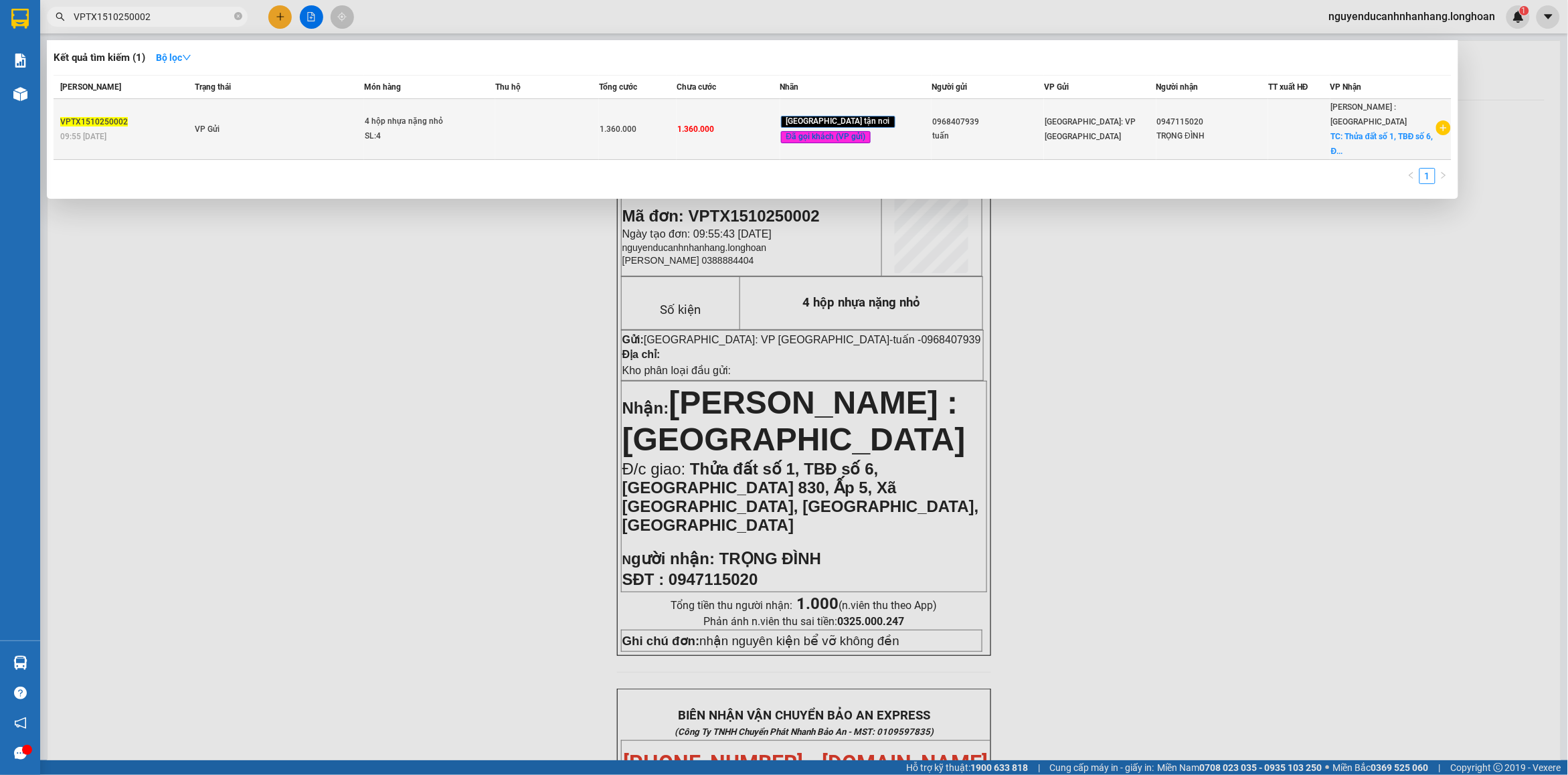
click at [289, 115] on td "VP Gửi" at bounding box center [277, 129] width 173 height 61
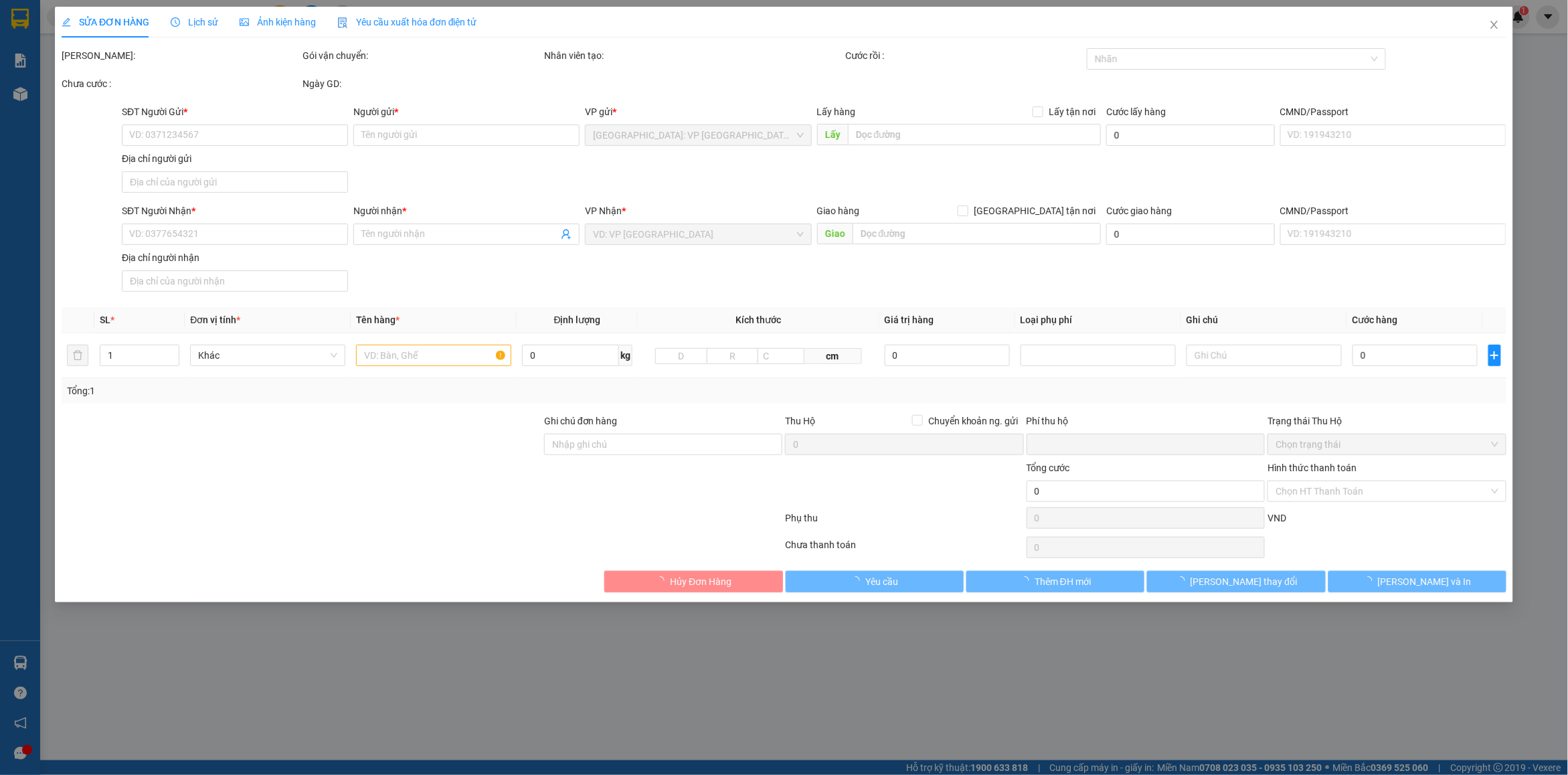
type input "0968407939"
type input "tuấn"
type input "ngõ 20 tran [PERSON_NAME]"
type input "0947115020"
type input "TRỌNG ĐÌNH"
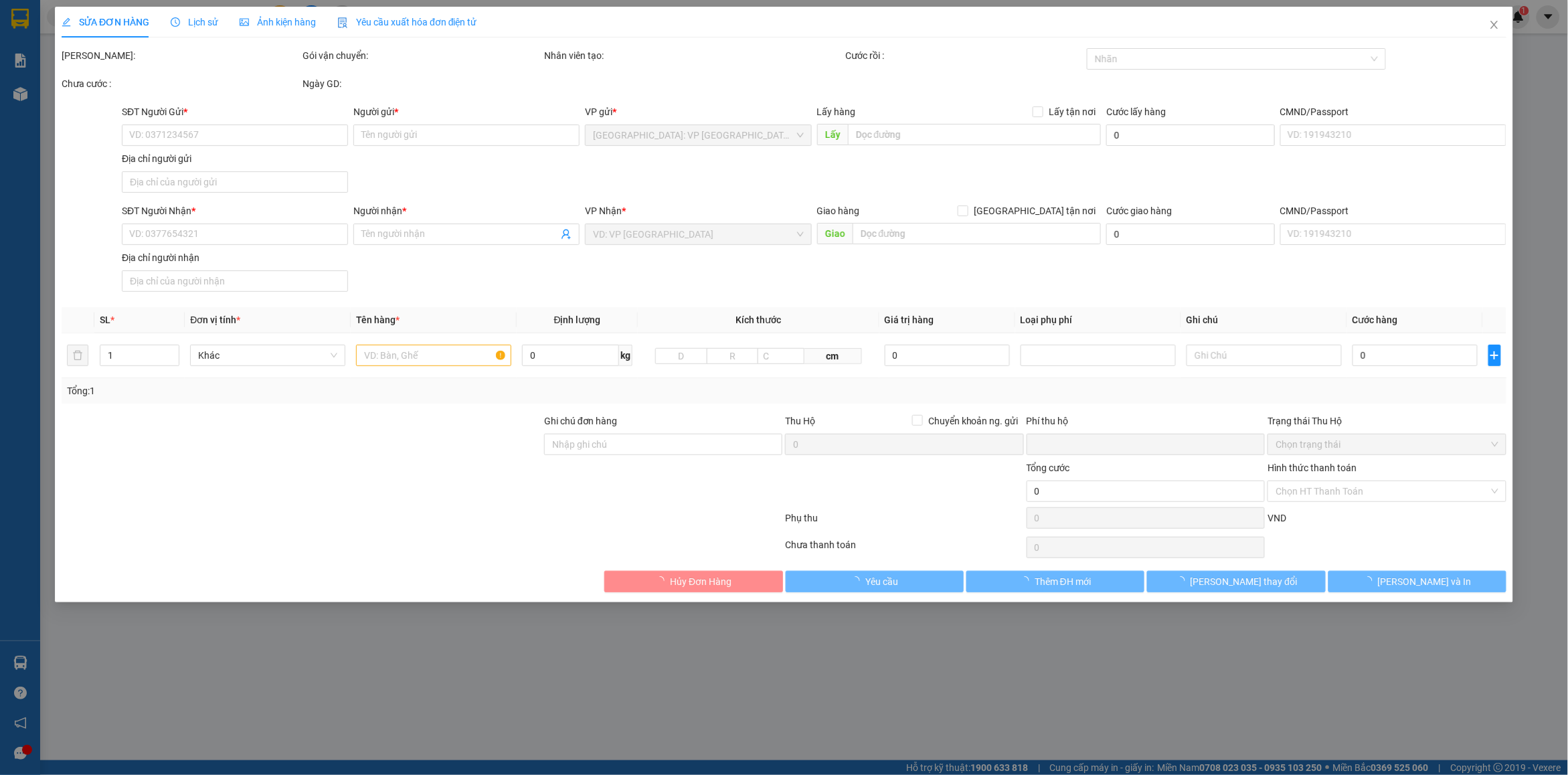
checkbox input "true"
type input "Thửa đất số 1, TBĐ số 6, [GEOGRAPHIC_DATA] 830, Ấp 5, Xã [GEOGRAPHIC_DATA], [GE…"
type input "nhận nguyên kiện bể vỡ không đền"
type input "0"
type input "1.000"
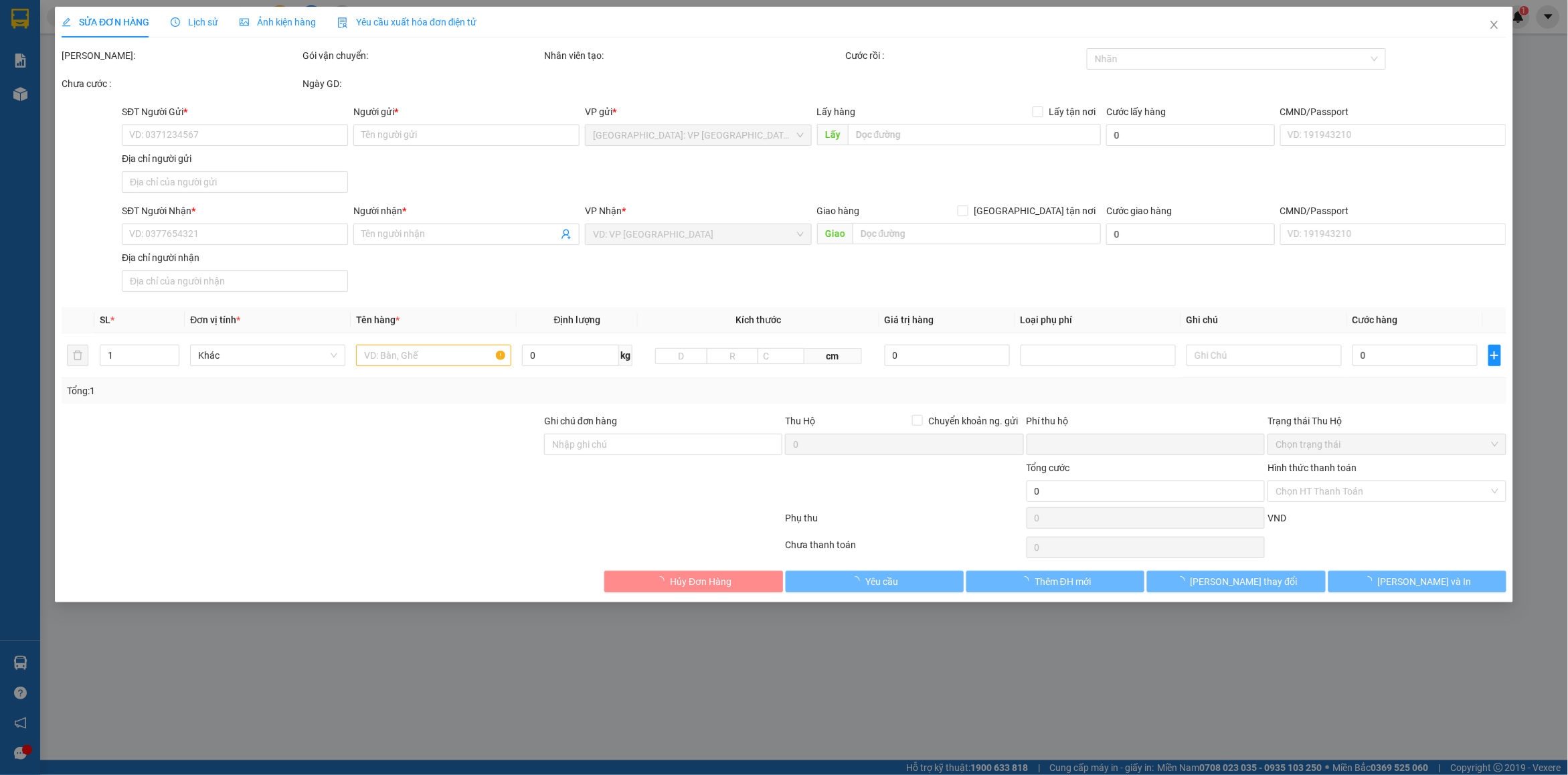
type input "1.000"
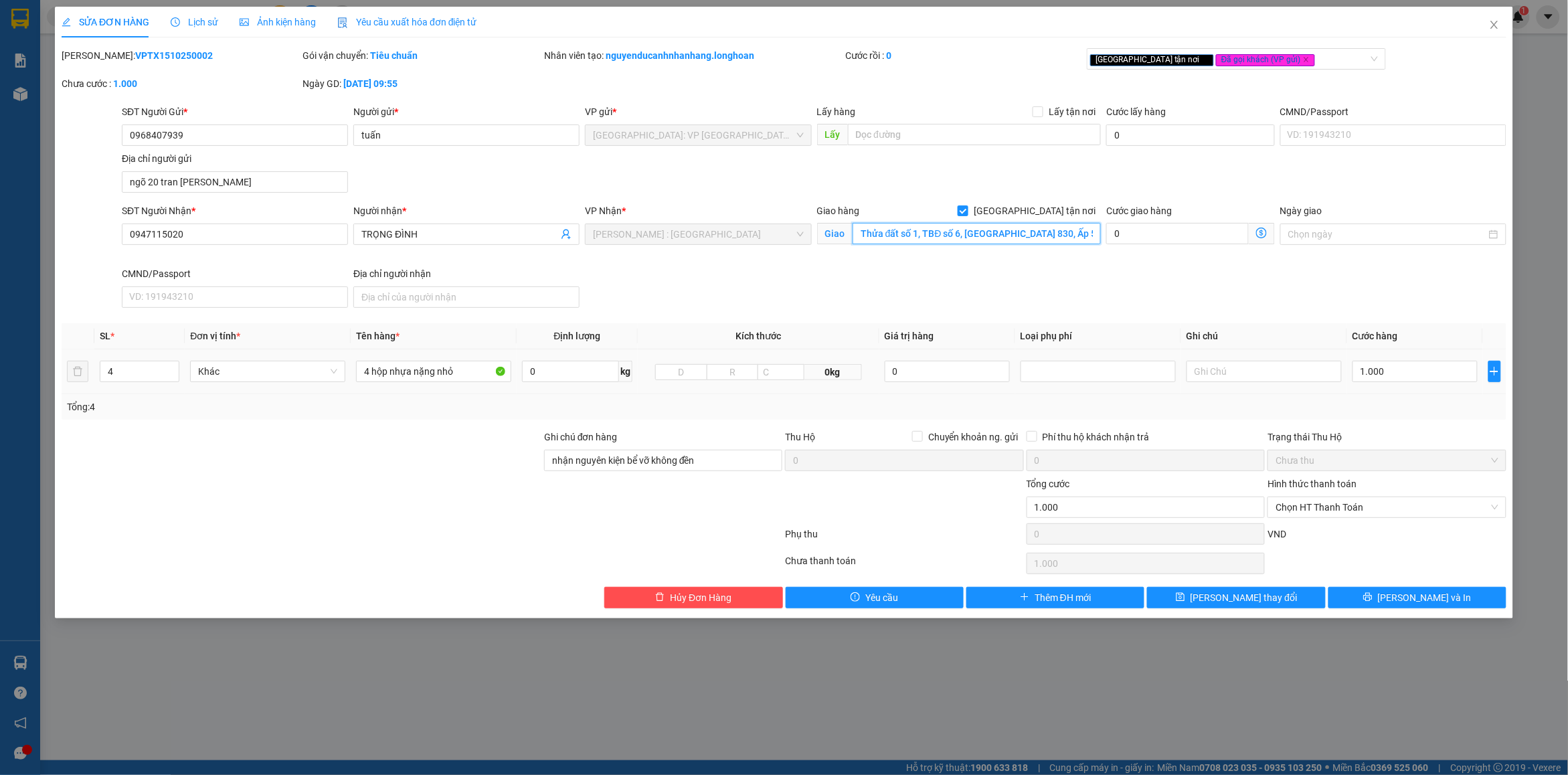
click at [995, 239] on input "Thửa đất số 1, TBĐ số 6, [GEOGRAPHIC_DATA] 830, Ấp 5, Xã [GEOGRAPHIC_DATA], [GE…" at bounding box center [976, 233] width 249 height 21
paste input "Đường 830, Ấp 4, Xã [GEOGRAPHIC_DATA], [GEOGRAPHIC_DATA], [GEOGRAPHIC_DATA]"
type input "Đường 830, Ấp 4, Xã [GEOGRAPHIC_DATA], [GEOGRAPHIC_DATA], [GEOGRAPHIC_DATA], [G…"
click at [1134, 280] on div "SĐT Người Nhận * 0947115020 Người nhận * TRỌNG ĐÌNH VP Nhận * [GEOGRAPHIC_DATA]…" at bounding box center [815, 258] width 1390 height 110
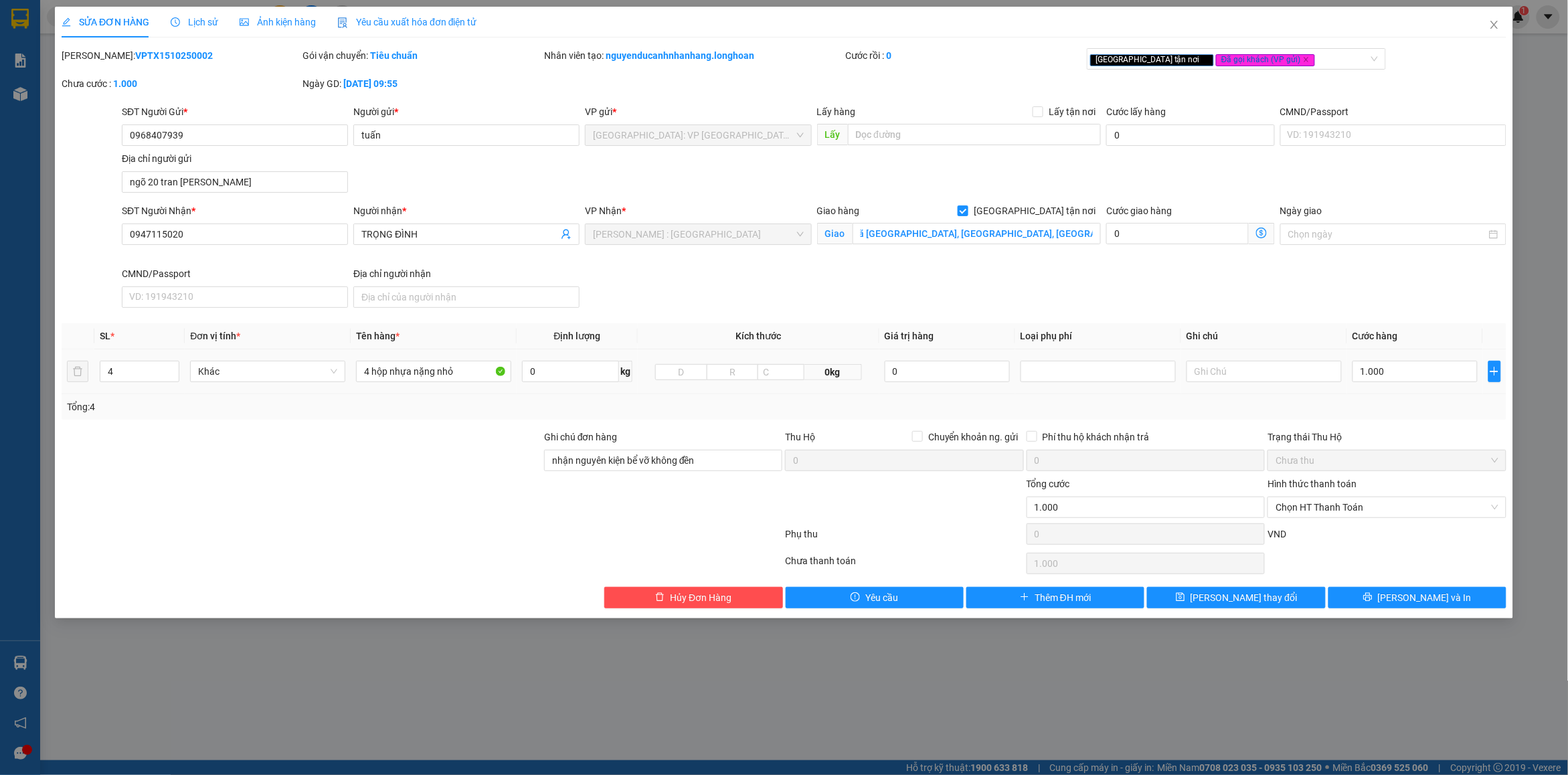
scroll to position [0, 0]
click at [1394, 380] on input "1.000" at bounding box center [1415, 371] width 125 height 21
type input "7"
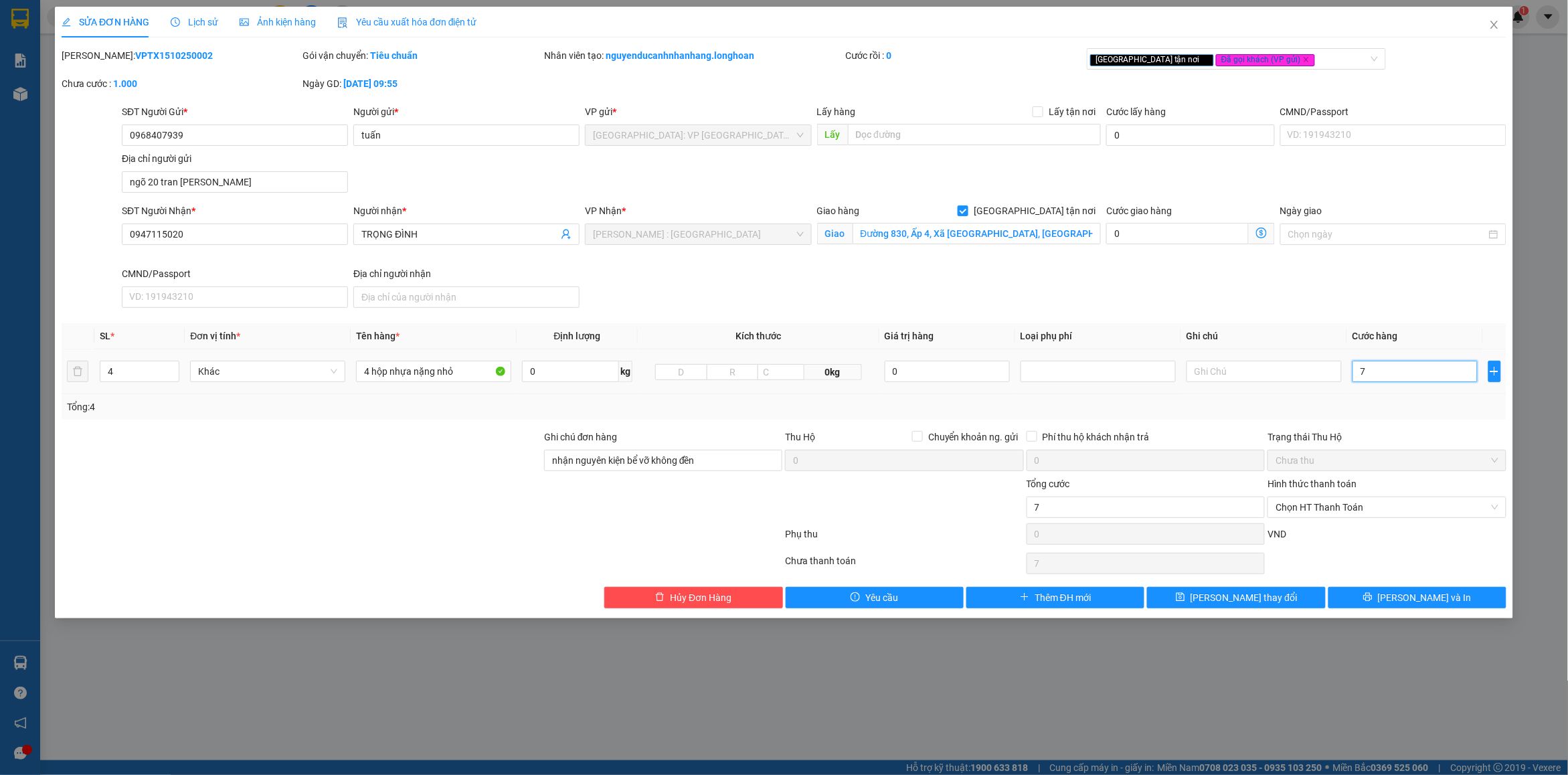
type input "75"
type input "750"
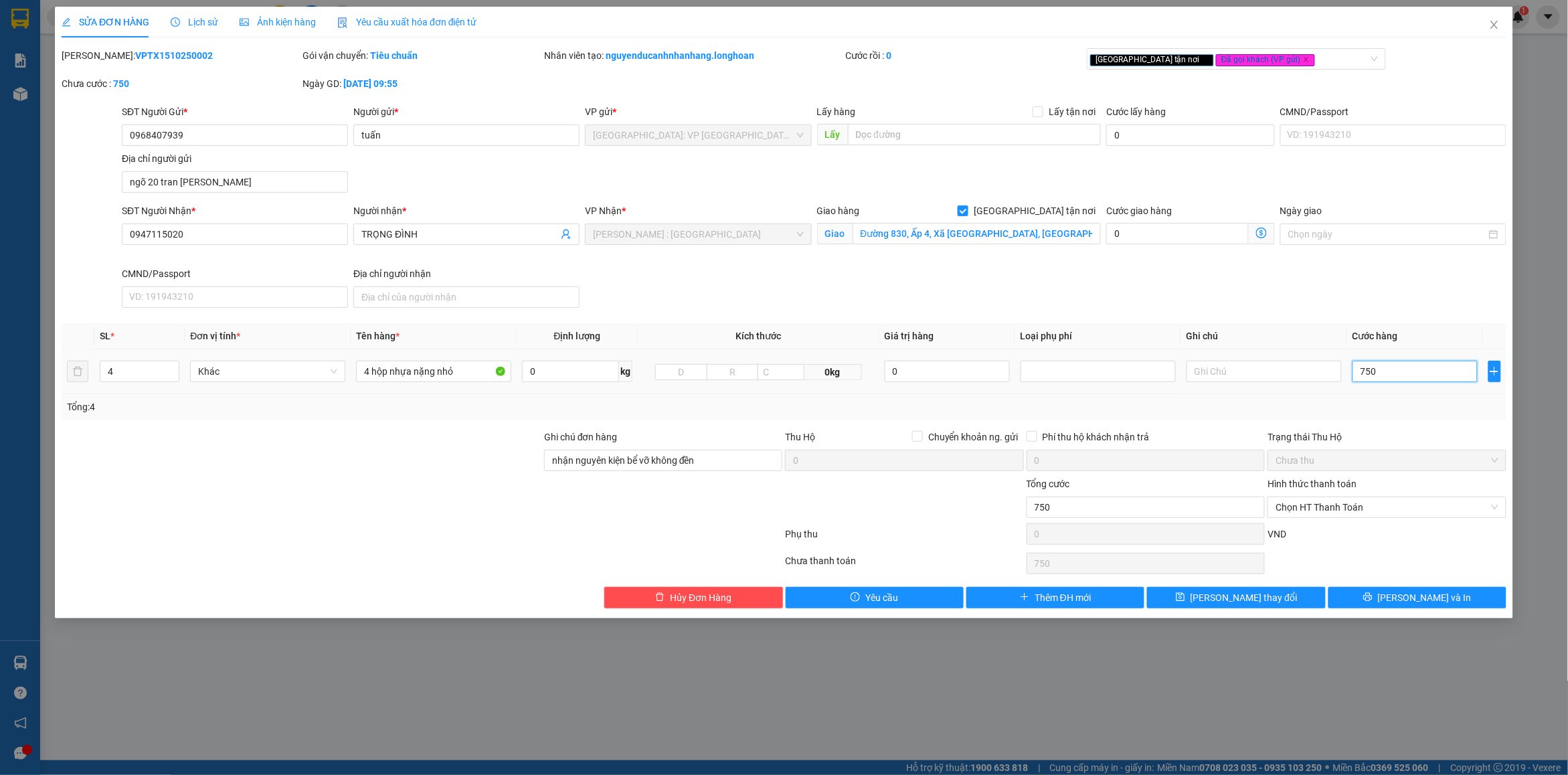
type input "750"
click at [1384, 424] on div "Total Paid Fee 0 Total UnPaid Fee 1.000 Cash Collection Total Fee Mã ĐH: VPTX15…" at bounding box center [784, 328] width 1445 height 560
type input "750.000"
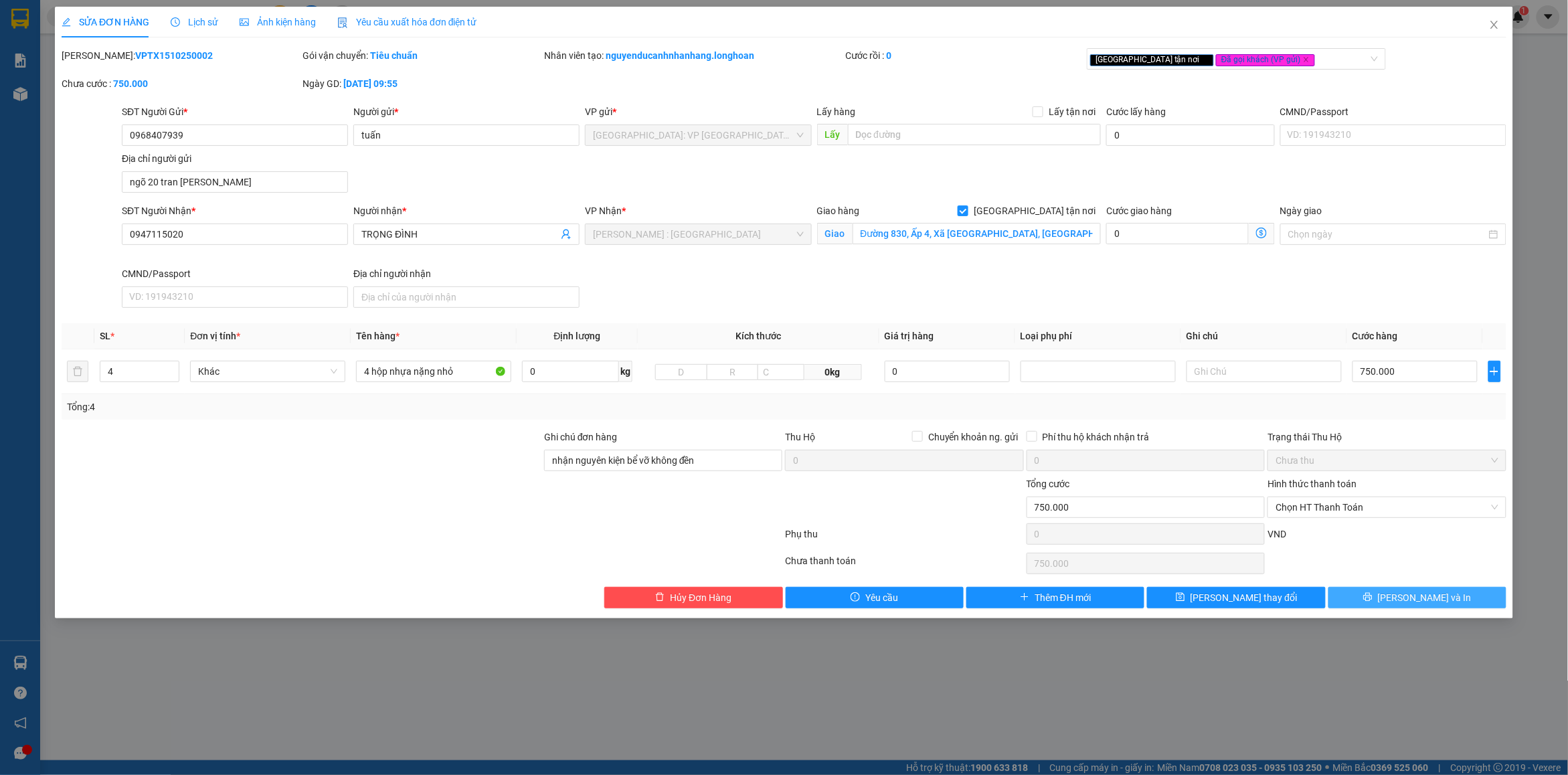
click at [1426, 603] on span "[PERSON_NAME] và In" at bounding box center [1425, 598] width 93 height 15
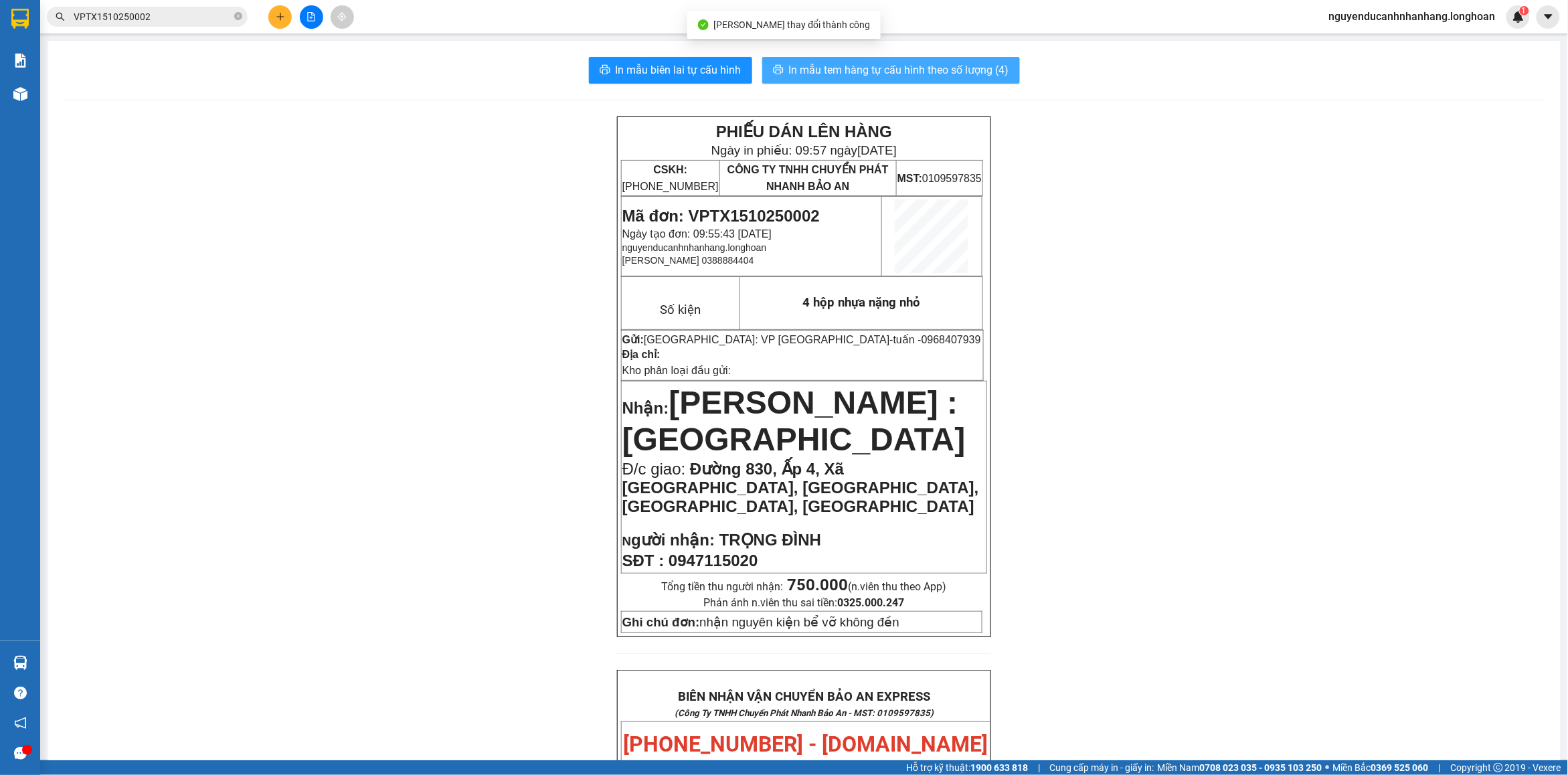
click at [839, 74] on span "In mẫu tem hàng tự cấu hình theo số lượng (4)" at bounding box center [900, 70] width 220 height 17
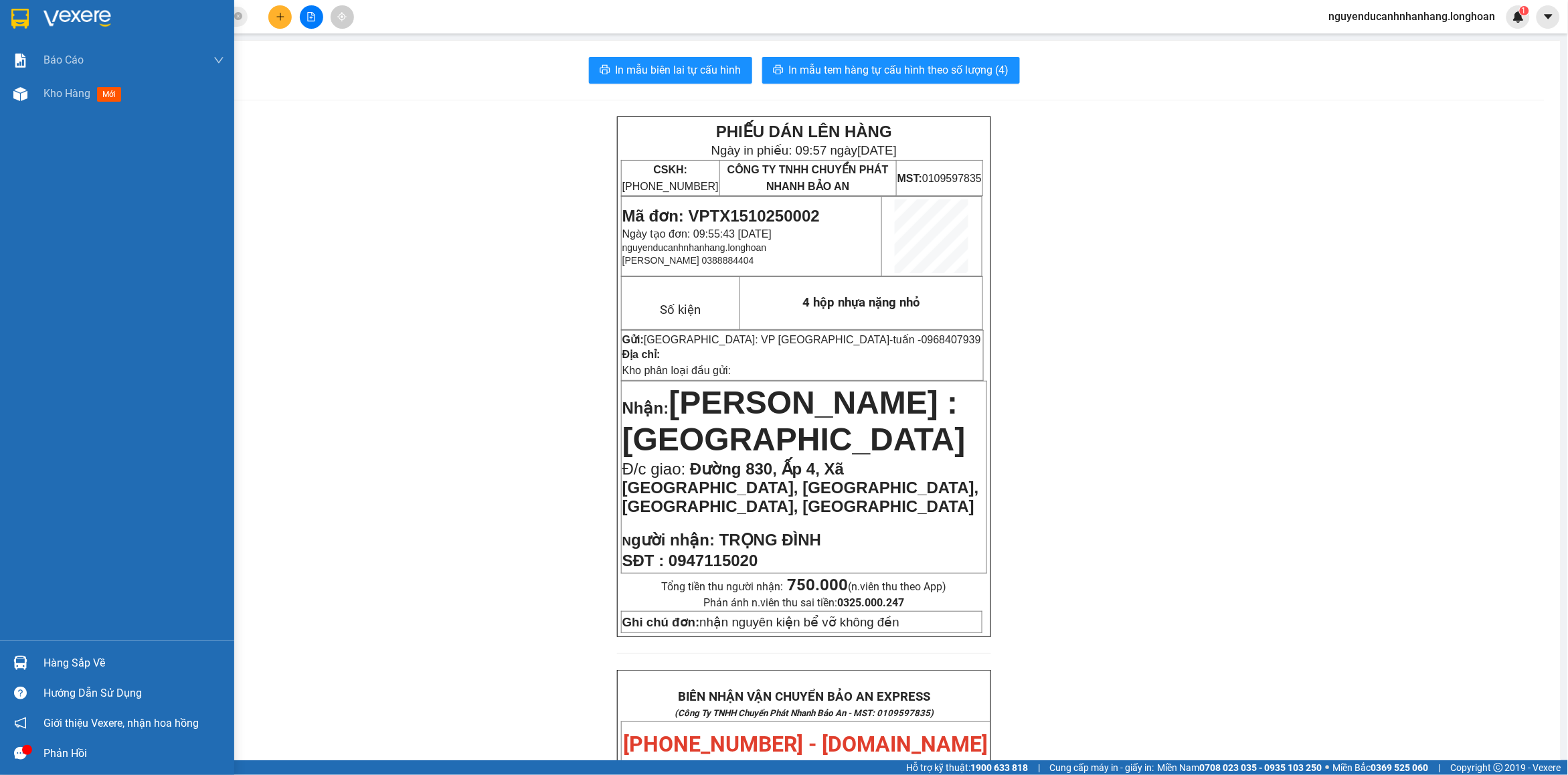
click at [28, 23] on img at bounding box center [19, 18] width 18 height 20
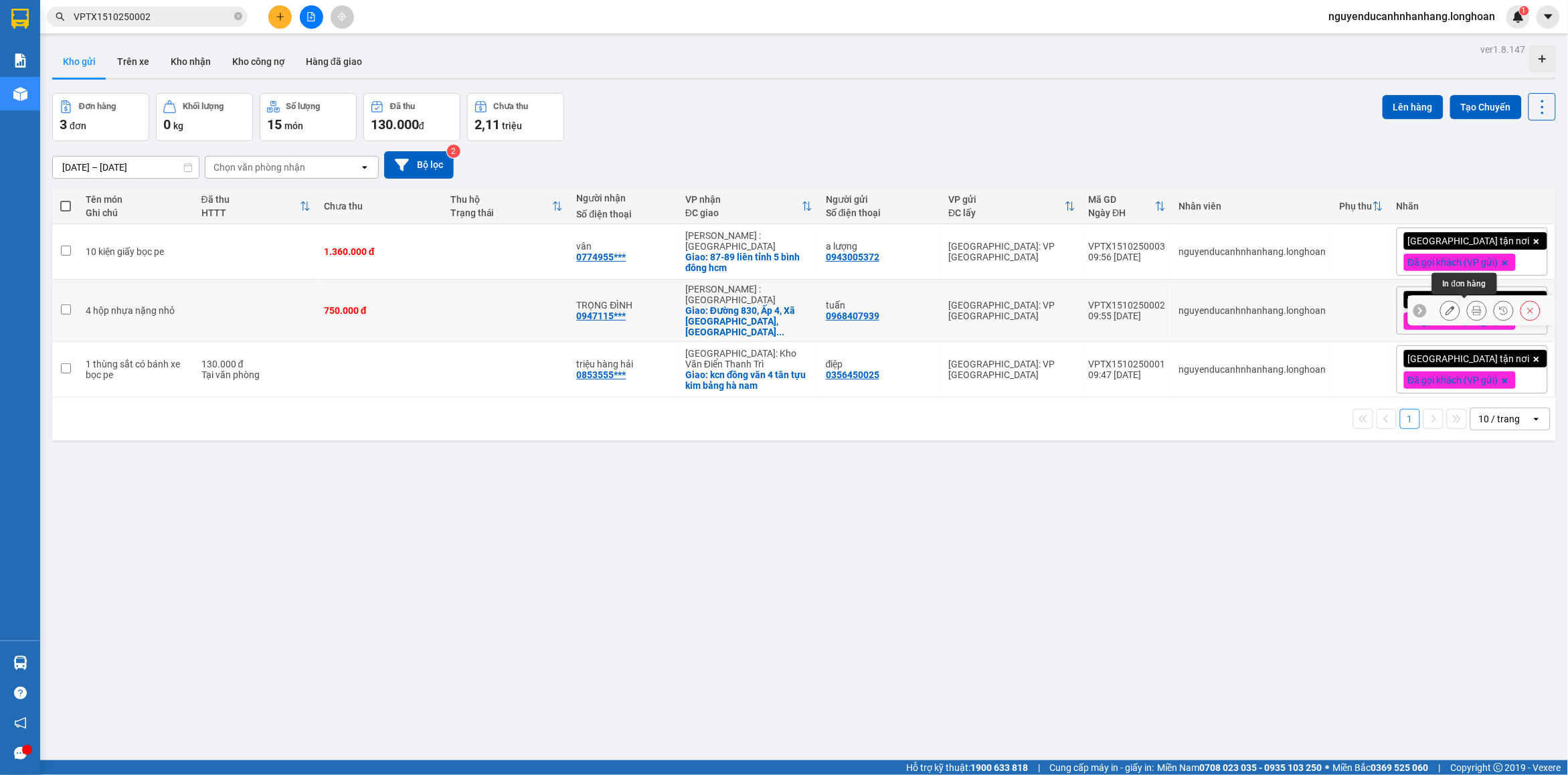
click at [1473, 312] on icon at bounding box center [1477, 311] width 9 height 9
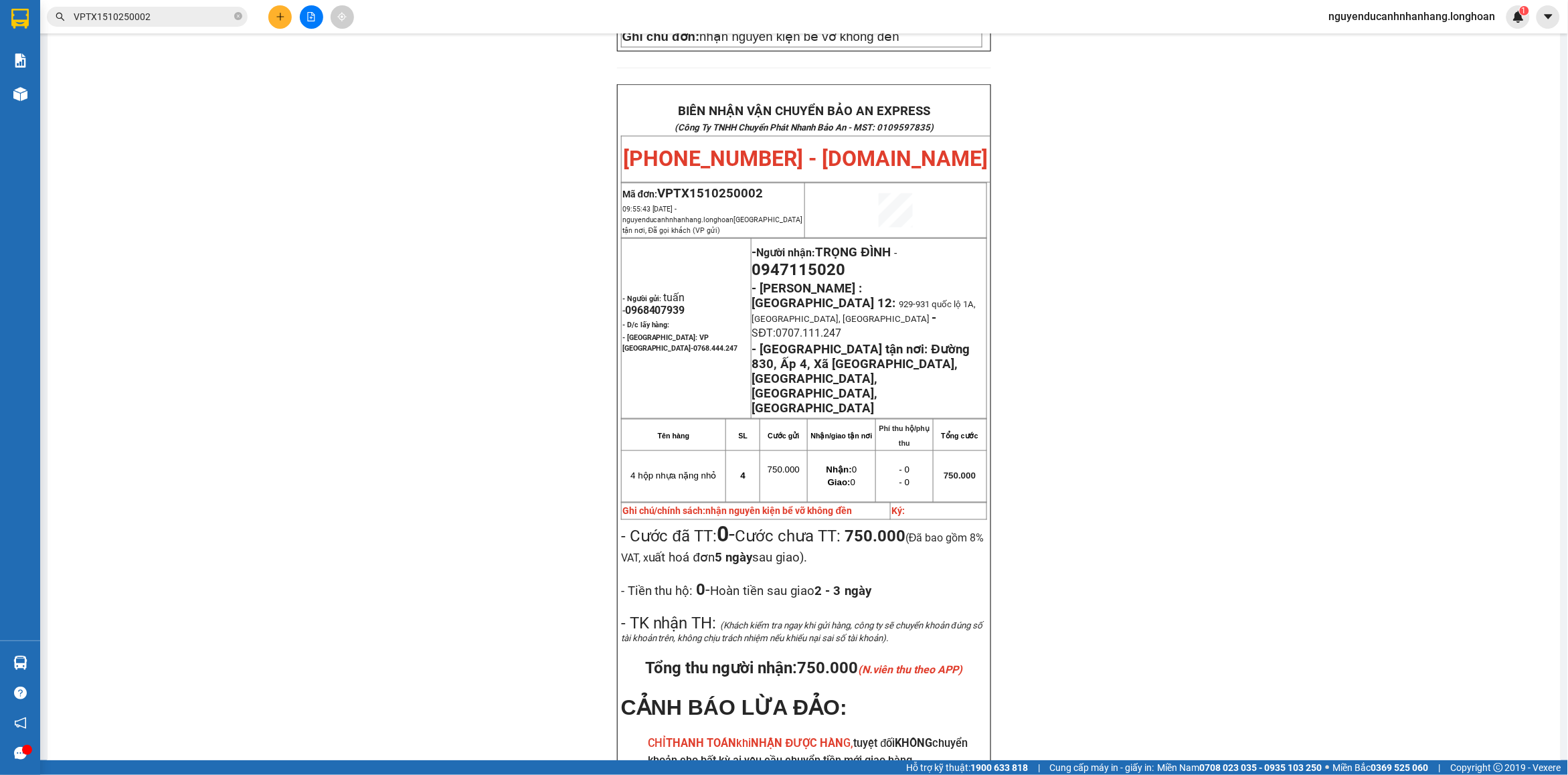
scroll to position [670, 0]
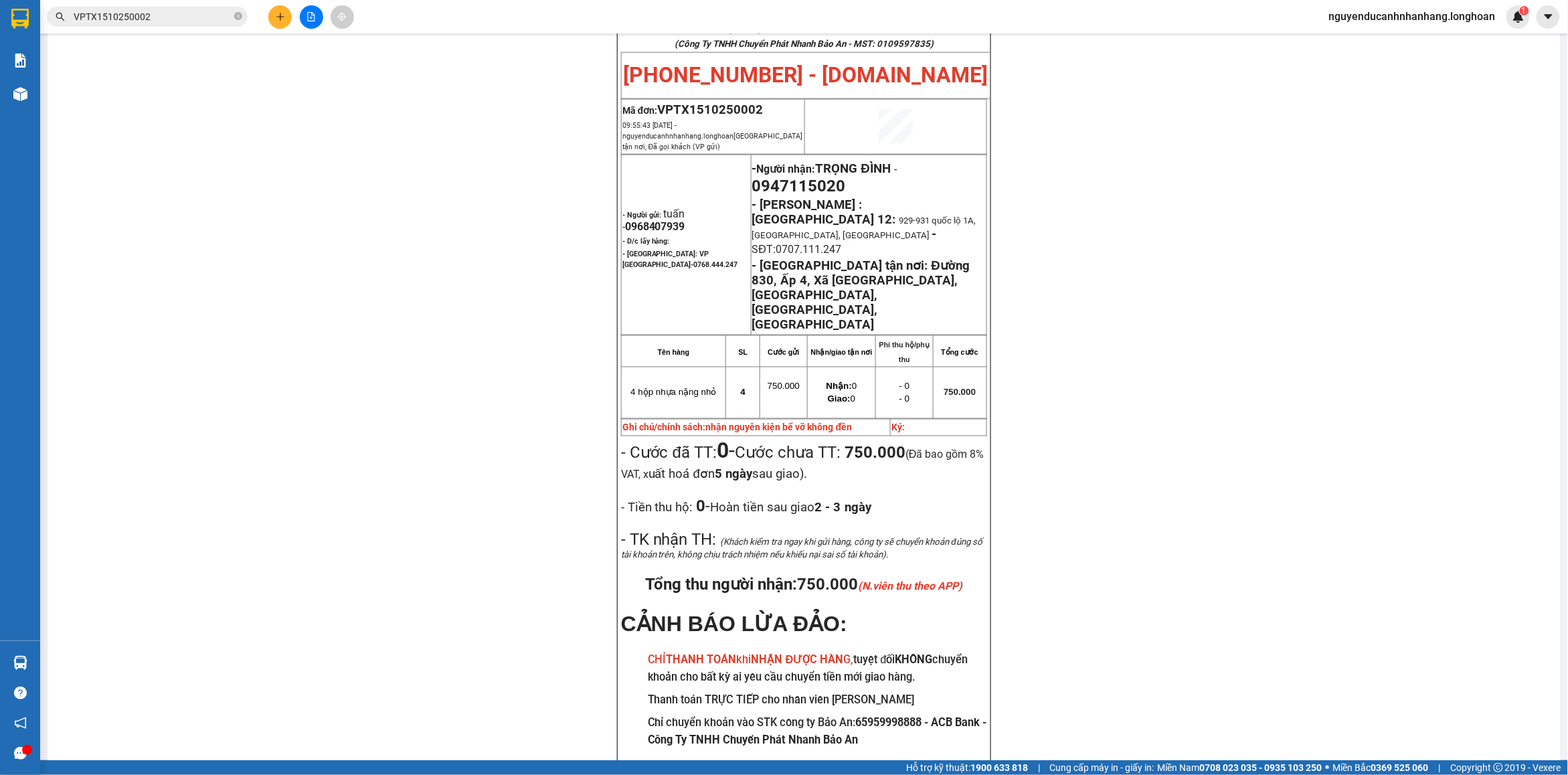
click at [189, 24] on span "VPTX1510250002" at bounding box center [147, 17] width 201 height 20
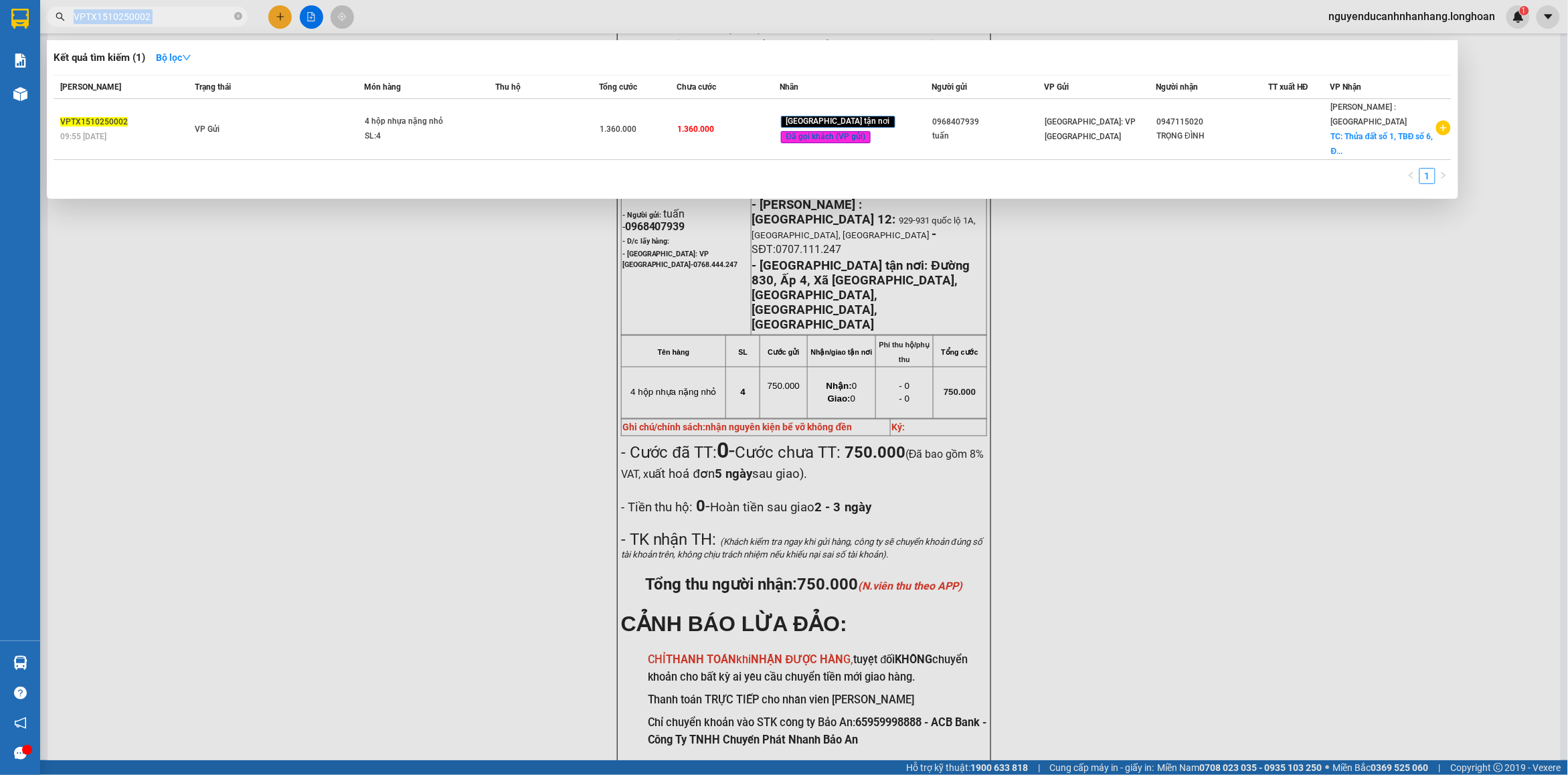
click at [188, 23] on span "VPTX1510250002" at bounding box center [147, 17] width 201 height 20
click at [184, 20] on input "VPTX1510250002" at bounding box center [153, 17] width 158 height 15
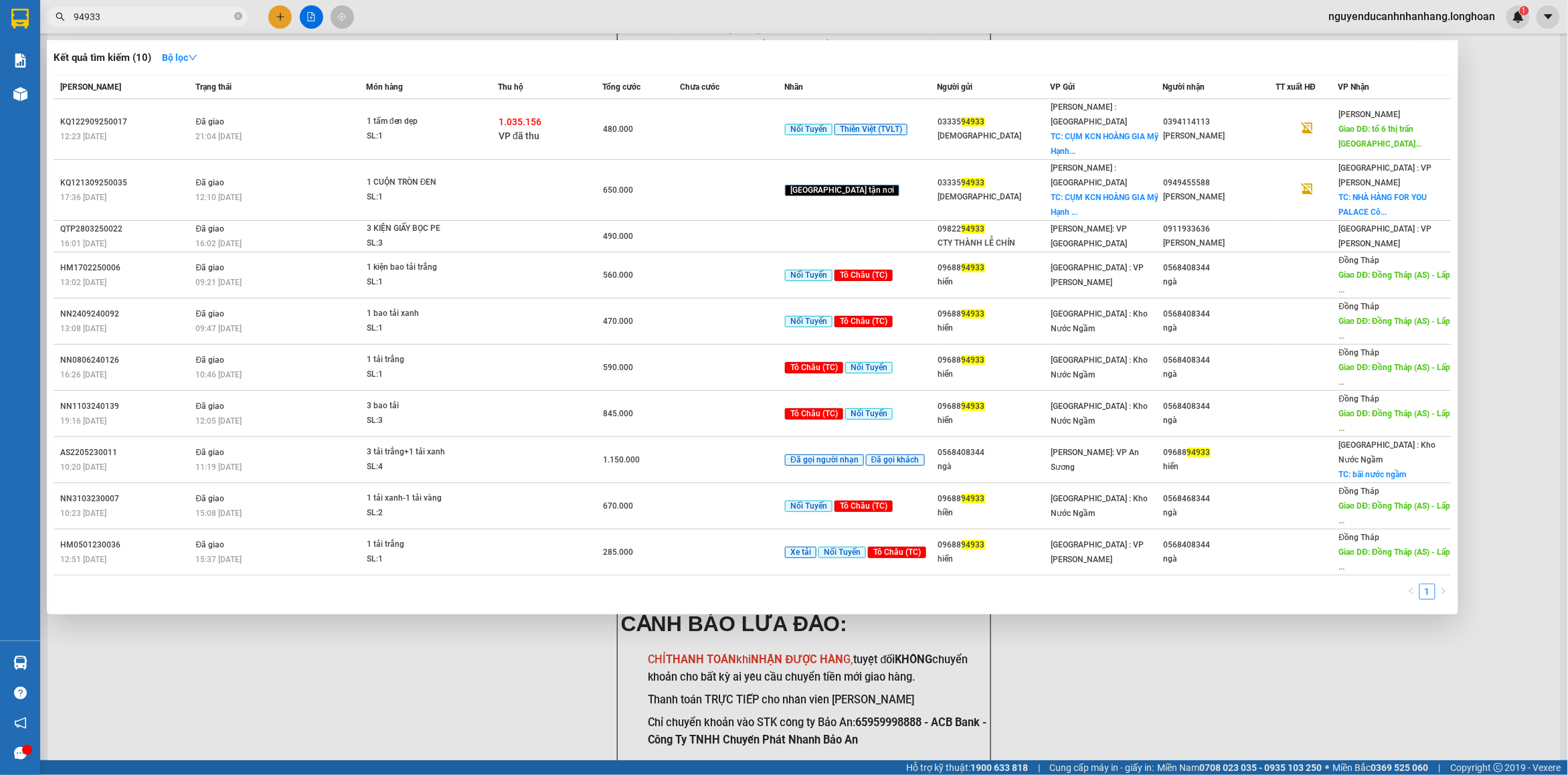
click at [1280, 687] on div at bounding box center [784, 388] width 1568 height 775
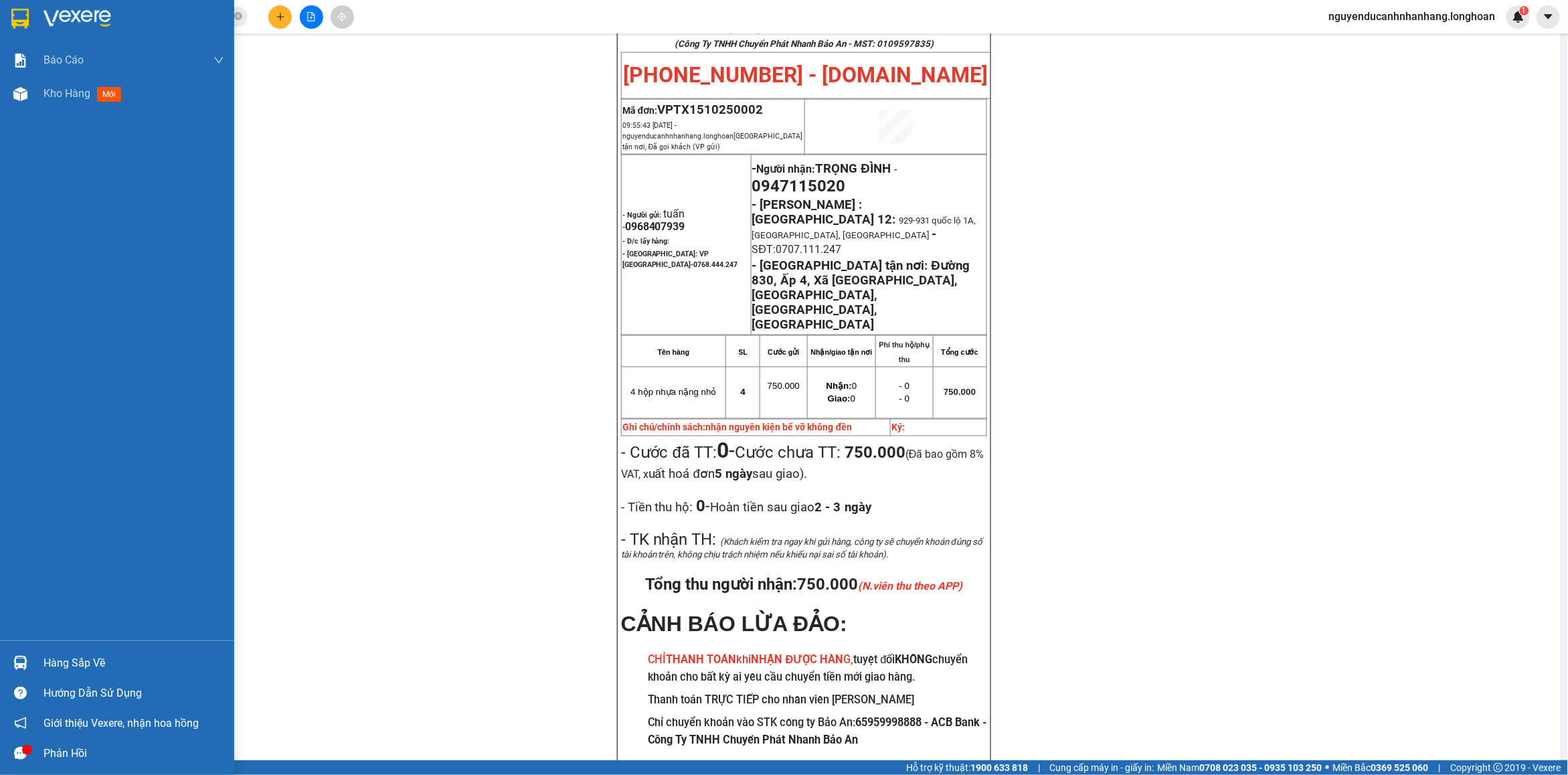
drag, startPoint x: 31, startPoint y: 11, endPoint x: 1555, endPoint y: 129, distance: 1528.6
click at [32, 13] on div at bounding box center [116, 21] width 234 height 43
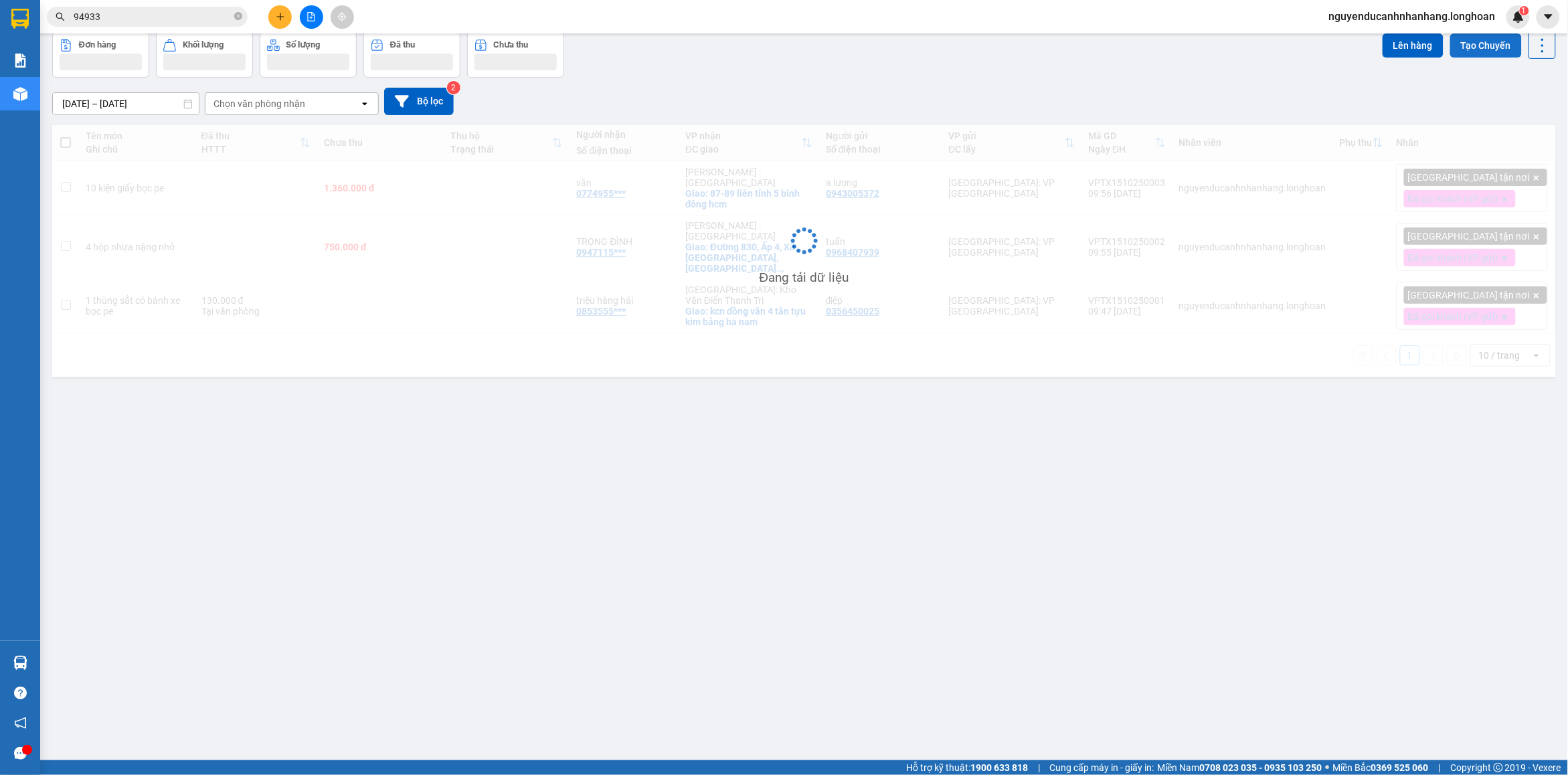
scroll to position [62, 0]
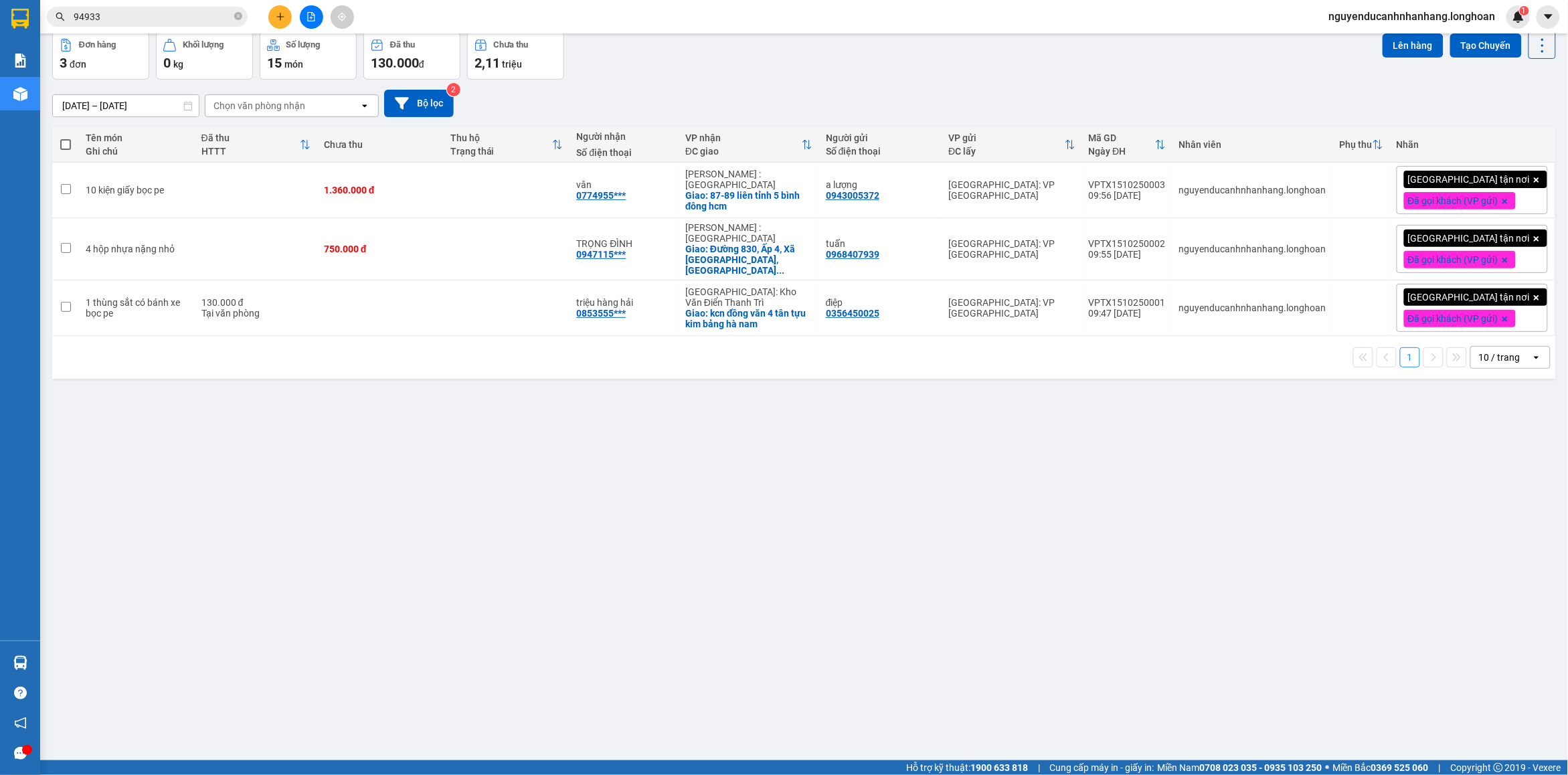
click at [123, 18] on input "94933" at bounding box center [153, 17] width 158 height 15
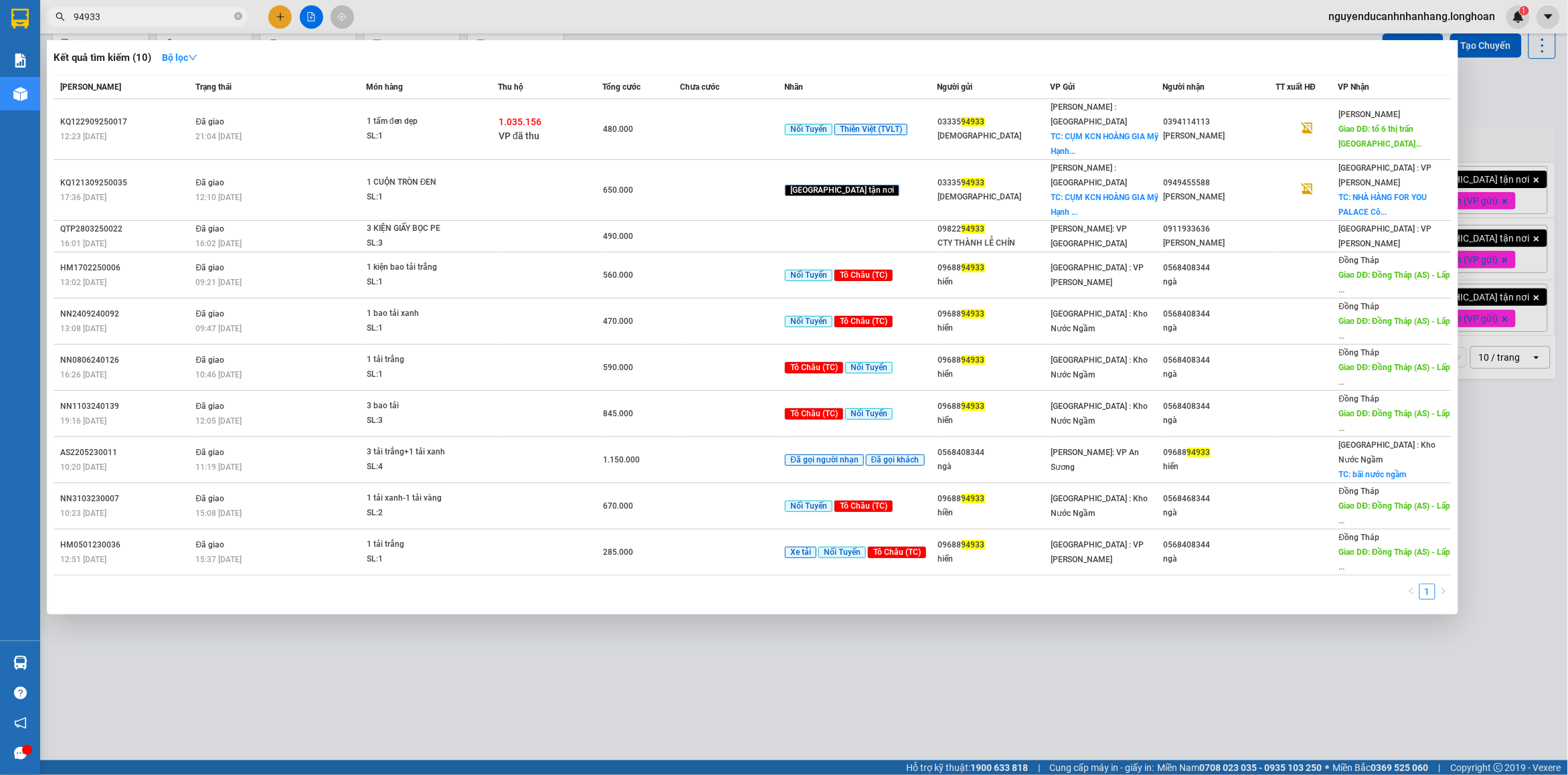
click at [123, 18] on input "94933" at bounding box center [153, 17] width 158 height 15
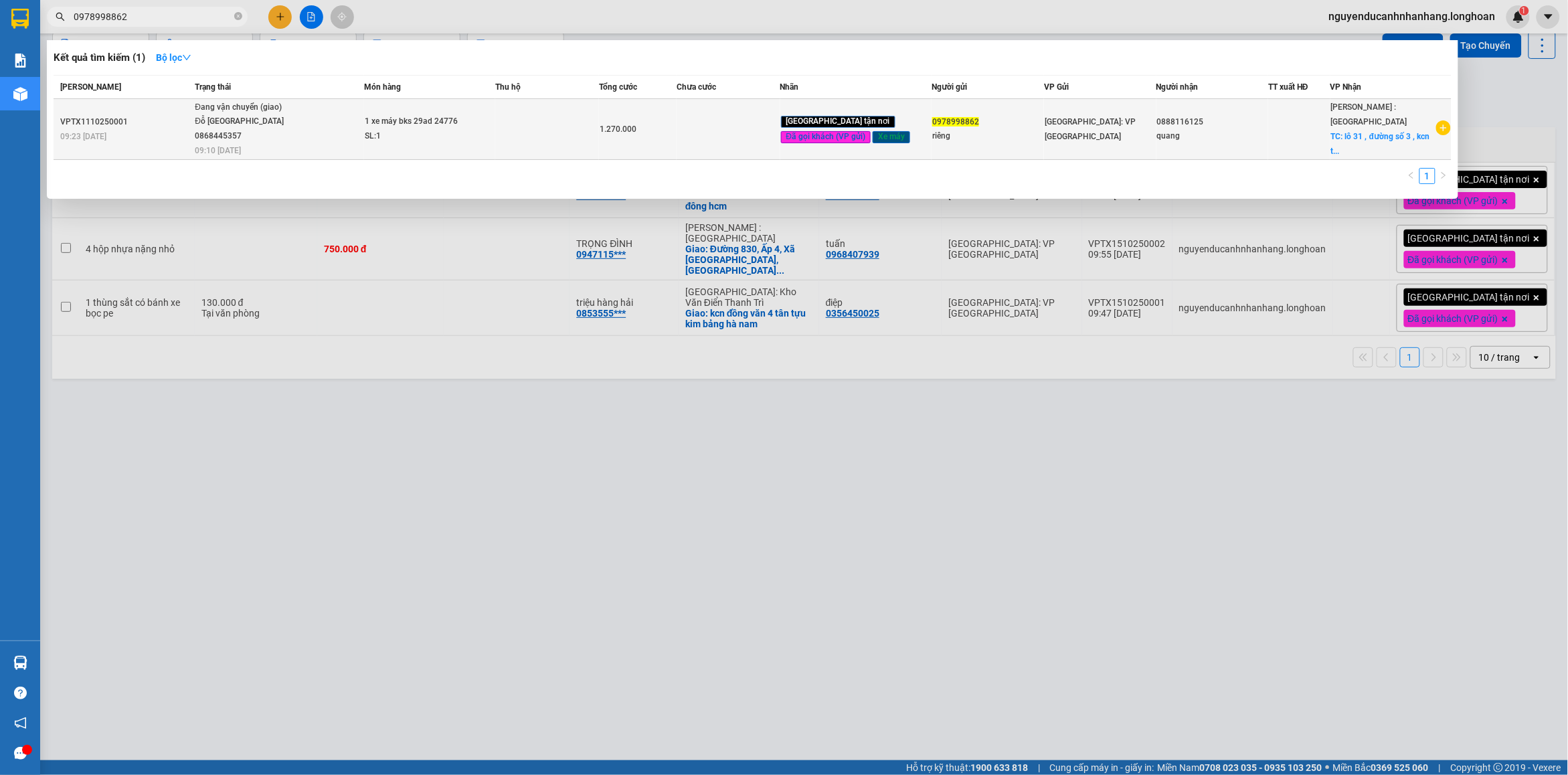
type input "0978998862"
click at [288, 132] on div "Đỗ [GEOGRAPHIC_DATA] 0868445357" at bounding box center [245, 129] width 101 height 29
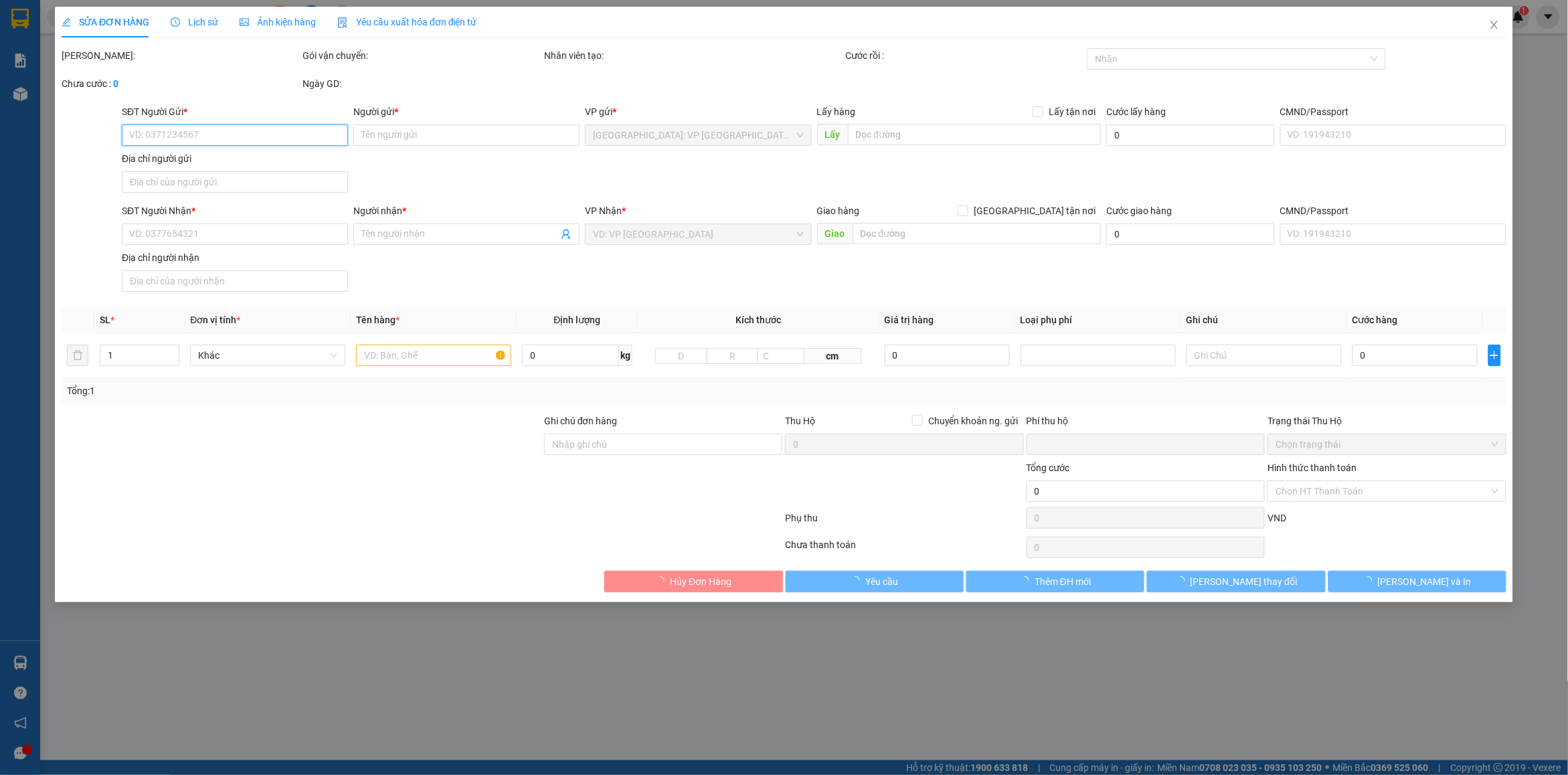
type input "0978998862"
type input "riêng"
type input "0888116125"
type input "quang"
checkbox input "true"
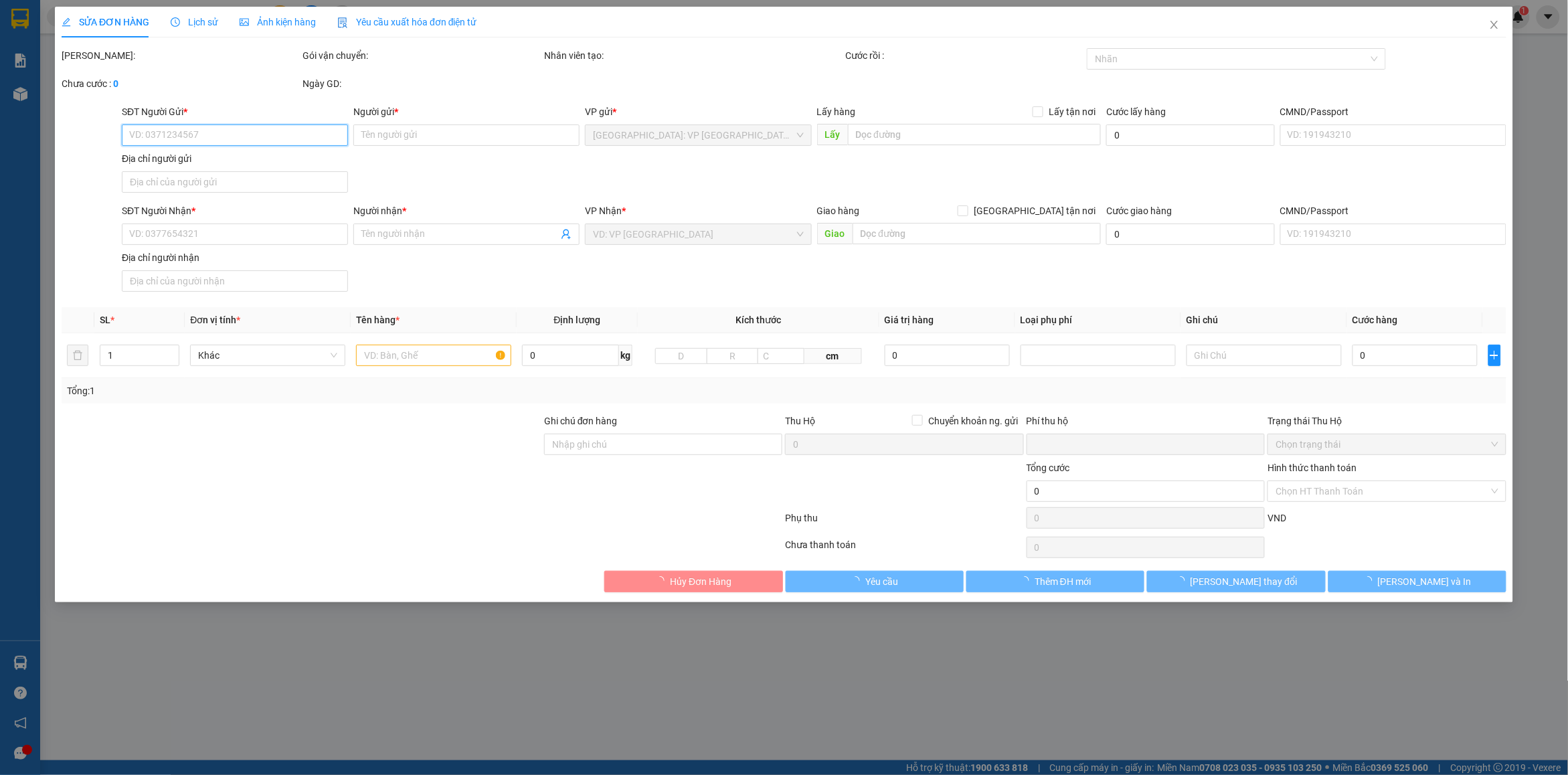
type input "lô [STREET_ADDRESS] an"
type input "nhận nguyên kiện bể vỡ không đền"
type input "0"
type input "1.270.000"
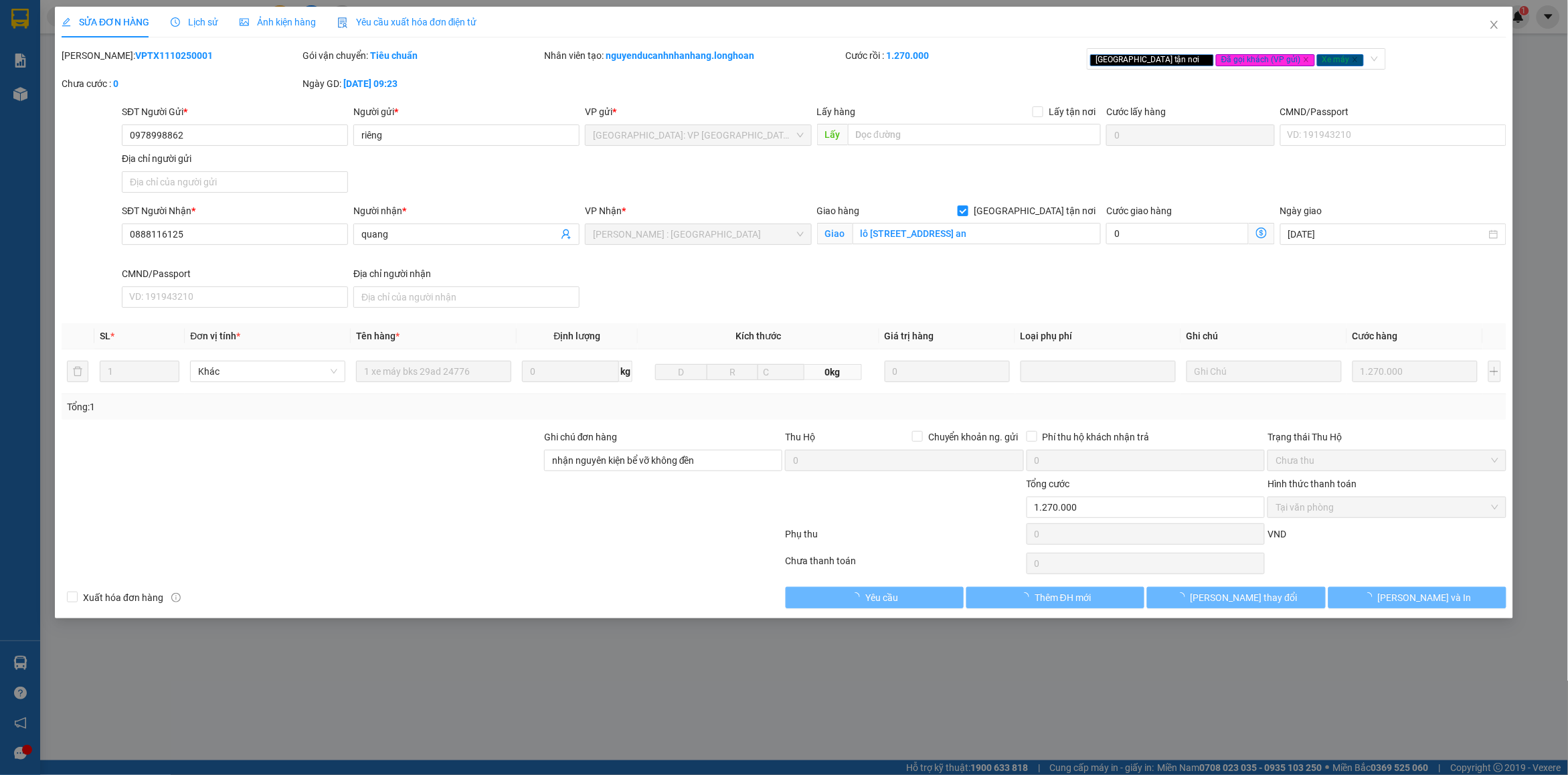
click at [188, 23] on span "Lịch sử" at bounding box center [194, 22] width 47 height 11
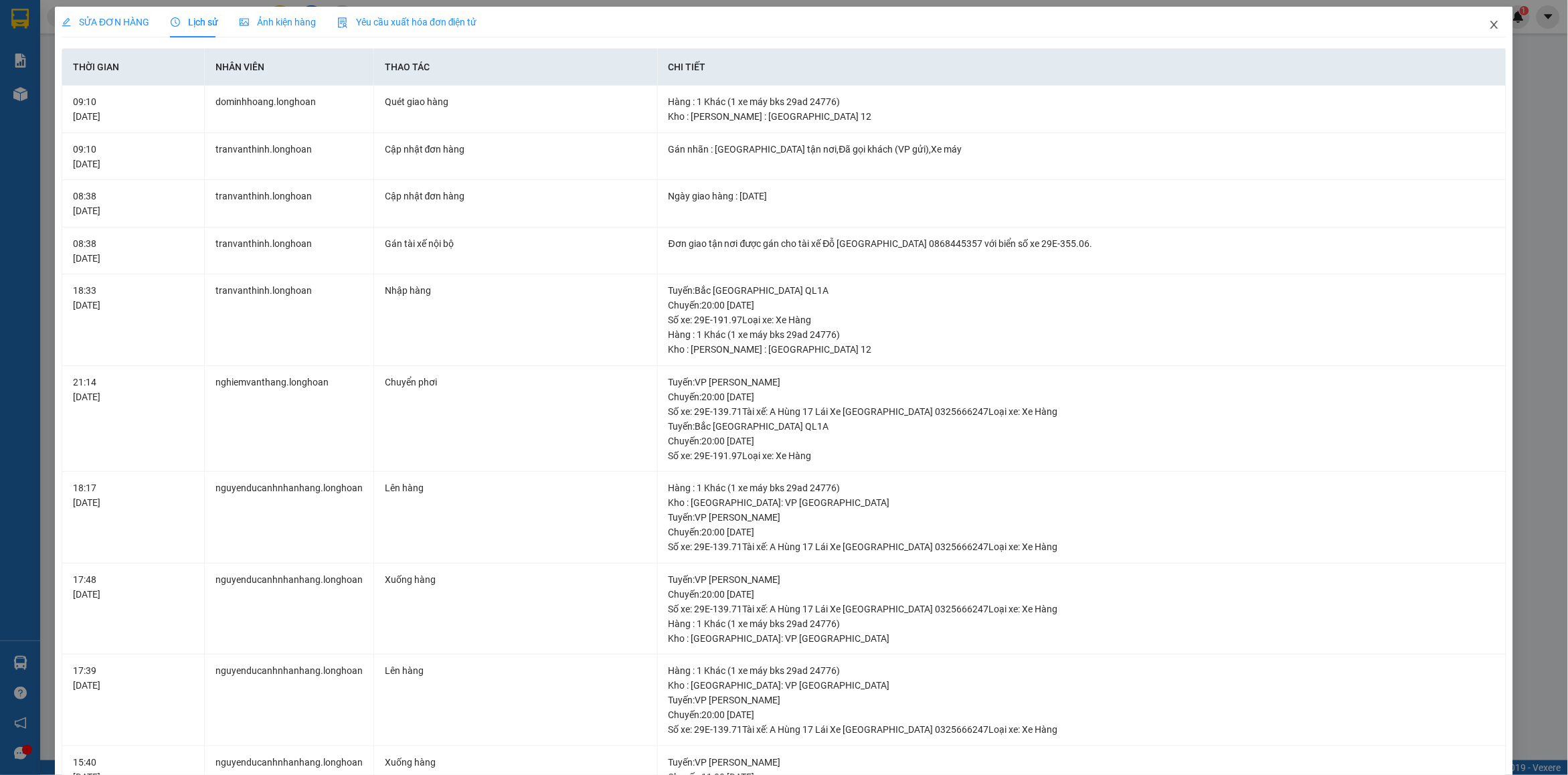
click at [1489, 26] on icon "close" at bounding box center [1495, 25] width 11 height 11
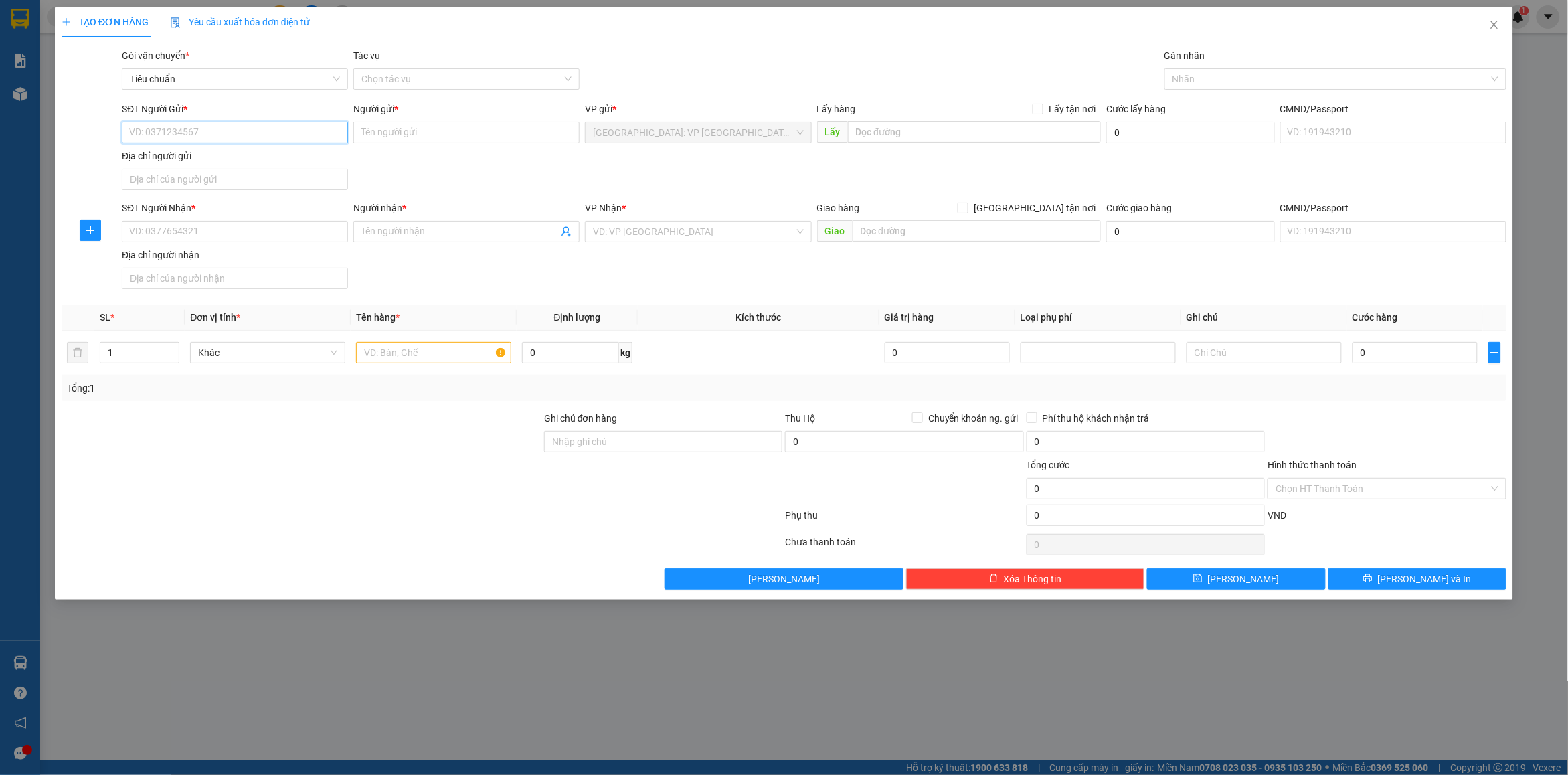
click at [272, 141] on input "SĐT Người Gửi *" at bounding box center [235, 132] width 227 height 21
click at [288, 132] on input "SĐT Người Gửi *" at bounding box center [235, 132] width 227 height 21
click at [148, 134] on input "0934005372" at bounding box center [235, 132] width 227 height 21
type input "0943005372"
click at [205, 153] on div "0943005372 - a lượng" at bounding box center [234, 160] width 210 height 15
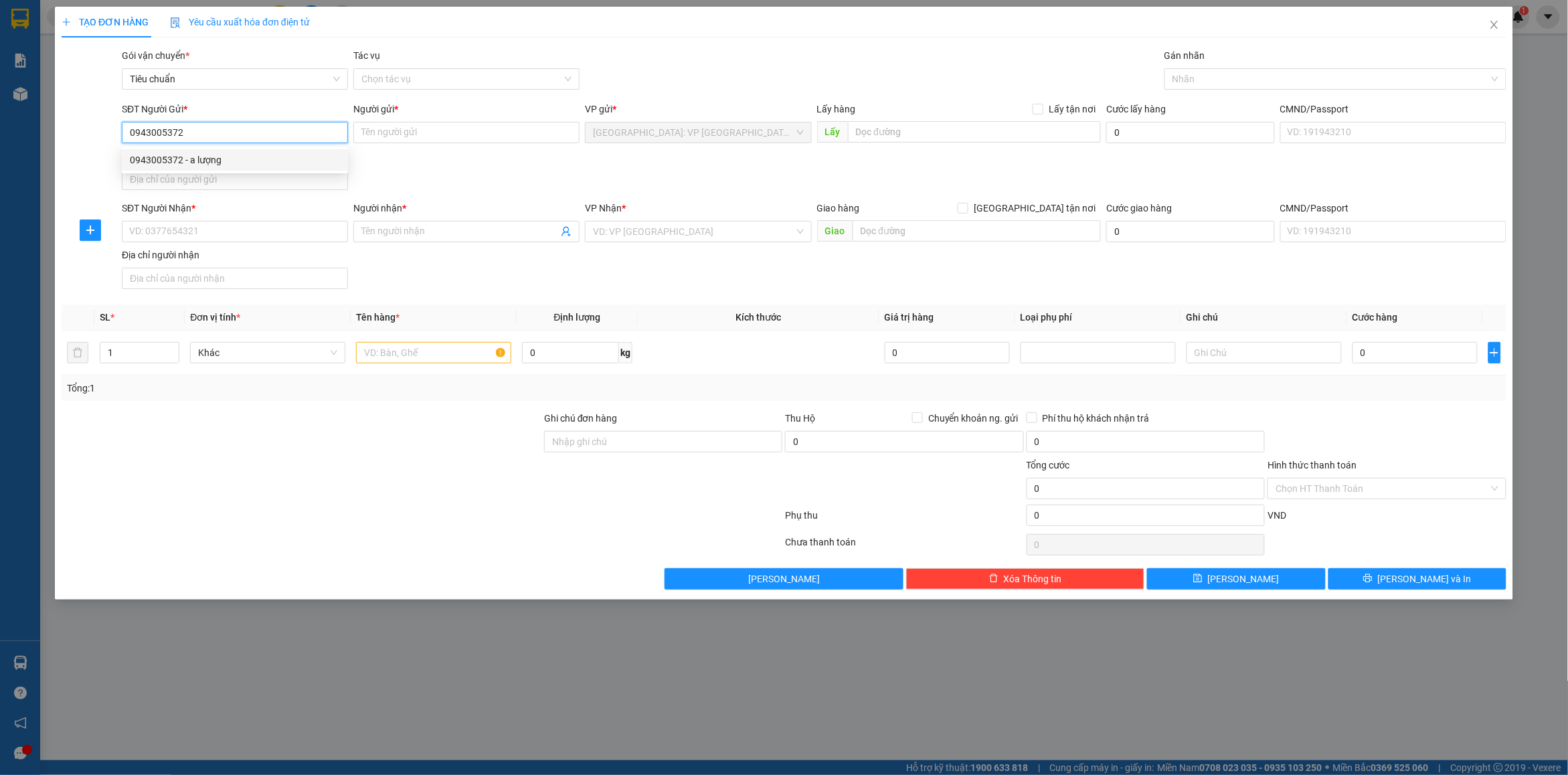
type input "a lượng"
type input "0943005372"
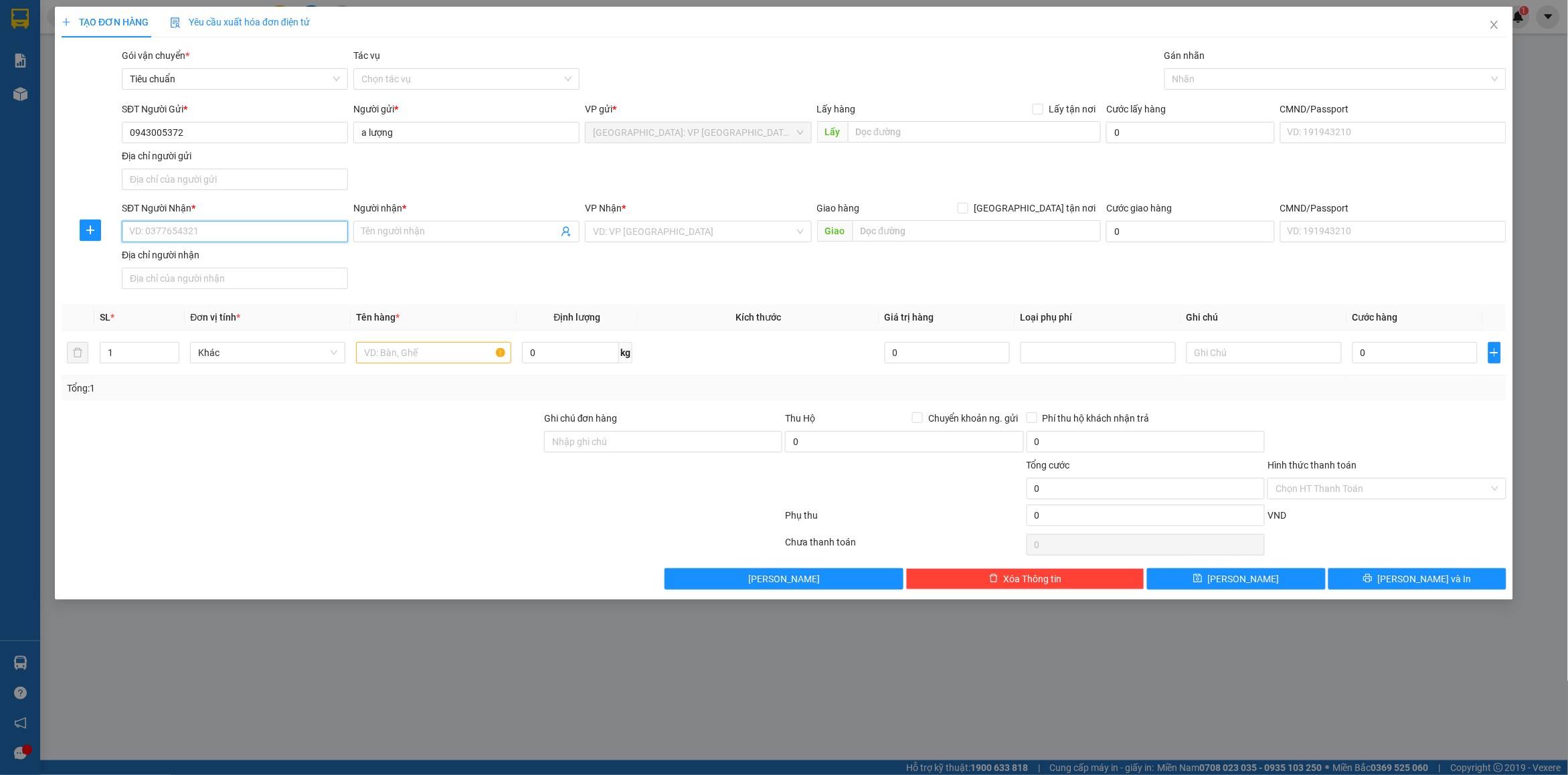
click at [241, 223] on input "SĐT Người Nhận *" at bounding box center [235, 231] width 227 height 21
type input "0774955832"
click at [395, 232] on input "Người nhận *" at bounding box center [459, 232] width 197 height 15
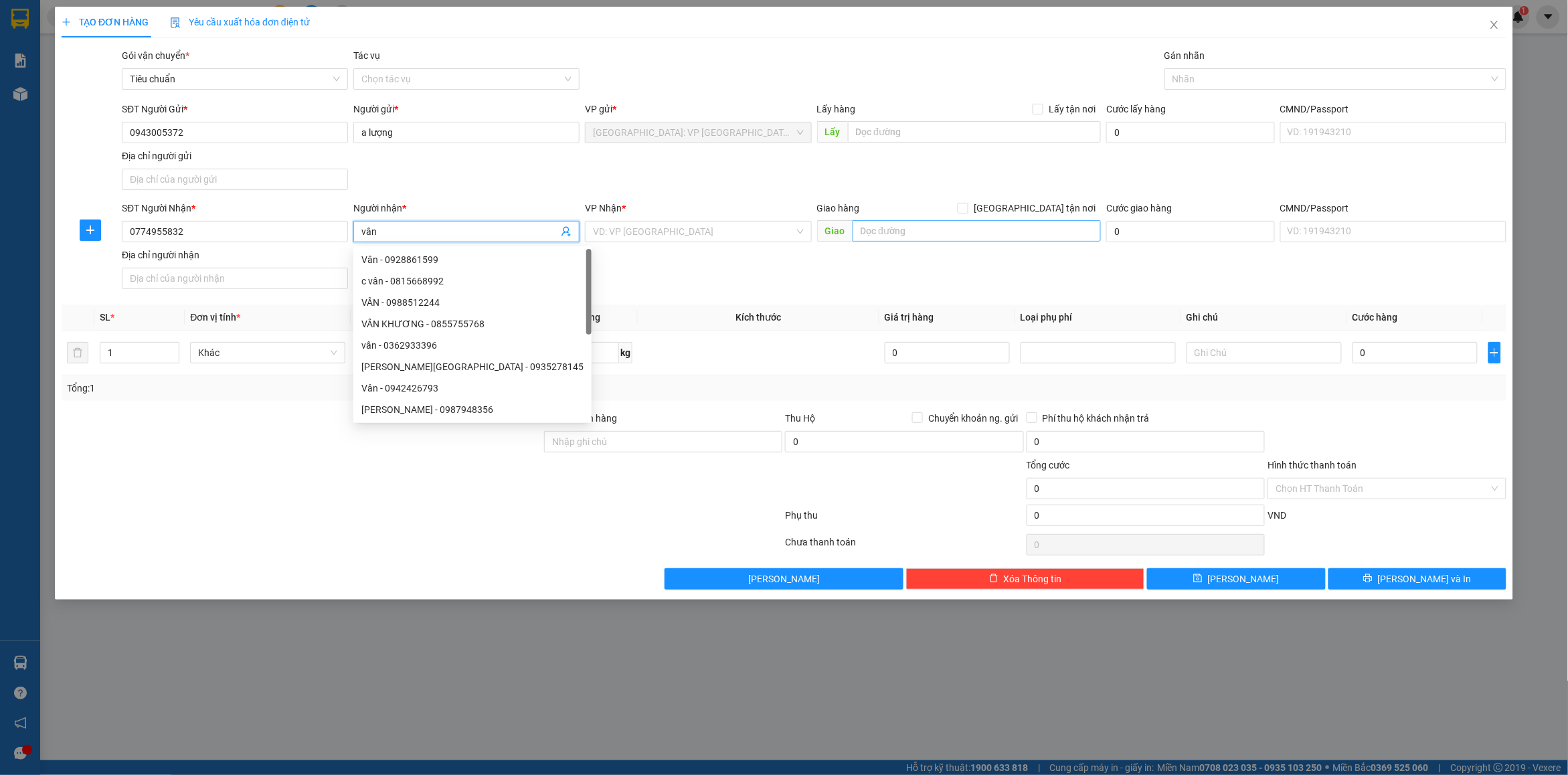
type input "vân"
click at [1006, 239] on input "text" at bounding box center [976, 230] width 249 height 21
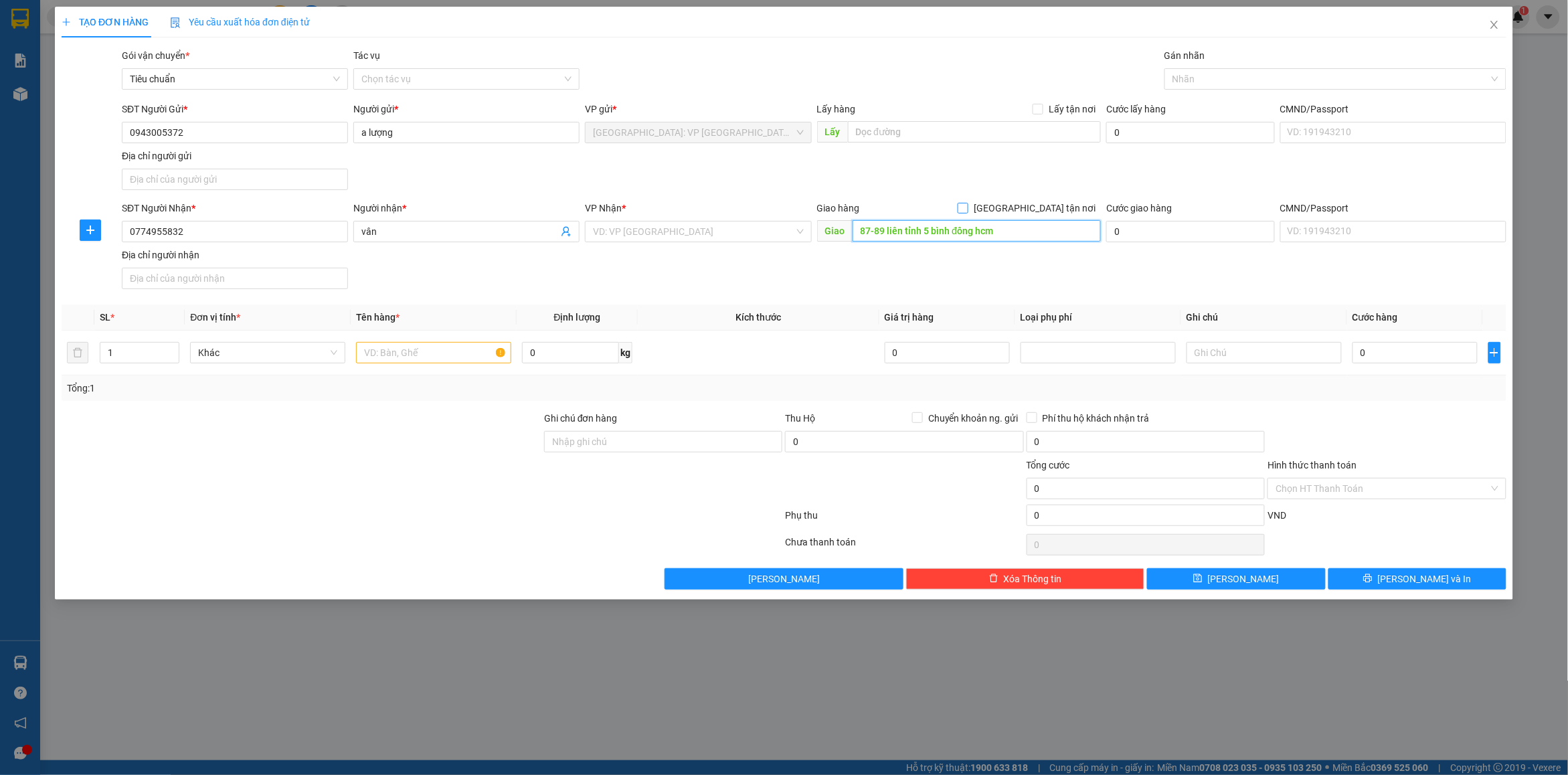
type input "87-89 liên tỉnh 5 bình đông hcm"
click at [969, 210] on span at bounding box center [963, 208] width 11 height 11
click at [967, 210] on input "[GEOGRAPHIC_DATA] tận nơi" at bounding box center [962, 207] width 9 height 9
checkbox input "true"
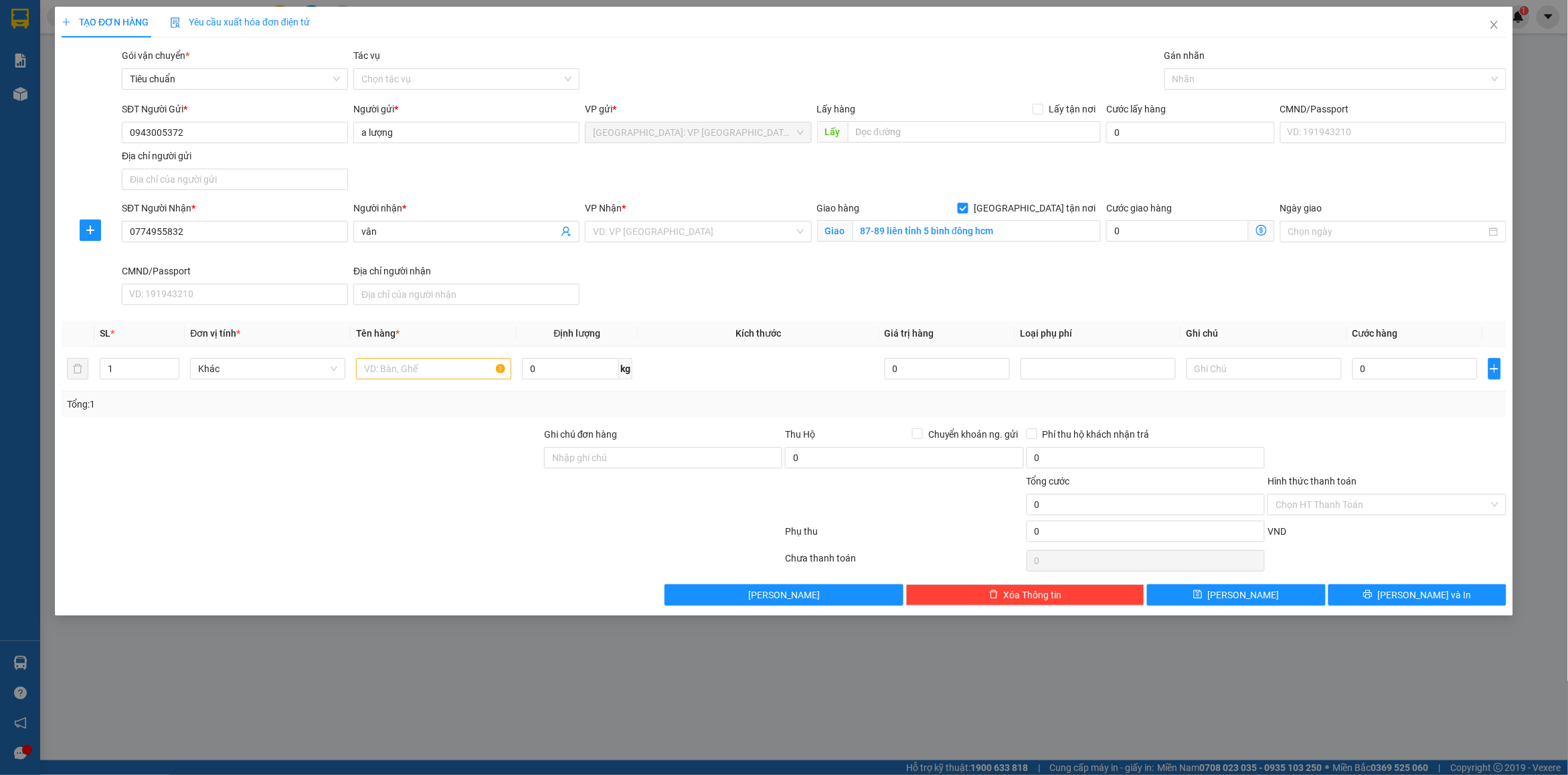
drag, startPoint x: 1172, startPoint y: 181, endPoint x: 1159, endPoint y: 178, distance: 13.3
click at [1167, 178] on div "SĐT Người Gửi * 0943005372 Người gửi * a lượng VP gửi * Hà Nội: VP Quận Thanh X…" at bounding box center [815, 148] width 1390 height 93
click at [678, 219] on div "VP Nhận *" at bounding box center [698, 211] width 227 height 20
click at [680, 228] on input "1" at bounding box center [693, 232] width 201 height 20
type input "12"
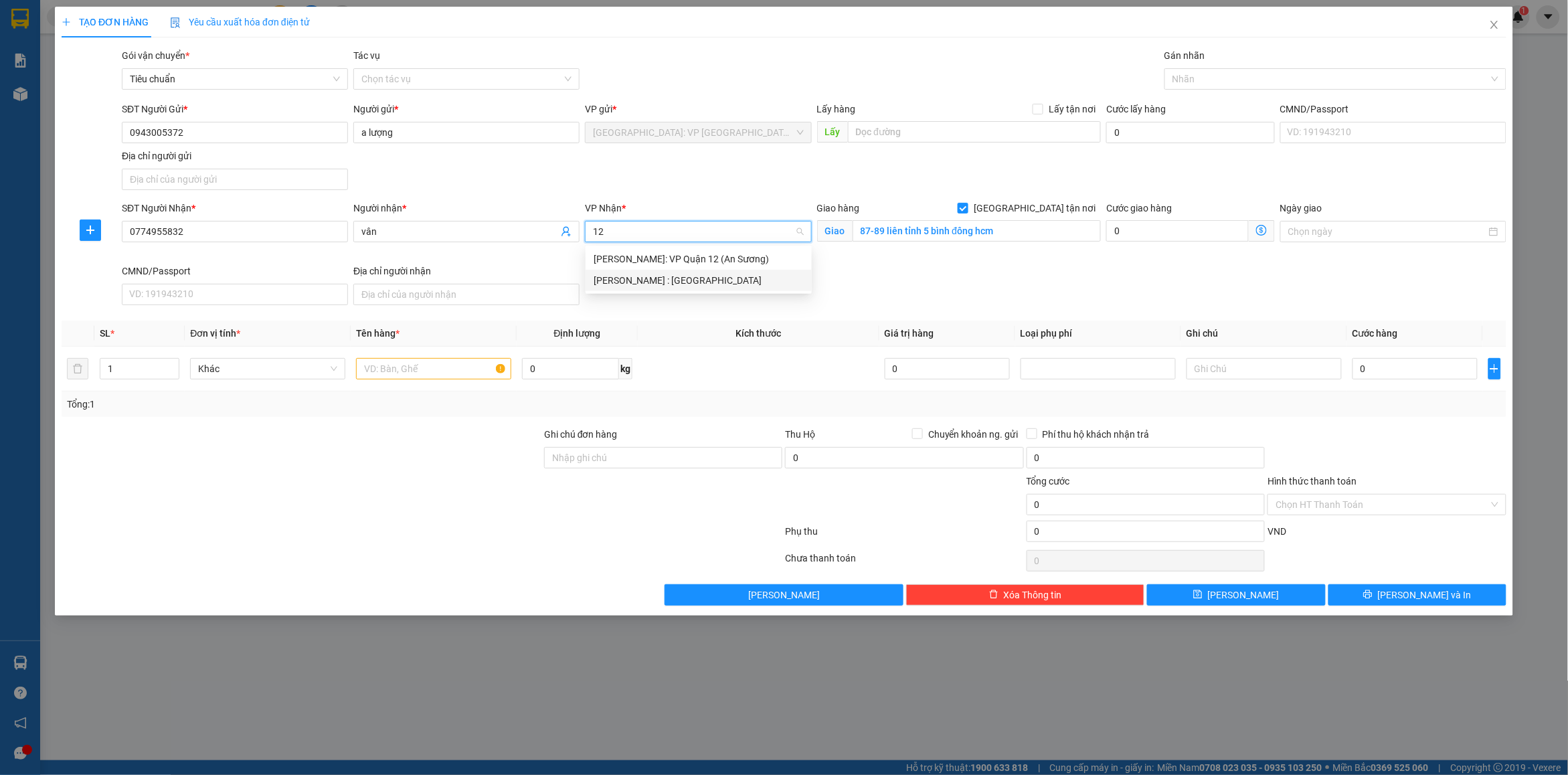
click at [700, 276] on div "[PERSON_NAME] : [GEOGRAPHIC_DATA]" at bounding box center [698, 280] width 210 height 15
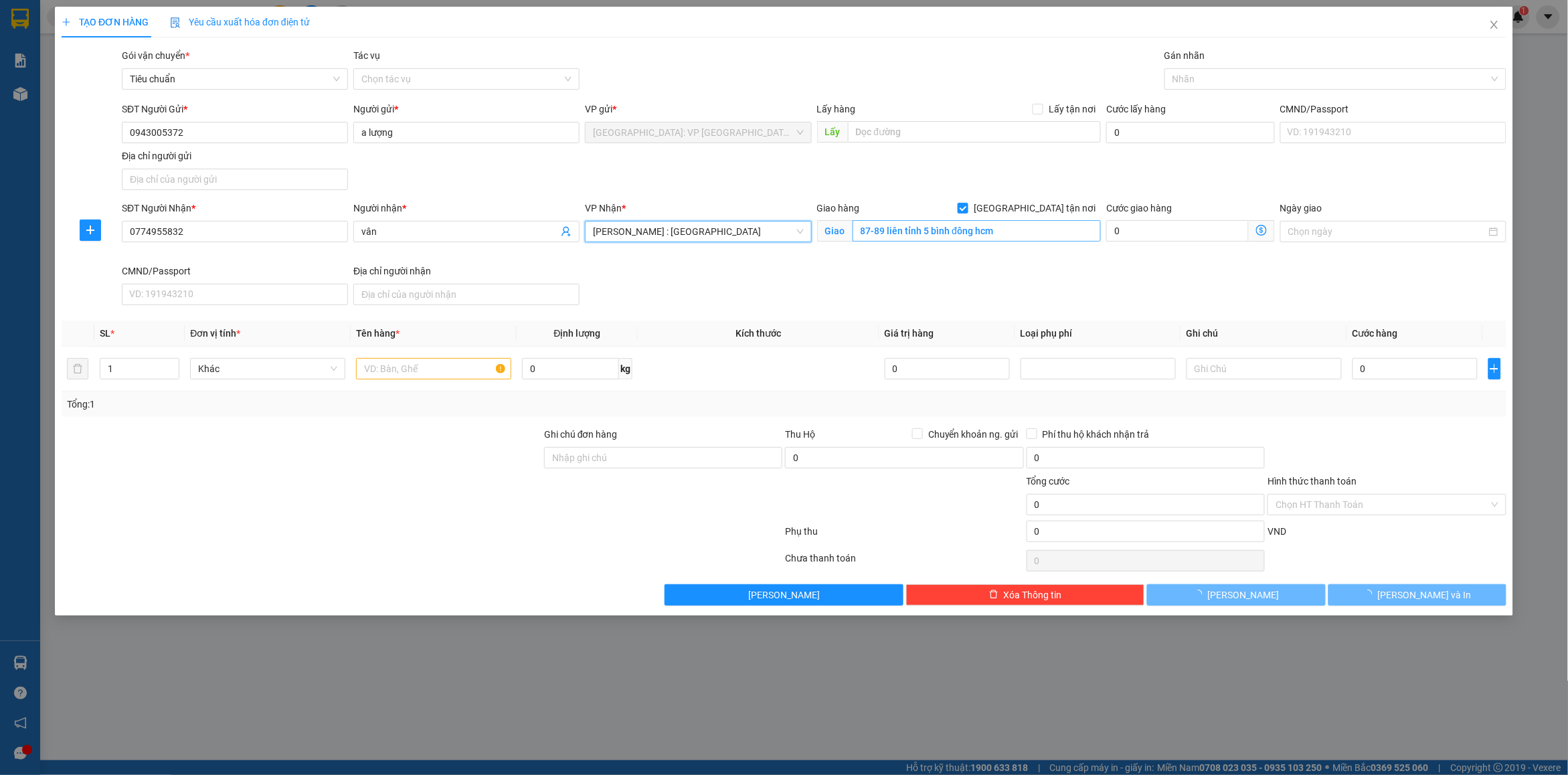
drag, startPoint x: 1045, startPoint y: 259, endPoint x: 1070, endPoint y: 234, distance: 35.4
click at [1045, 256] on div "Giao hàng Giao tận nơi Giao 87-89 liên tỉnh 5 bình đông hcm" at bounding box center [960, 232] width 290 height 63
click at [1192, 75] on div at bounding box center [1329, 79] width 322 height 16
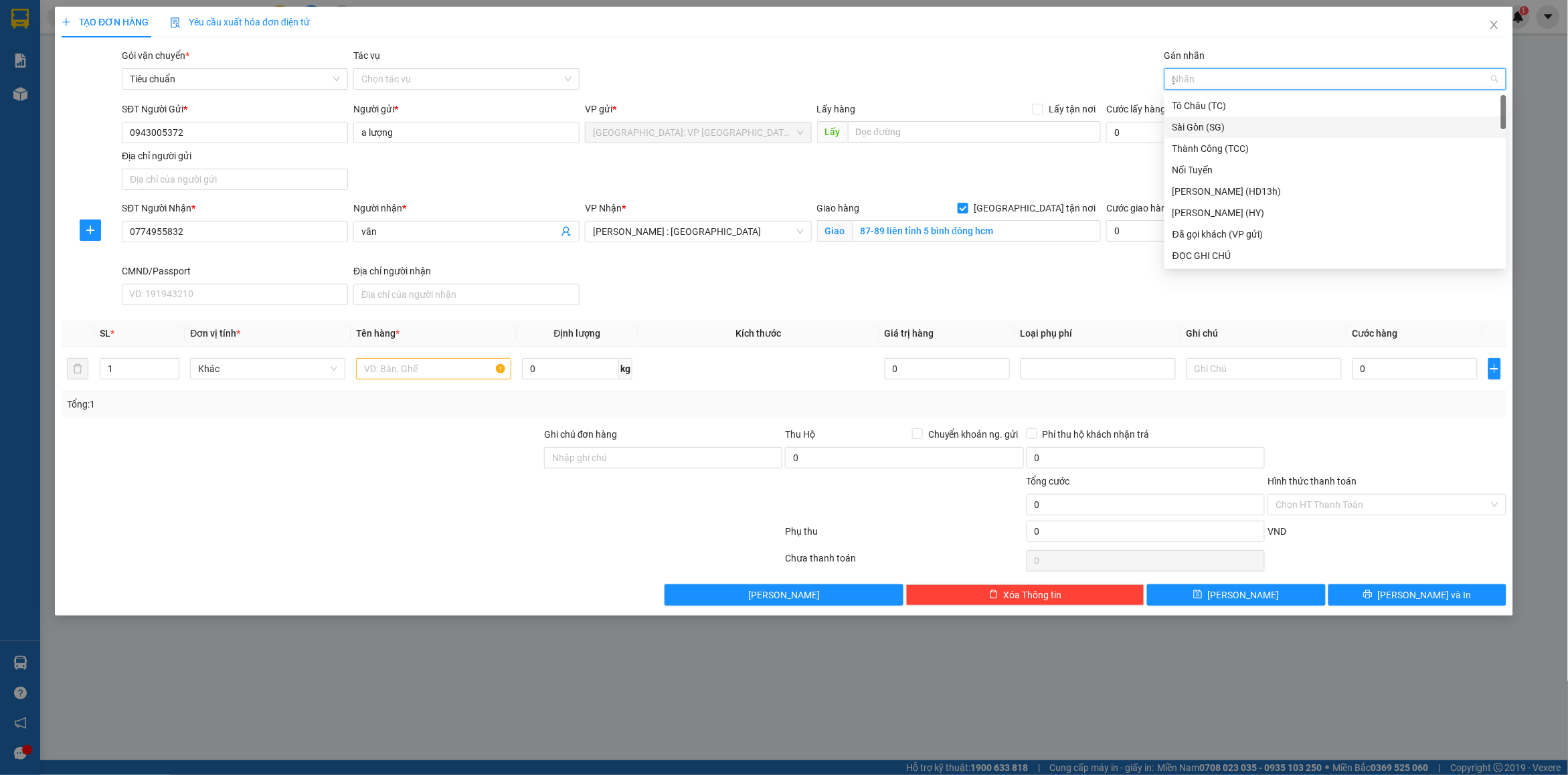
type input "gt"
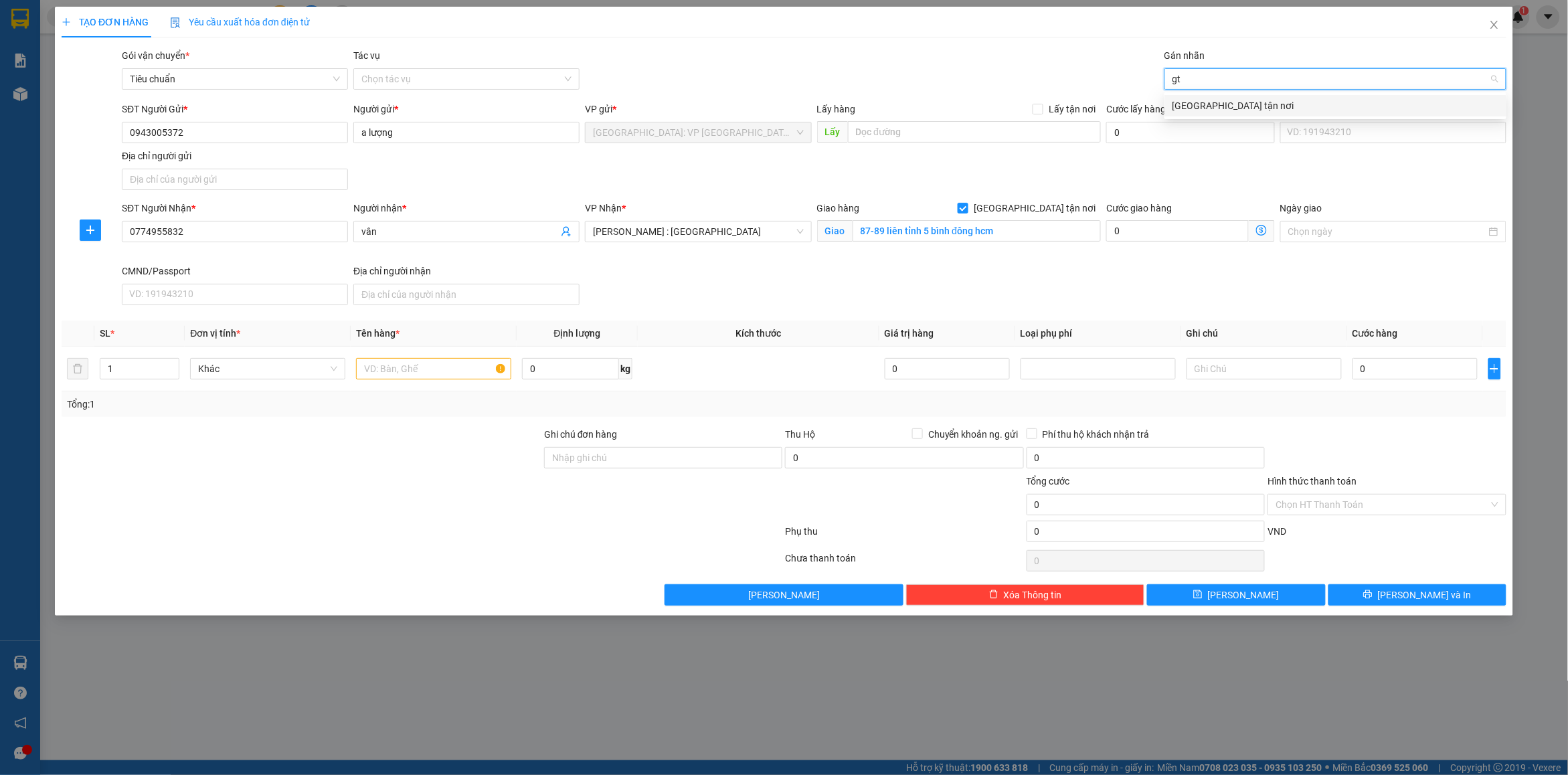
click at [1224, 110] on div "[GEOGRAPHIC_DATA] tận nơi" at bounding box center [1336, 105] width 326 height 15
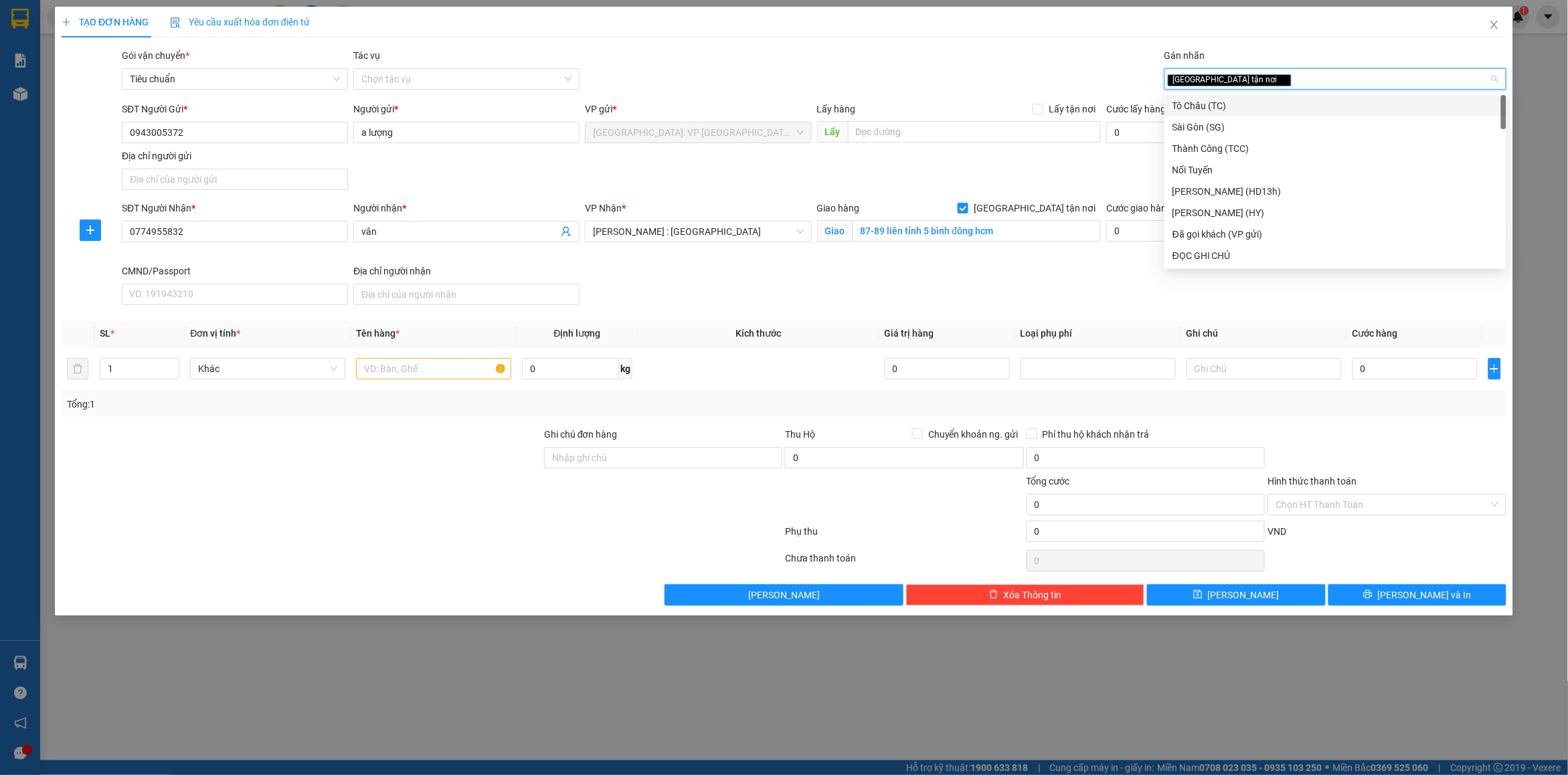
click at [1272, 80] on div "[GEOGRAPHIC_DATA] tận nơi" at bounding box center [1329, 79] width 322 height 16
type input "d"
type input "đã"
click at [1256, 97] on div "Đã gọi khách (VP gửi)" at bounding box center [1336, 105] width 342 height 21
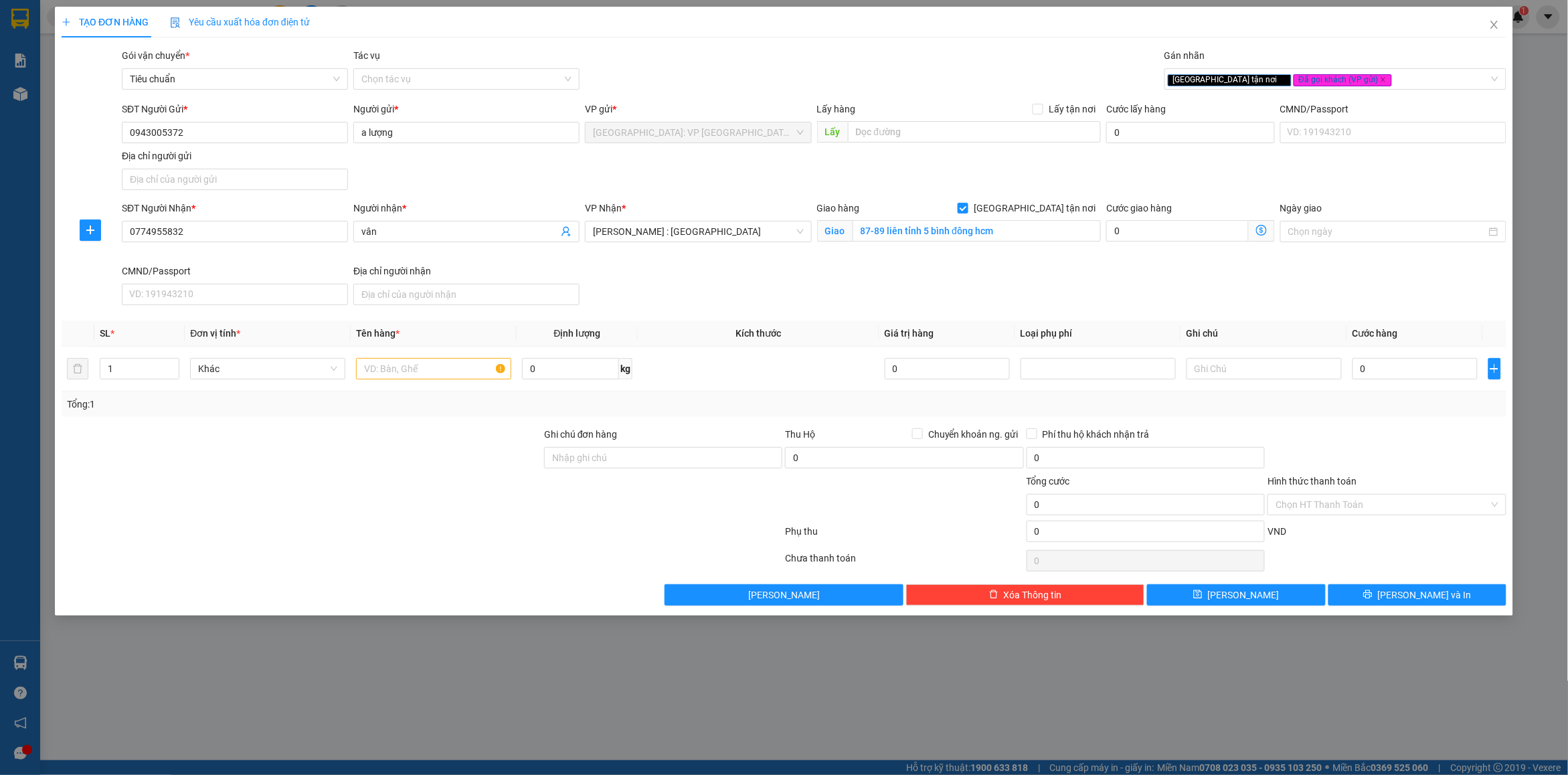
drag, startPoint x: 961, startPoint y: 68, endPoint x: 1059, endPoint y: 81, distance: 98.9
click at [961, 68] on div "Gói vận chuyển * Tiêu chuẩn Tác vụ Chọn tác vụ Gán nhãn Giao tận nơi Đã gọi k…" at bounding box center [815, 71] width 1390 height 47
click at [471, 370] on input "text" at bounding box center [434, 368] width 155 height 21
type input "10 kiện giấy bọc pe"
click at [118, 372] on input "1" at bounding box center [140, 369] width 79 height 20
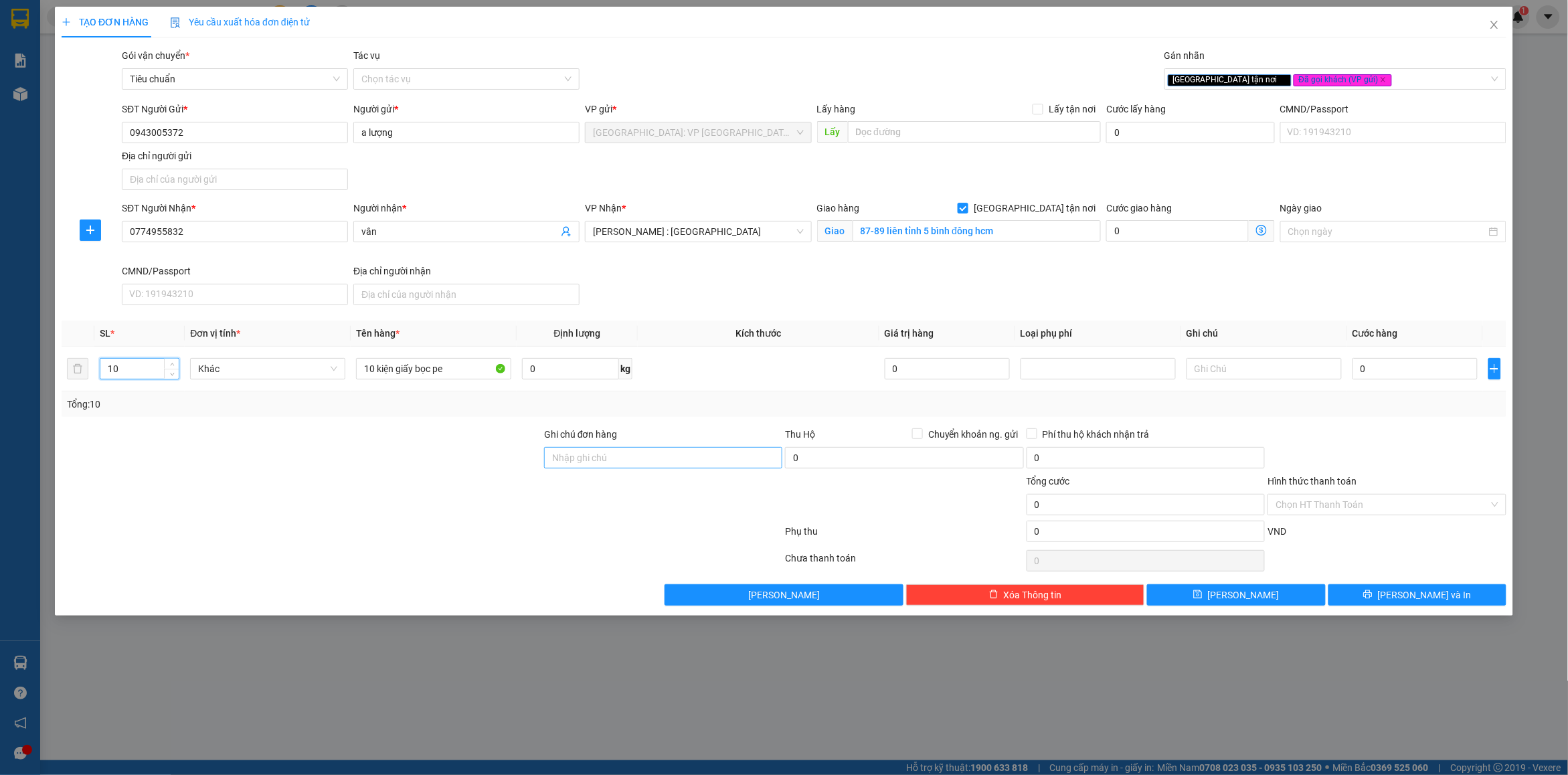
type input "10"
click at [619, 466] on input "Ghi chú đơn hàng" at bounding box center [664, 458] width 239 height 21
click at [694, 420] on div "Transit Pickup Surcharge Ids Transit Deliver Surcharge Ids Transit Deliver Surc…" at bounding box center [784, 326] width 1445 height 558
type input "nhận nguyên kiện bể vỡ không đền"
click at [993, 239] on input "87-89 liên tỉnh 5 bình đông hcm" at bounding box center [976, 230] width 249 height 21
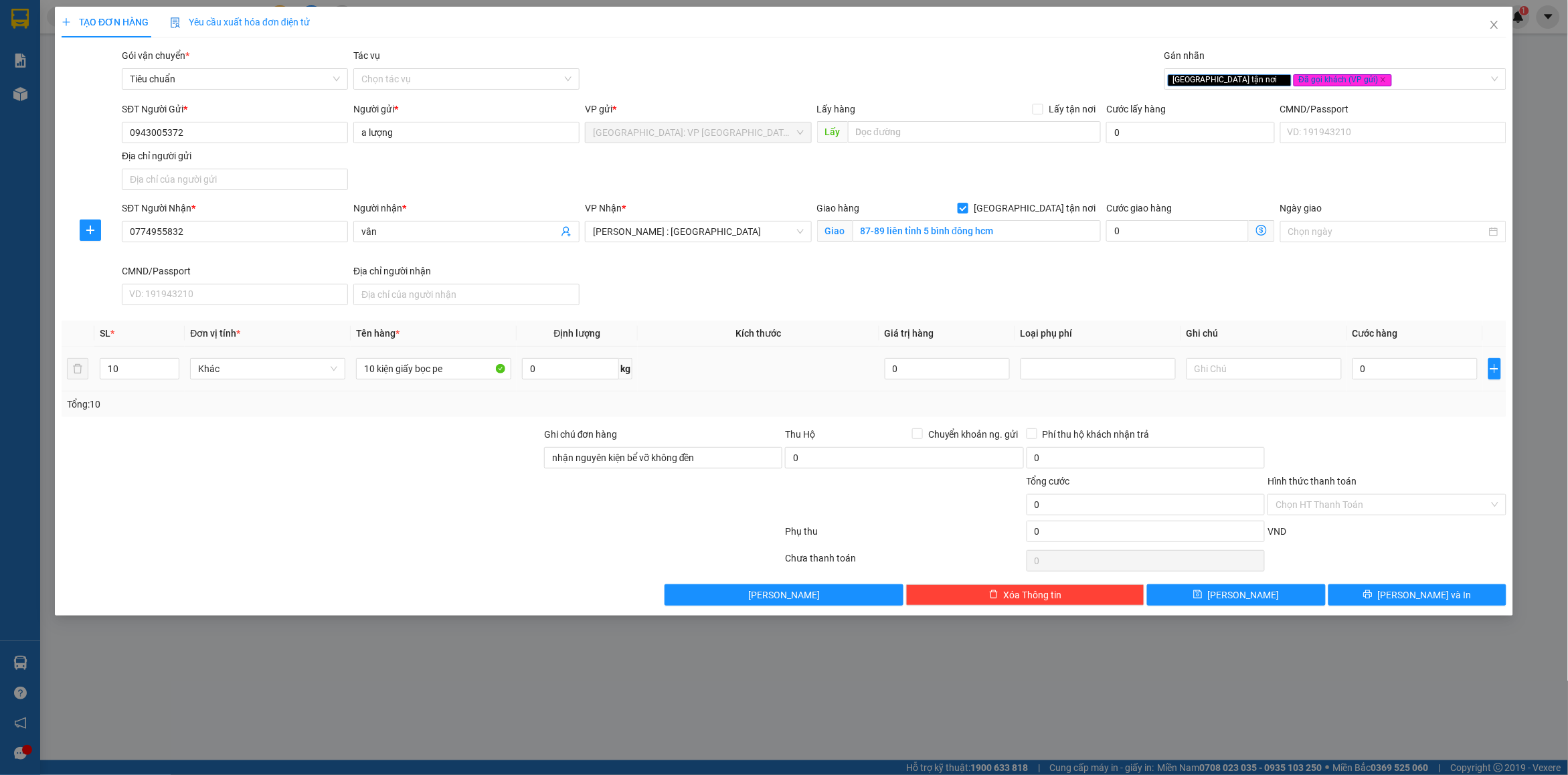
click at [1359, 356] on div "0" at bounding box center [1415, 368] width 125 height 27
click at [1366, 362] on input "0" at bounding box center [1415, 368] width 125 height 21
type input "1"
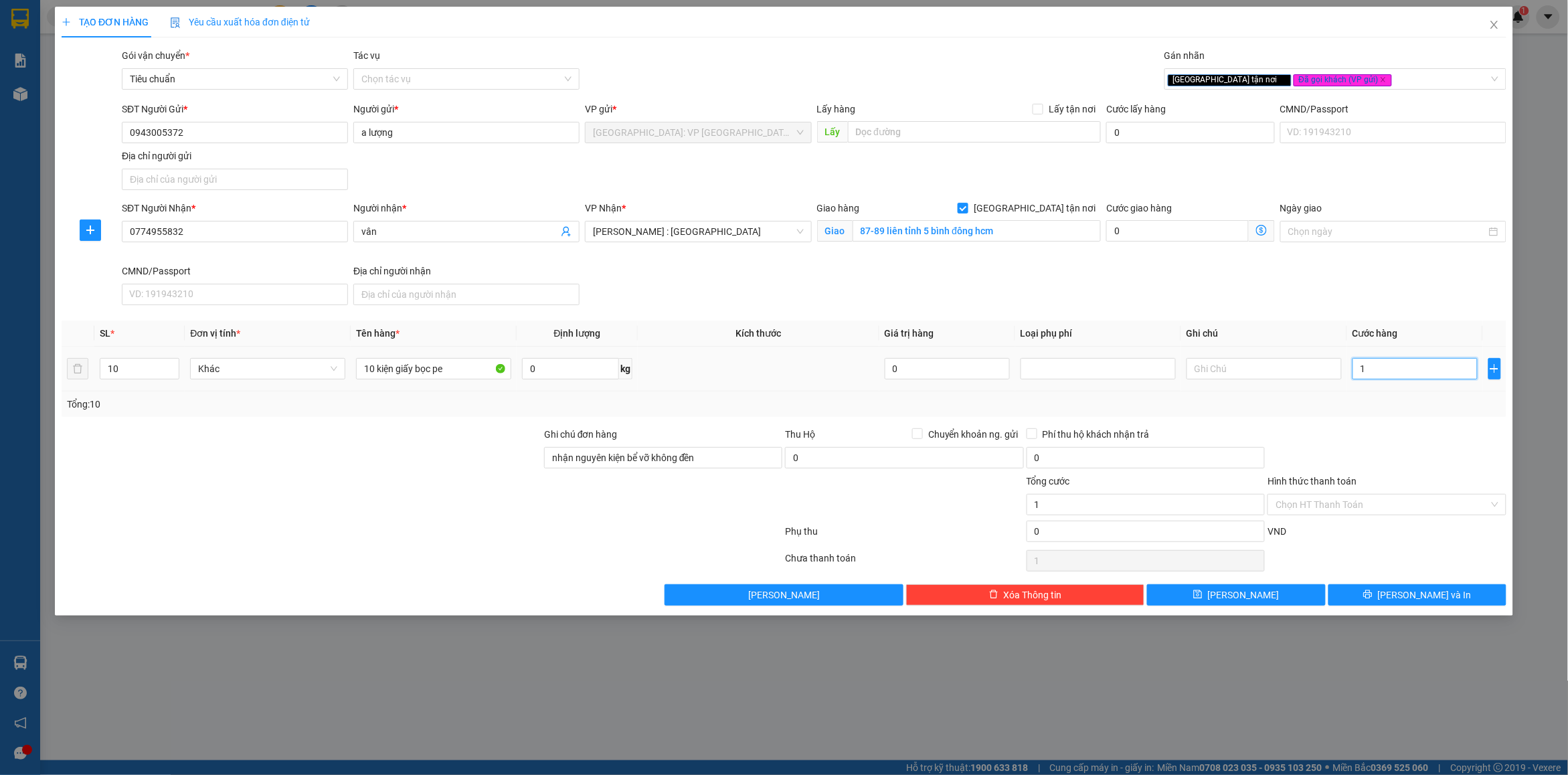
type input "13"
type input "136"
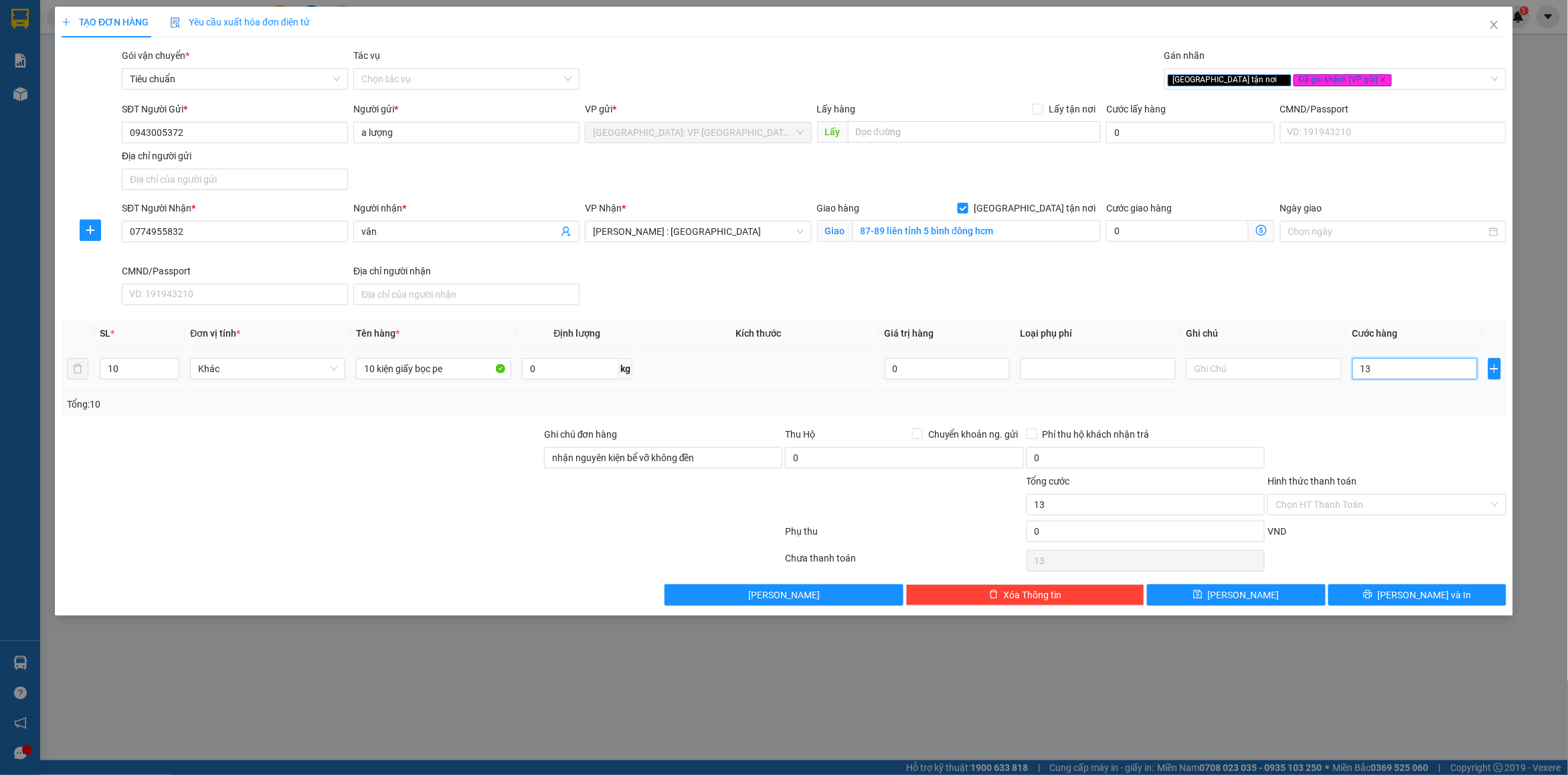
type input "136"
type input "1.360"
type input "1.360.000"
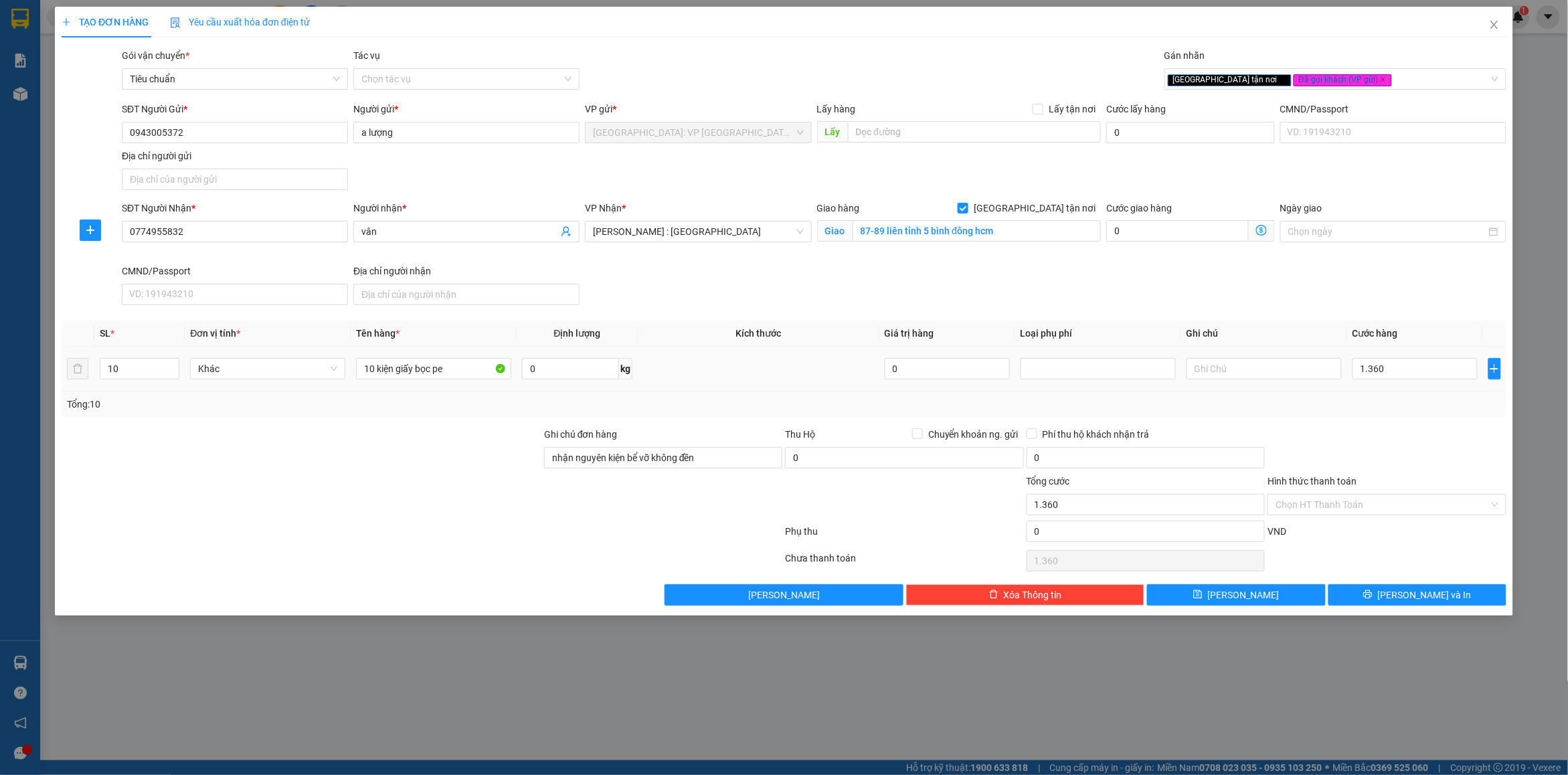
type input "1.360.000"
click at [1375, 402] on div "Tổng: 10" at bounding box center [784, 404] width 1435 height 15
click at [1384, 591] on button "[PERSON_NAME] và In" at bounding box center [1417, 595] width 178 height 21
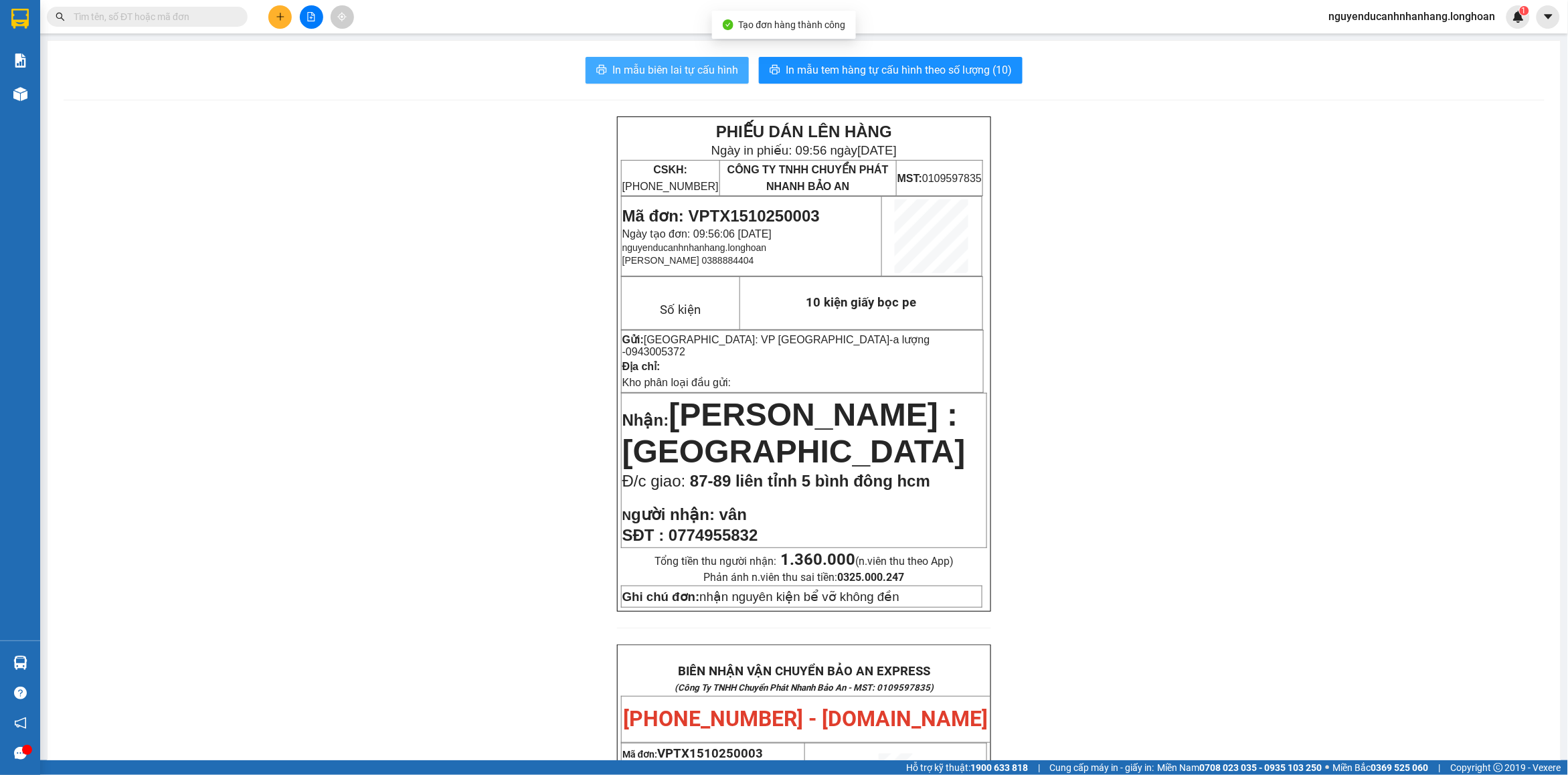
click at [722, 71] on span "In mẫu biên lai tự cấu hình" at bounding box center [676, 70] width 126 height 17
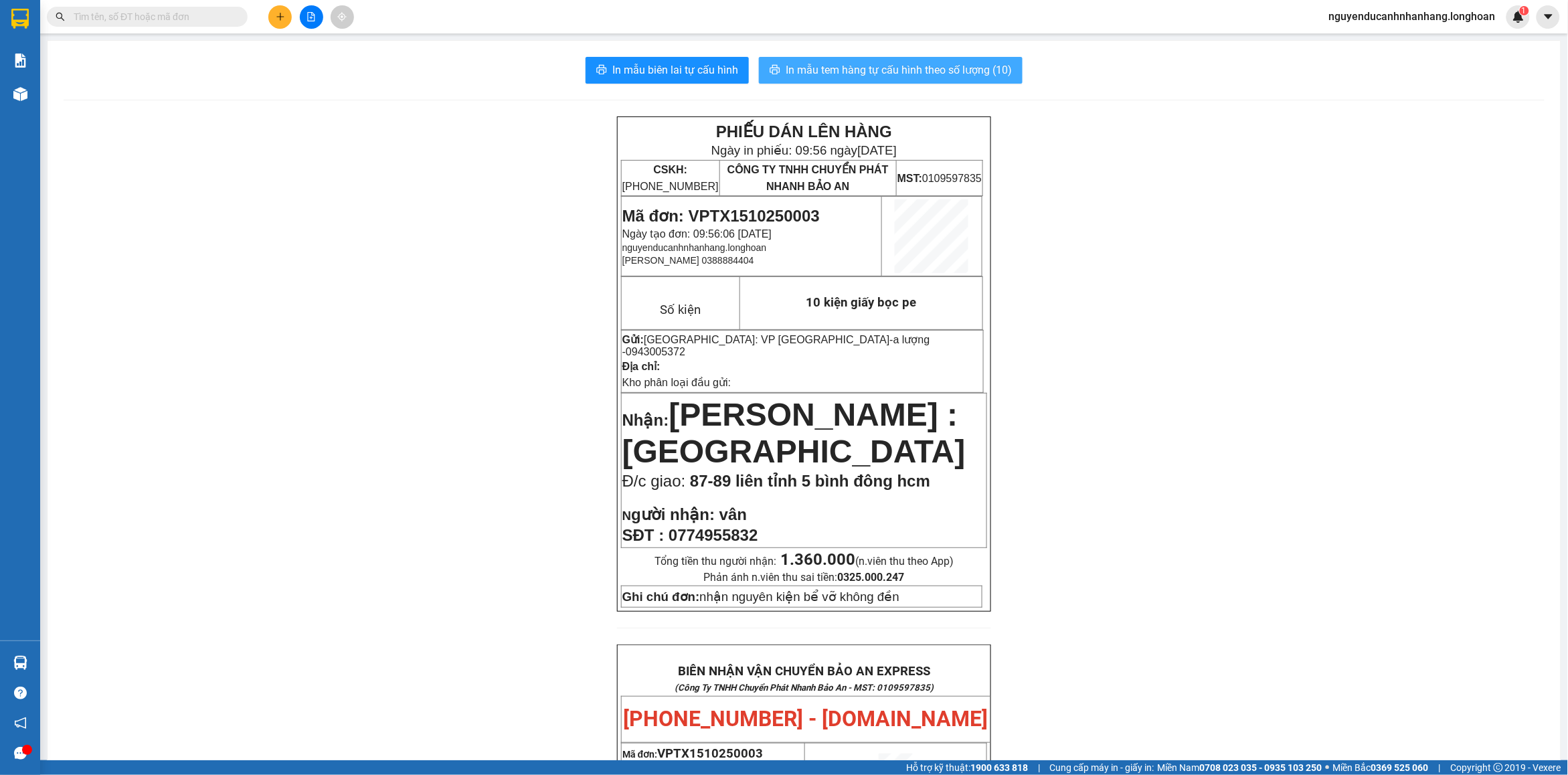
click at [964, 66] on span "In mẫu tem hàng tự cấu hình theo số lượng (10)" at bounding box center [899, 70] width 227 height 17
